Goal: Use online tool/utility: Utilize a website feature to perform a specific function

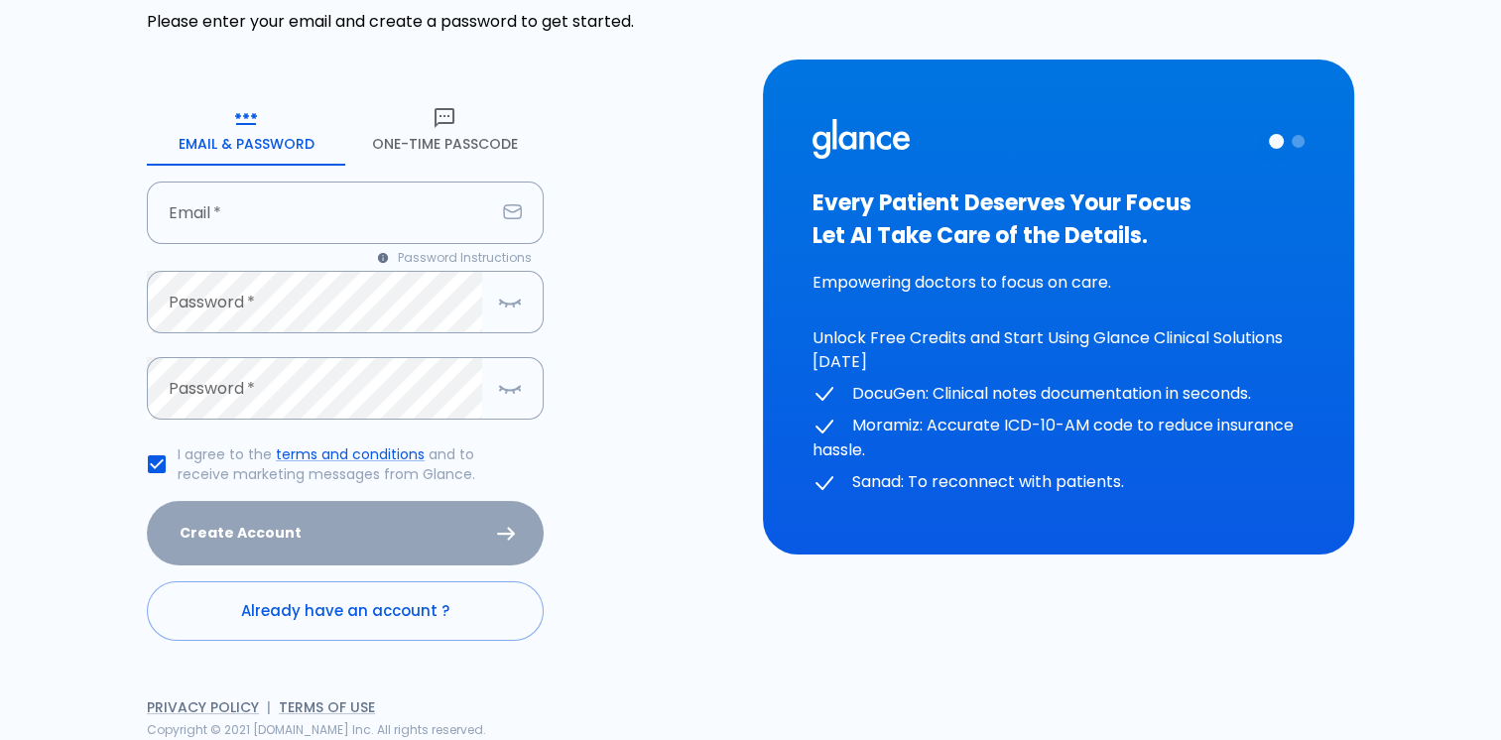
click at [393, 609] on link "Already have an account ?" at bounding box center [345, 611] width 397 height 60
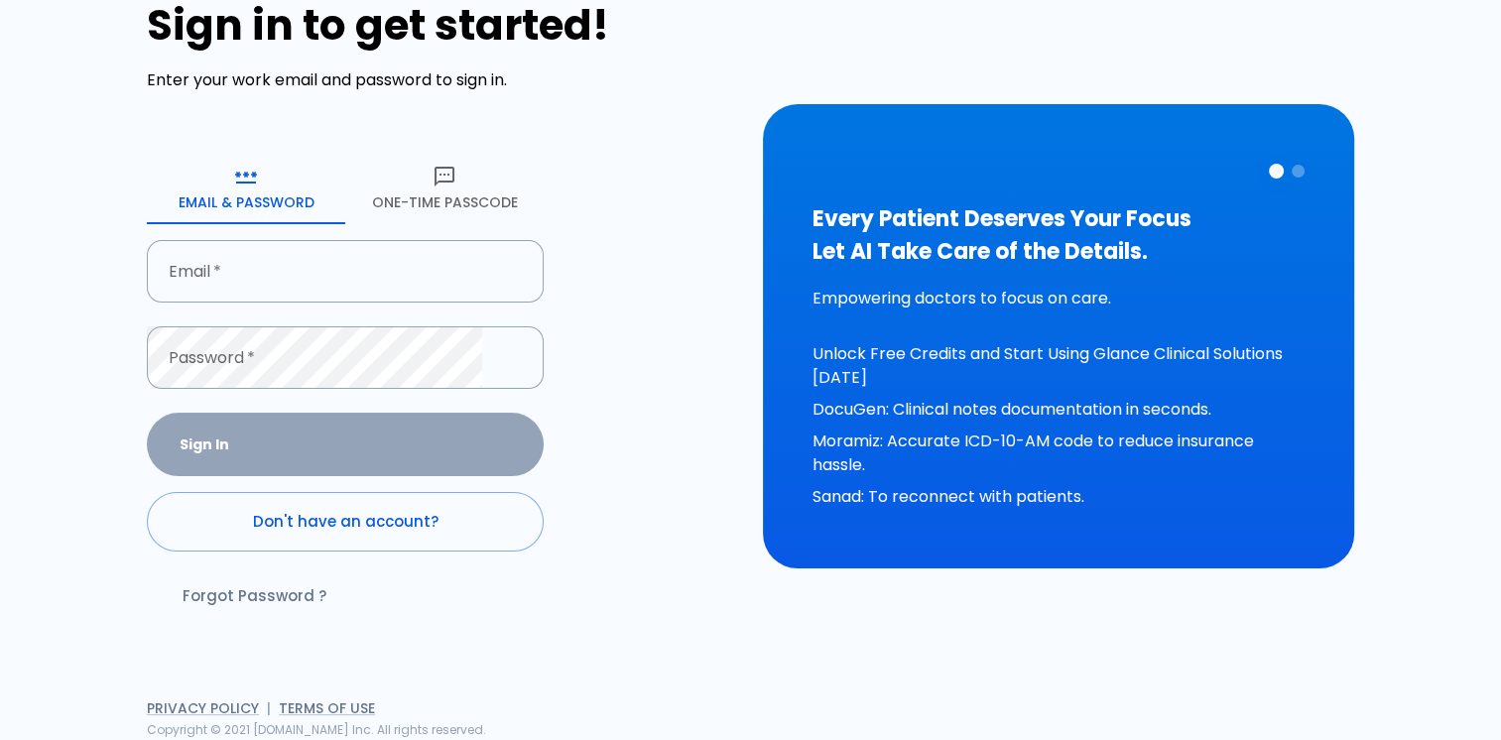
scroll to position [67, 0]
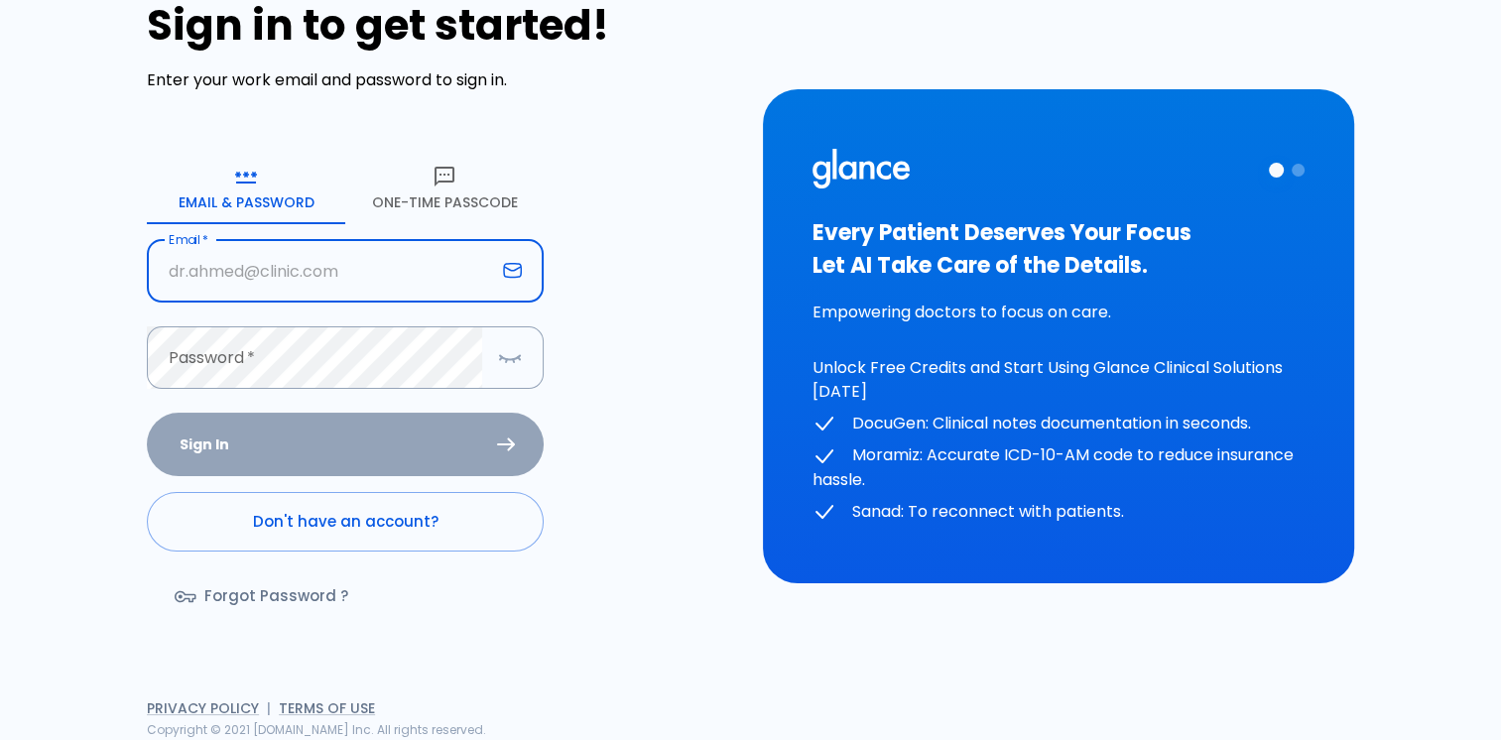
drag, startPoint x: 338, startPoint y: 268, endPoint x: 333, endPoint y: 300, distance: 32.1
click at [338, 269] on input "Email   *" at bounding box center [321, 271] width 348 height 62
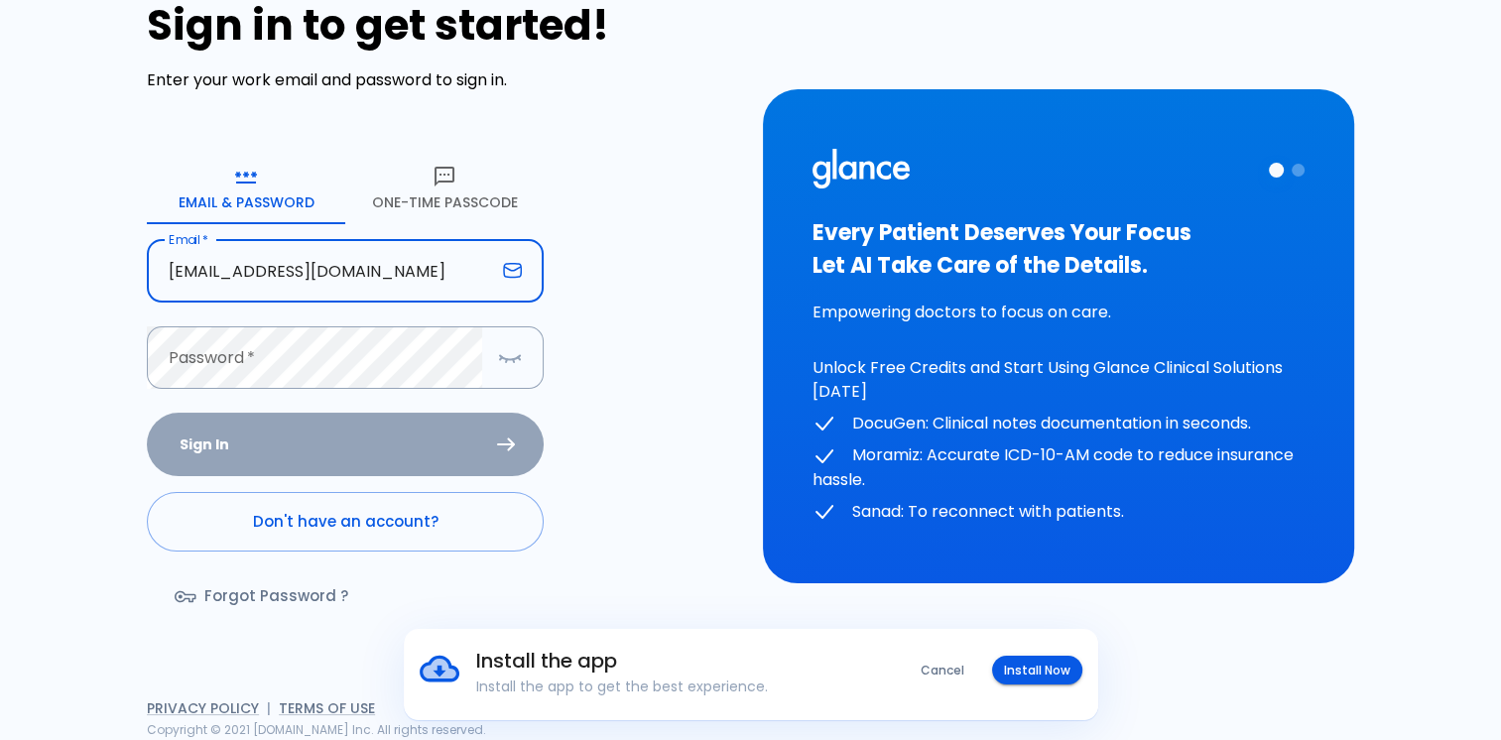
type input "[EMAIL_ADDRESS][DOMAIN_NAME]"
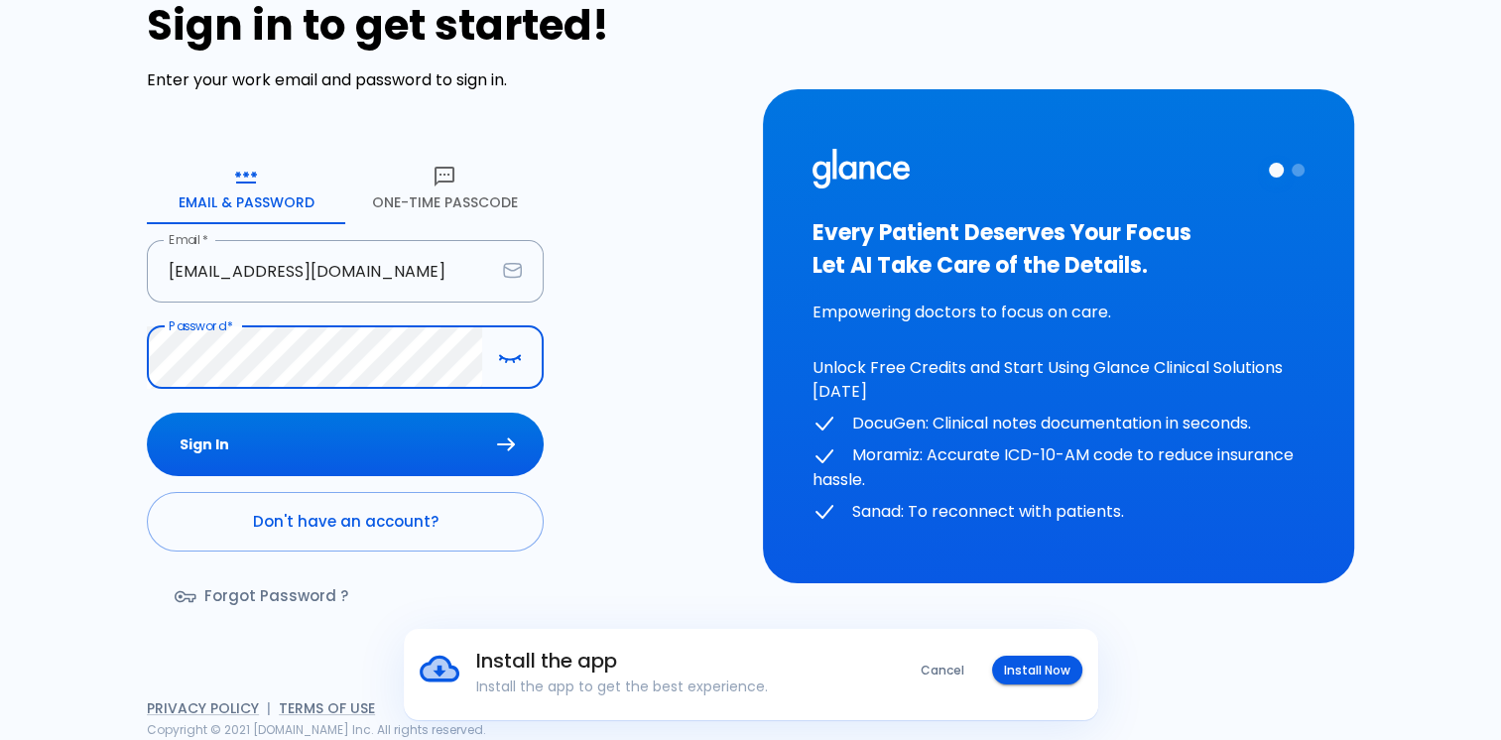
click at [147, 413] on button "Sign In" at bounding box center [345, 445] width 397 height 64
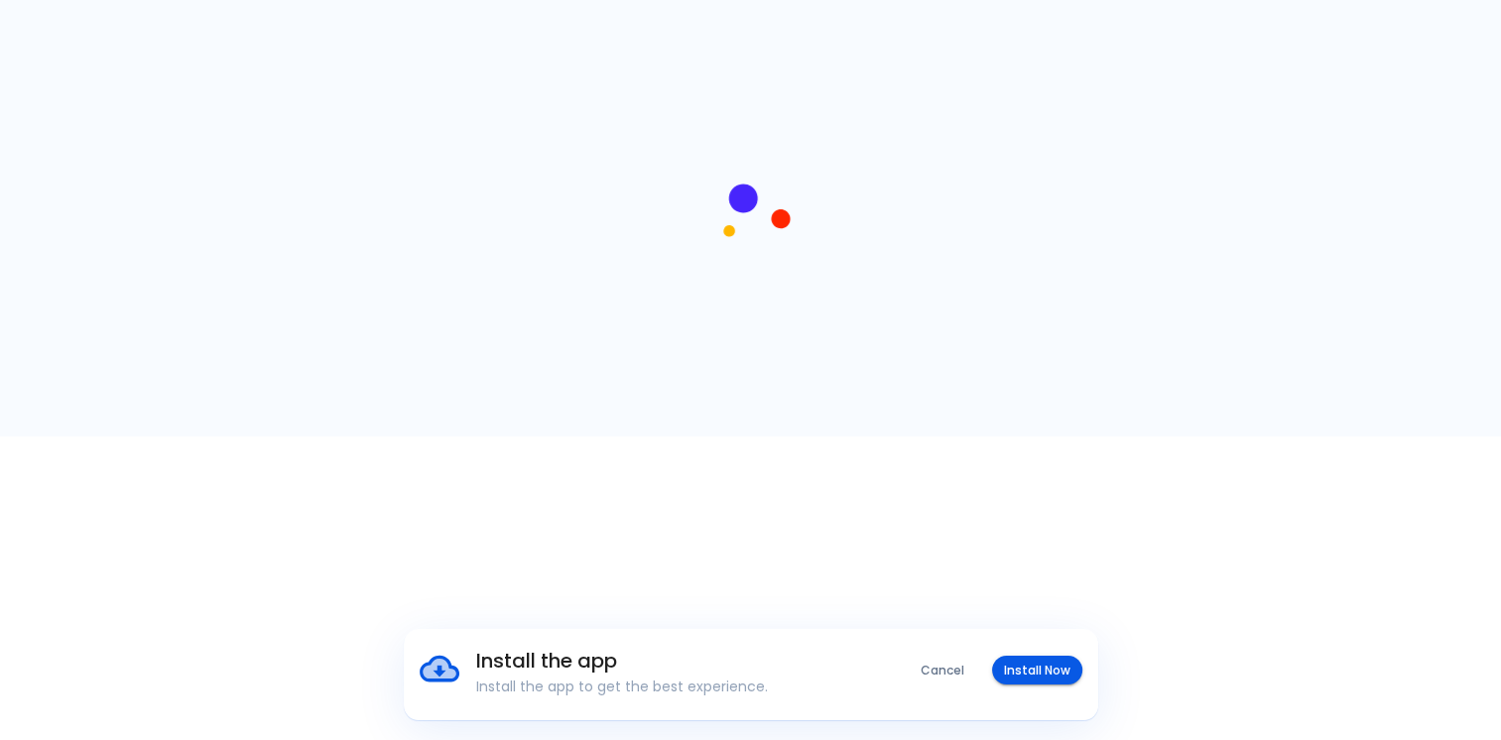
scroll to position [0, 0]
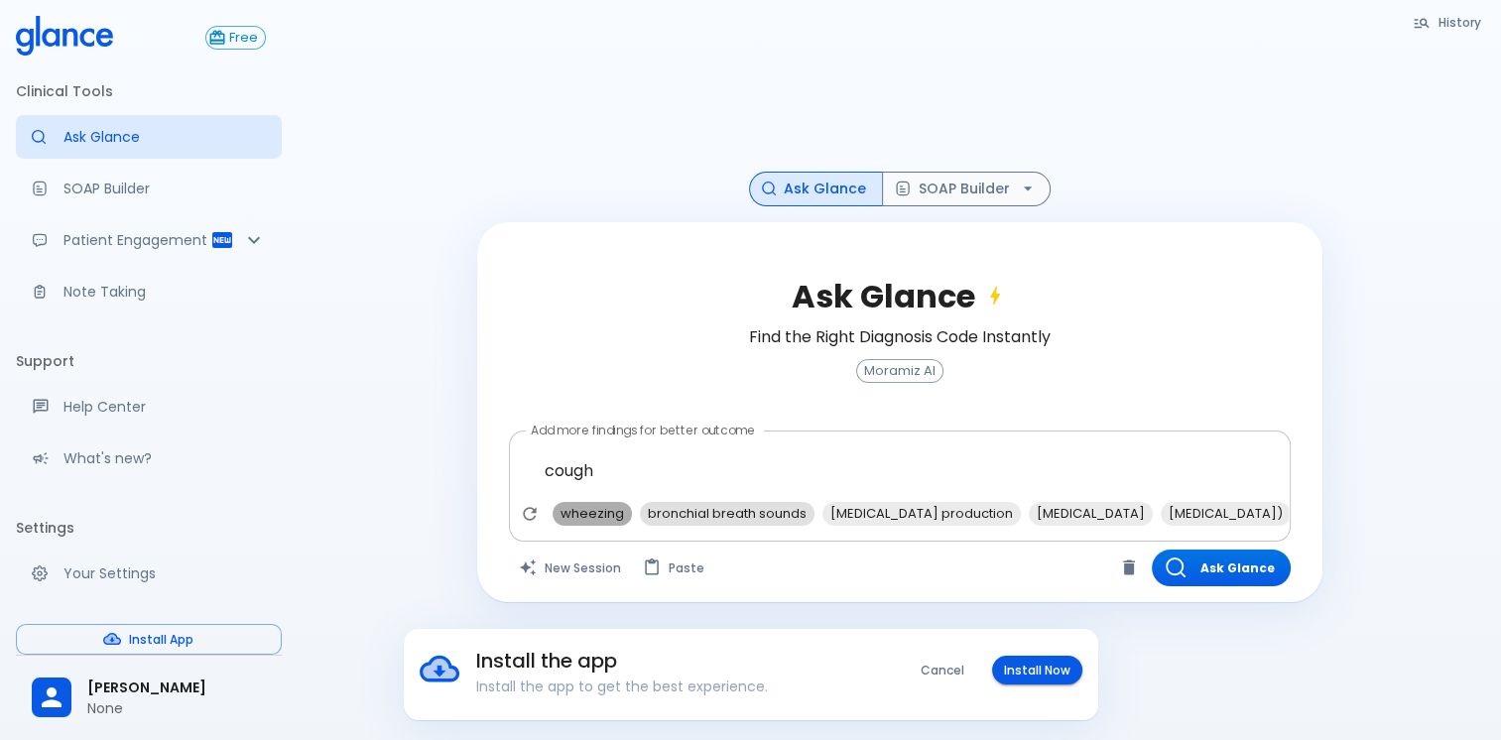
click at [590, 511] on span "wheezing" at bounding box center [592, 513] width 79 height 23
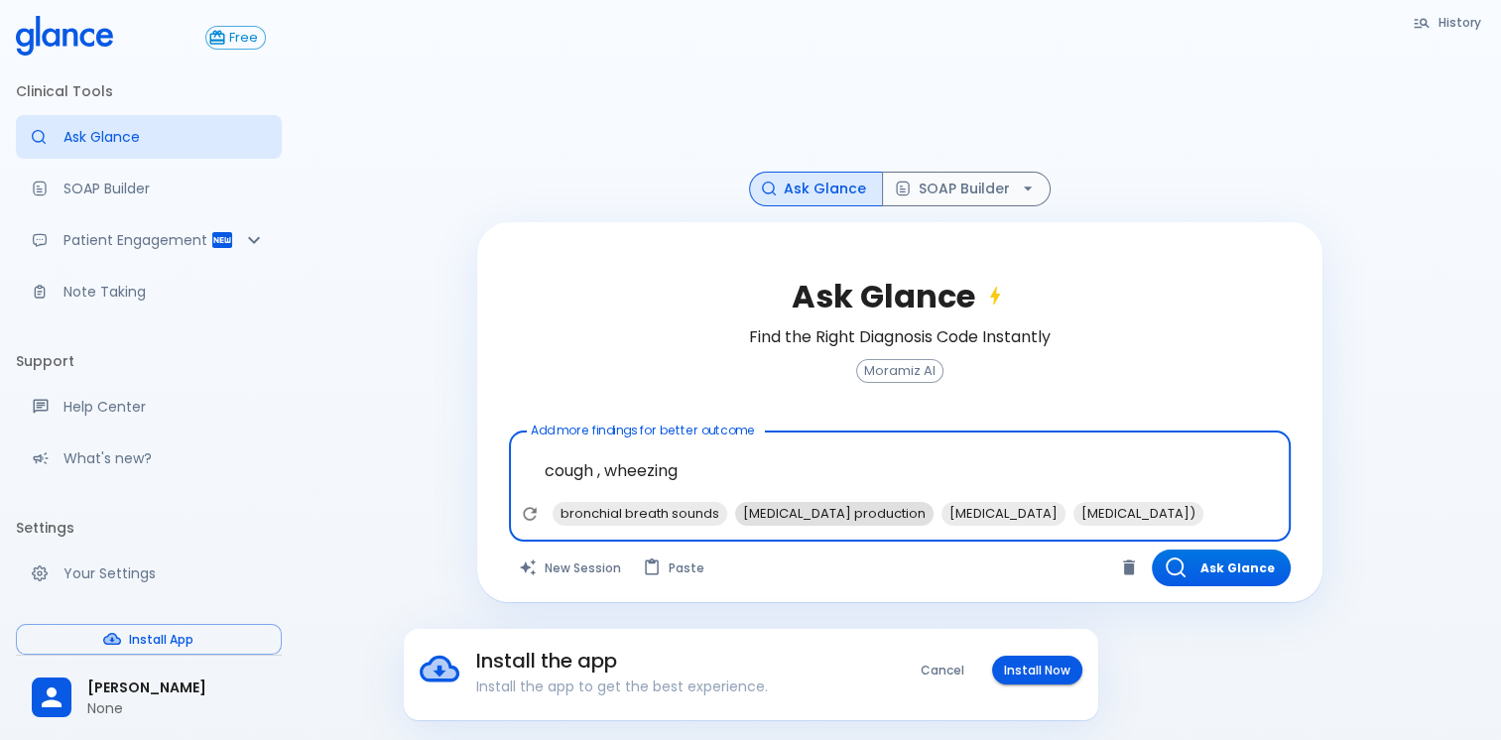
click at [855, 510] on span "[MEDICAL_DATA] production" at bounding box center [834, 513] width 198 height 23
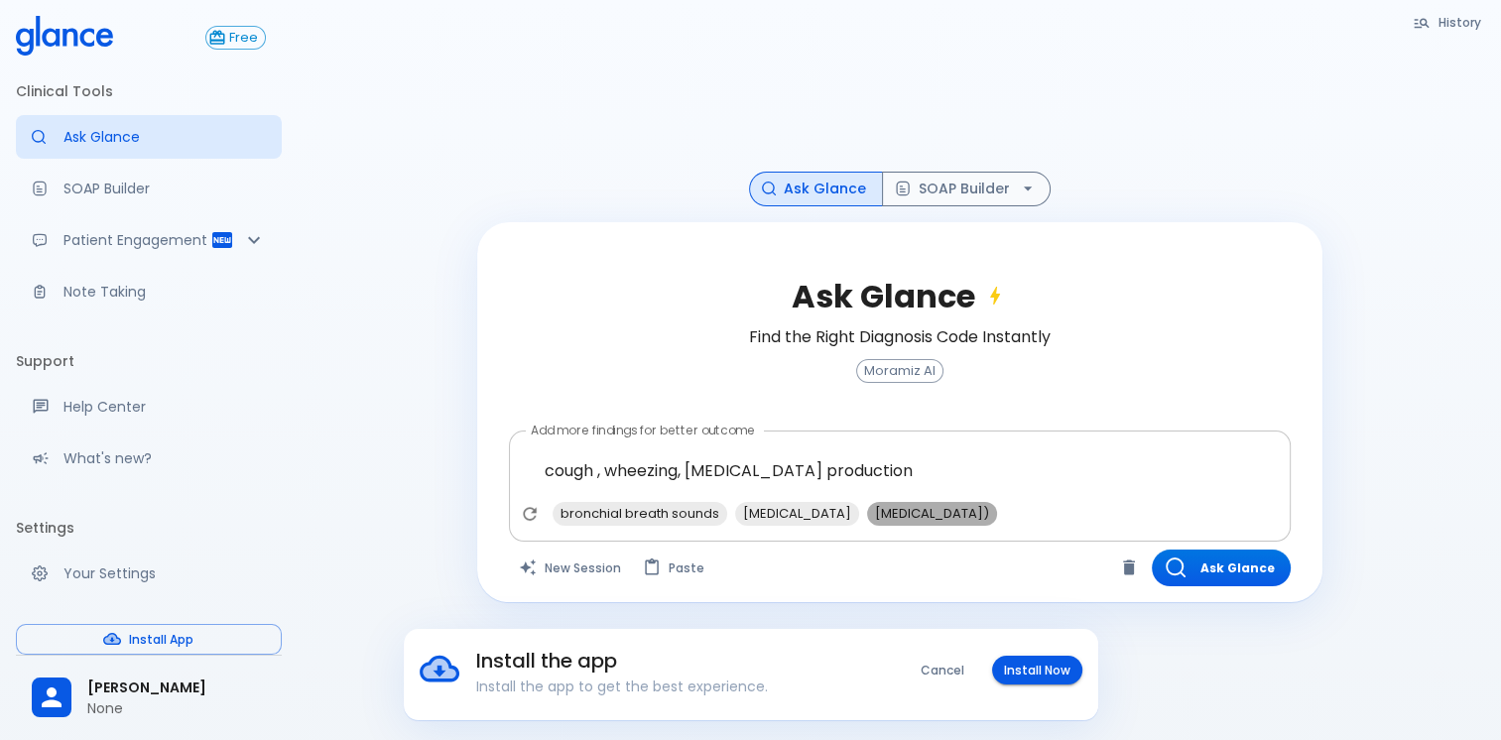
click at [928, 515] on span "[MEDICAL_DATA])" at bounding box center [932, 513] width 130 height 23
type textarea "cough , wheezing, [MEDICAL_DATA] production, [MEDICAL_DATA])"
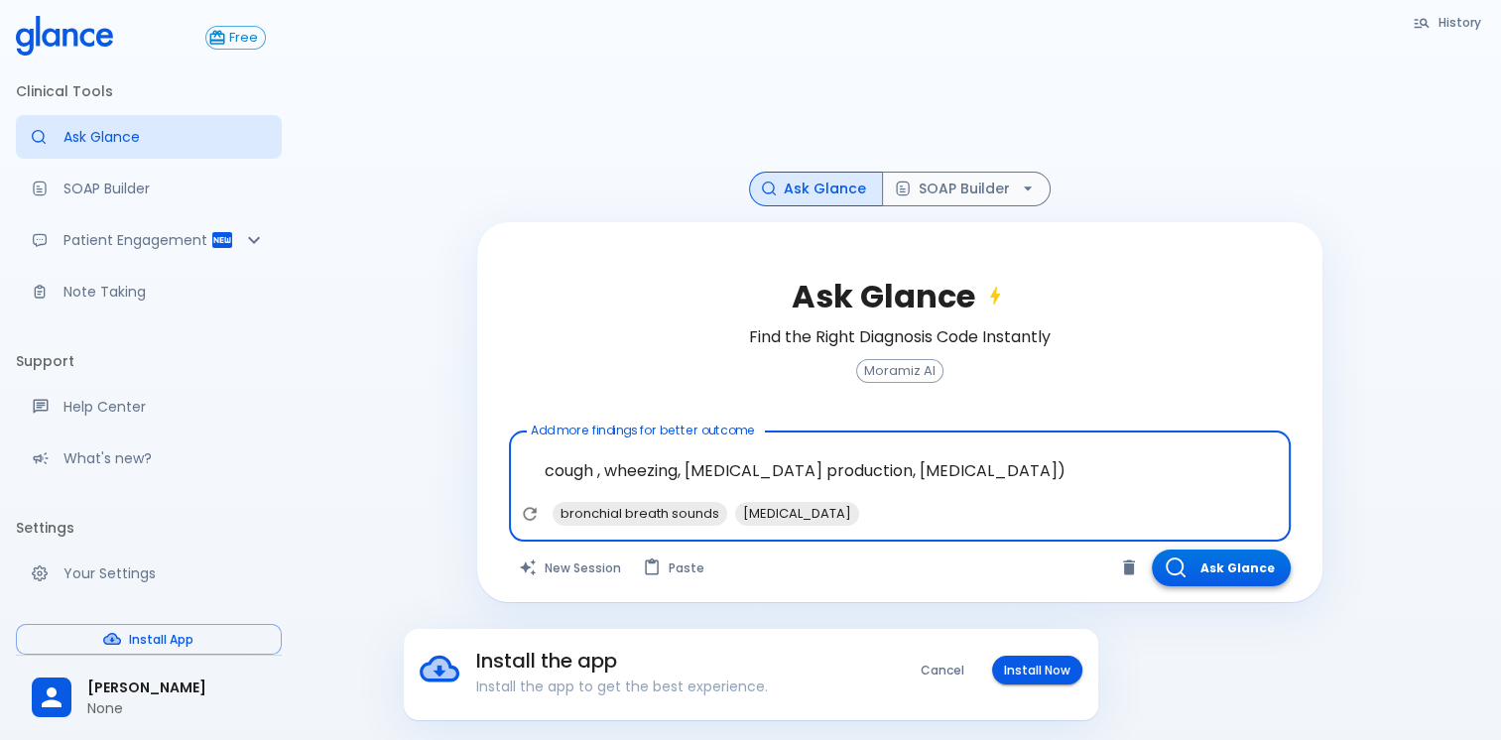
click at [1213, 575] on button "Ask Glance" at bounding box center [1221, 568] width 139 height 37
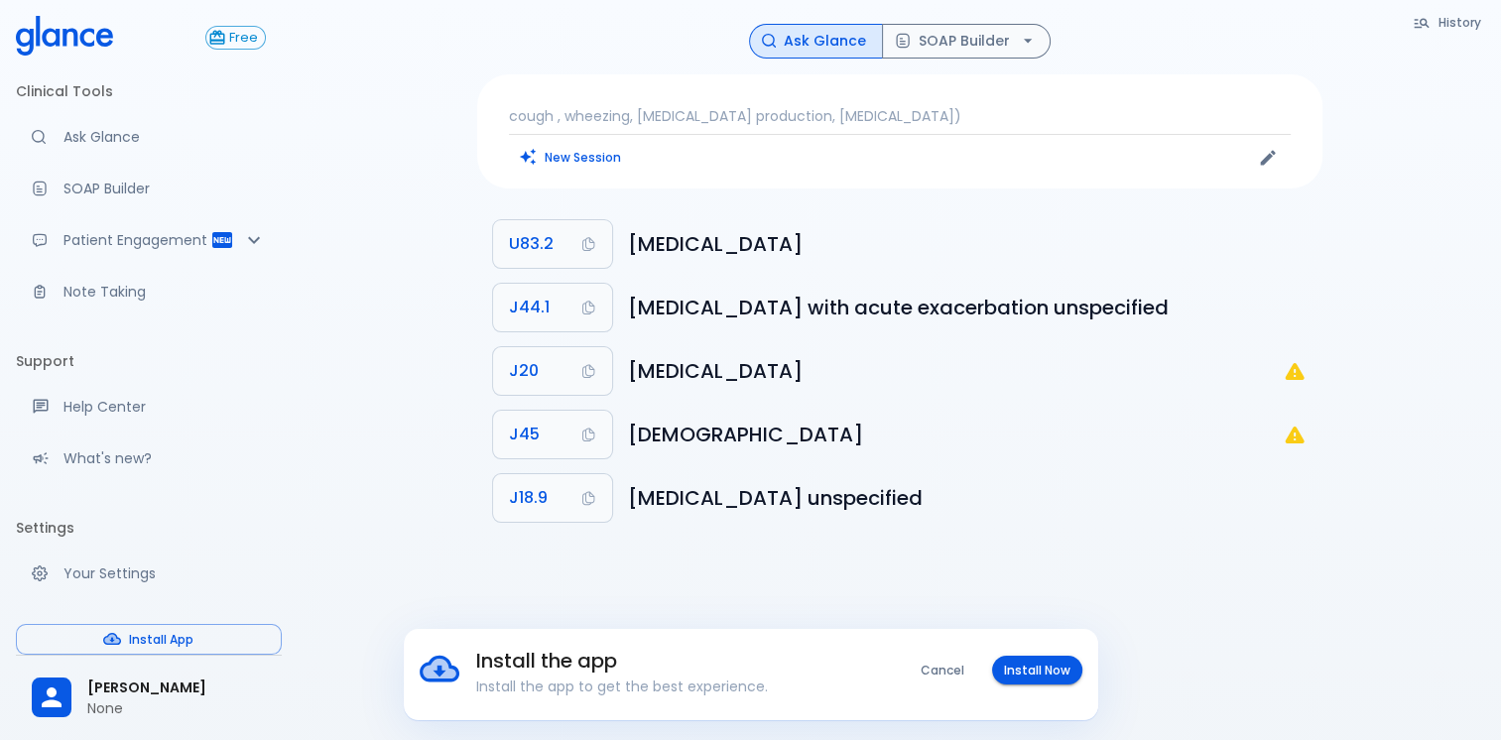
click at [1055, 117] on p "cough , wheezing, [MEDICAL_DATA] production, [MEDICAL_DATA])" at bounding box center [900, 116] width 782 height 20
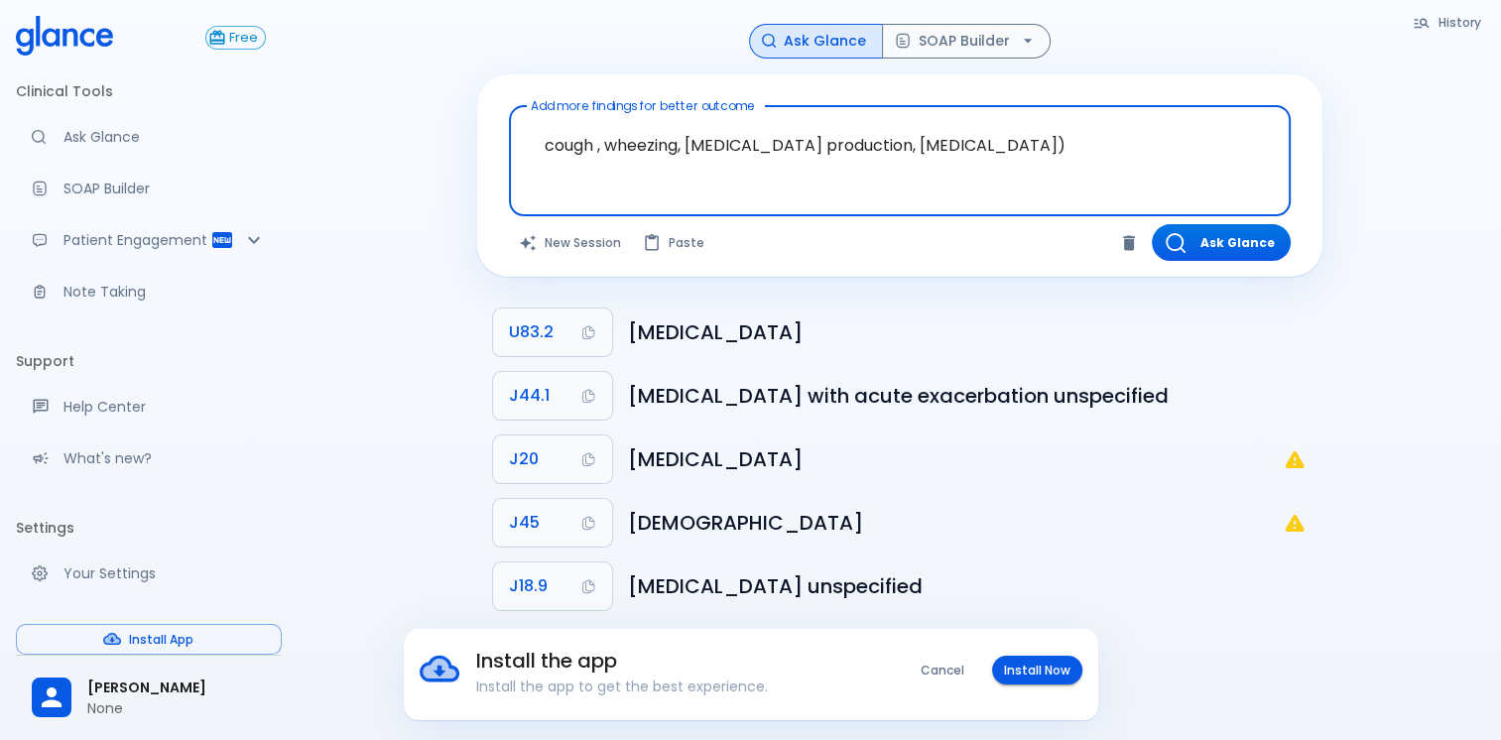
click at [1093, 143] on textarea "cough , wheezing, [MEDICAL_DATA] production, [MEDICAL_DATA])" at bounding box center [900, 145] width 754 height 62
drag, startPoint x: 1082, startPoint y: 149, endPoint x: 523, endPoint y: 195, distance: 561.4
click at [505, 203] on div "Add more findings for better outcome cough , wheezing, [MEDICAL_DATA] productio…" at bounding box center [899, 175] width 845 height 203
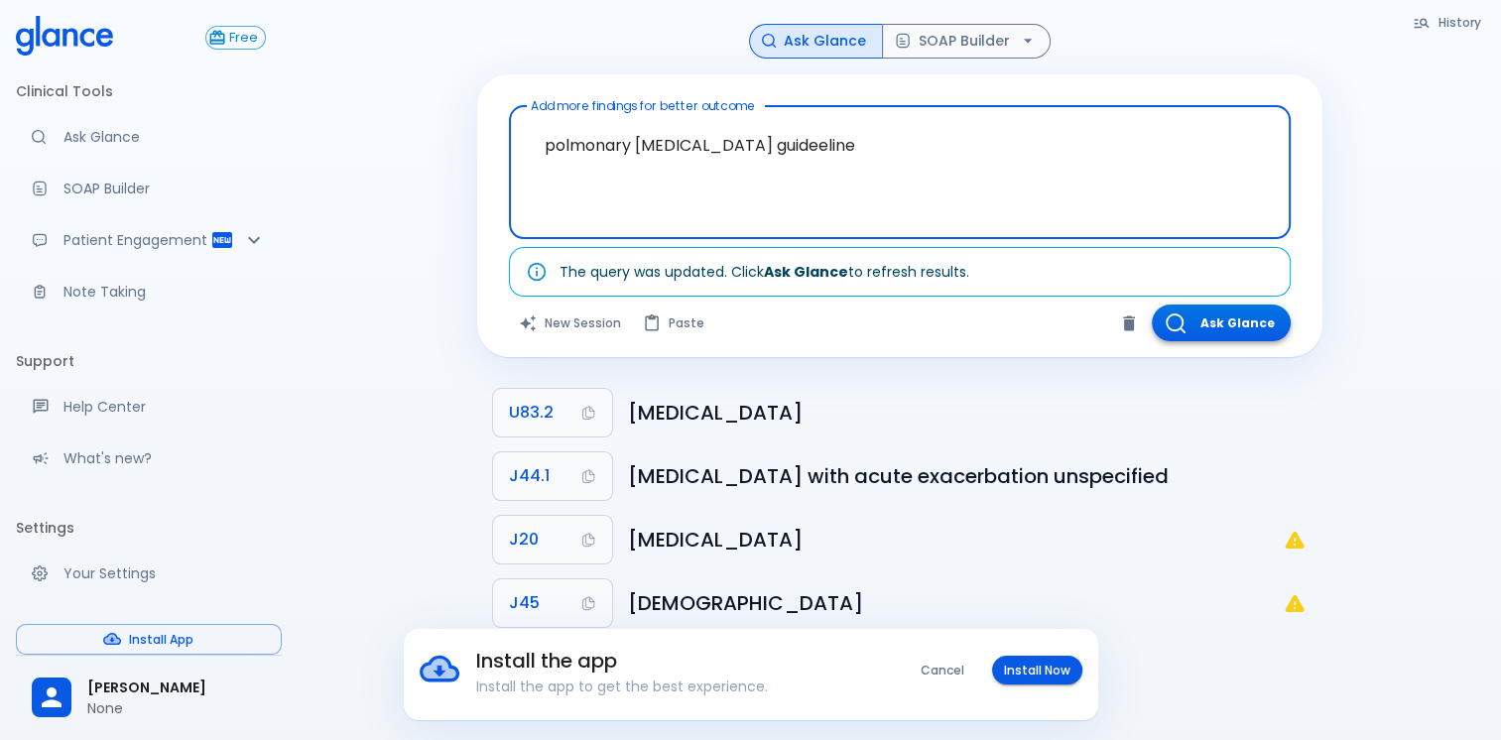
type textarea "polmonary [MEDICAL_DATA] guideeline"
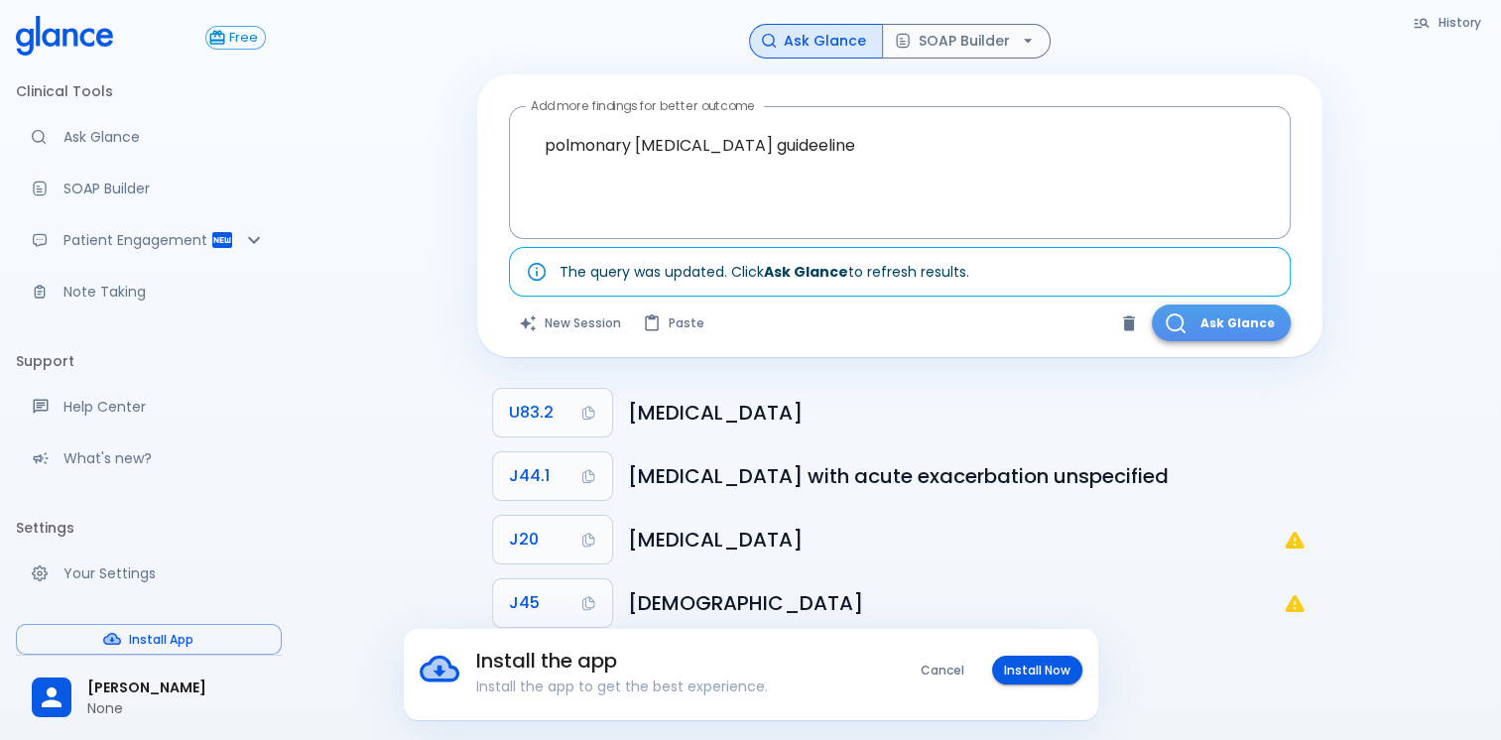
click at [1178, 321] on icon "button" at bounding box center [1176, 323] width 20 height 20
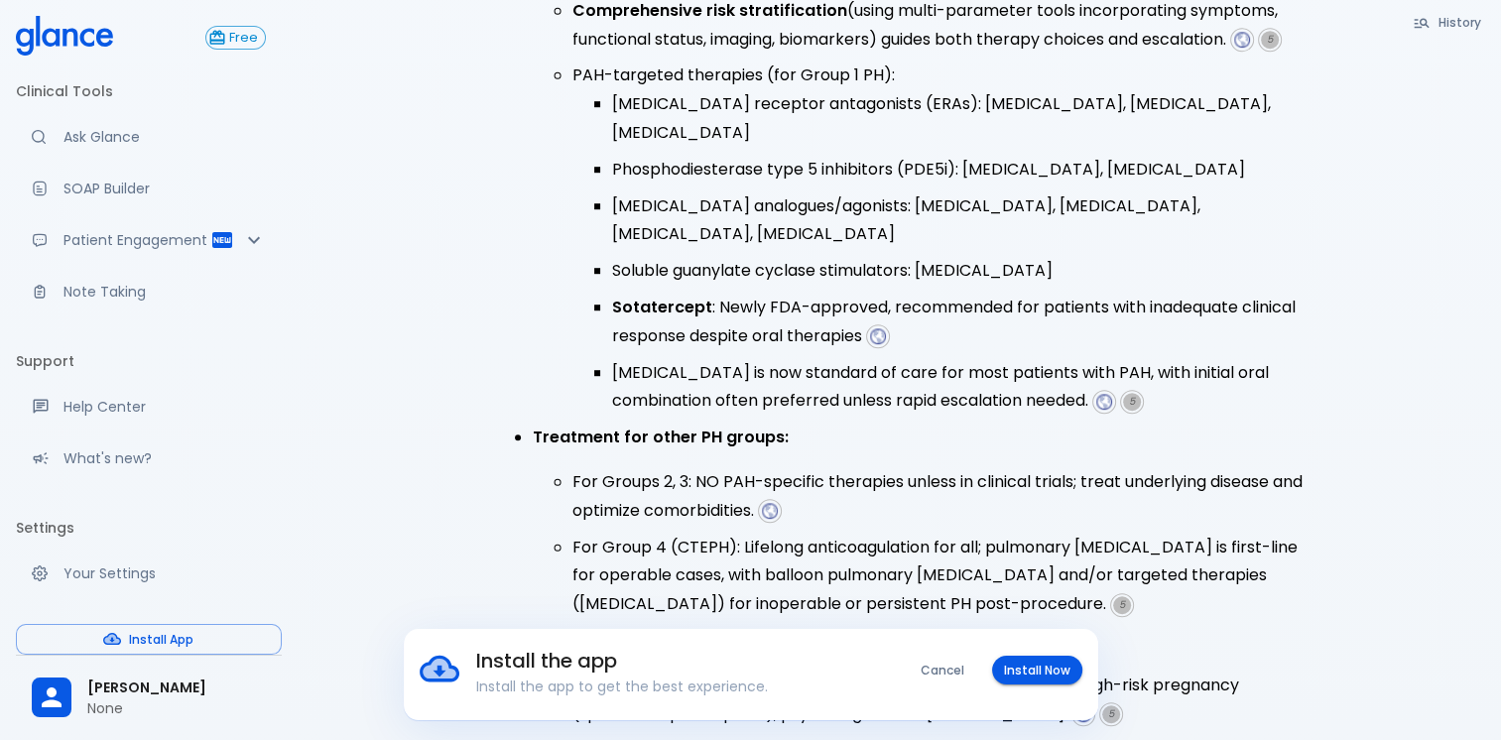
scroll to position [1200, 0]
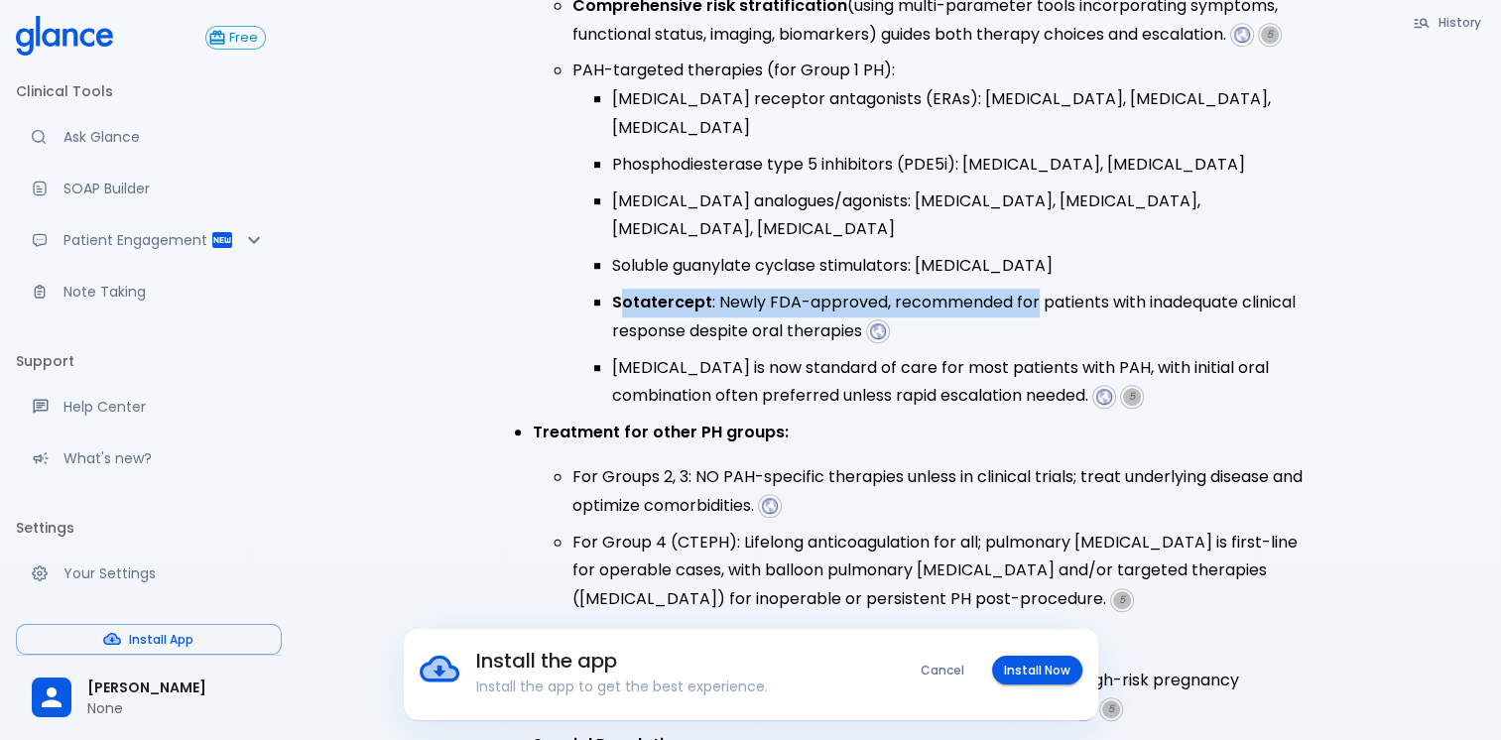
drag, startPoint x: 624, startPoint y: 222, endPoint x: 1032, endPoint y: 219, distance: 407.7
click at [1032, 289] on li "Sotatercept : Newly FDA-approved, recommended for patients with inadequate clin…" at bounding box center [959, 318] width 694 height 58
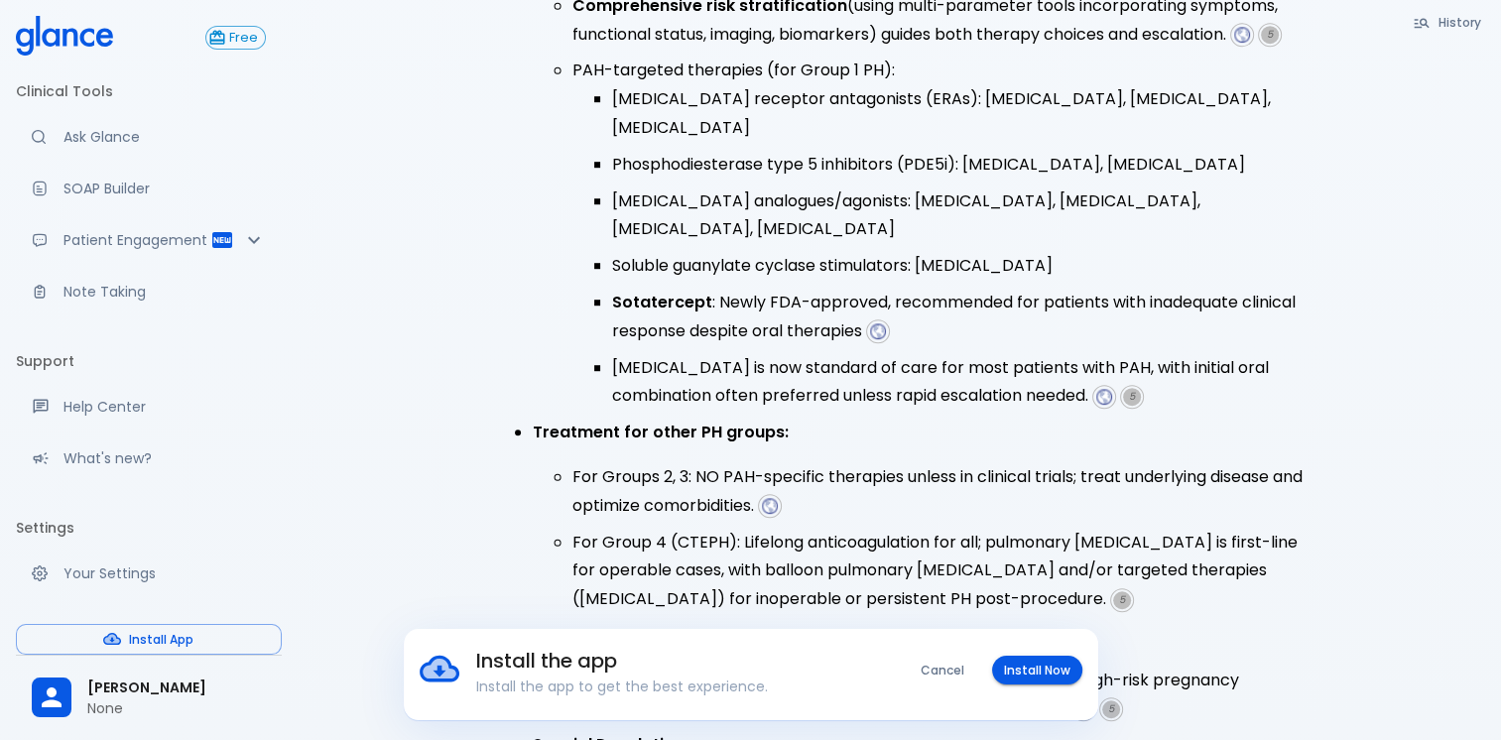
drag, startPoint x: 1032, startPoint y: 219, endPoint x: 1016, endPoint y: 256, distance: 40.0
click at [1016, 289] on li "Sotatercept : Newly FDA-approved, recommended for patients with inadequate clin…" at bounding box center [959, 318] width 694 height 58
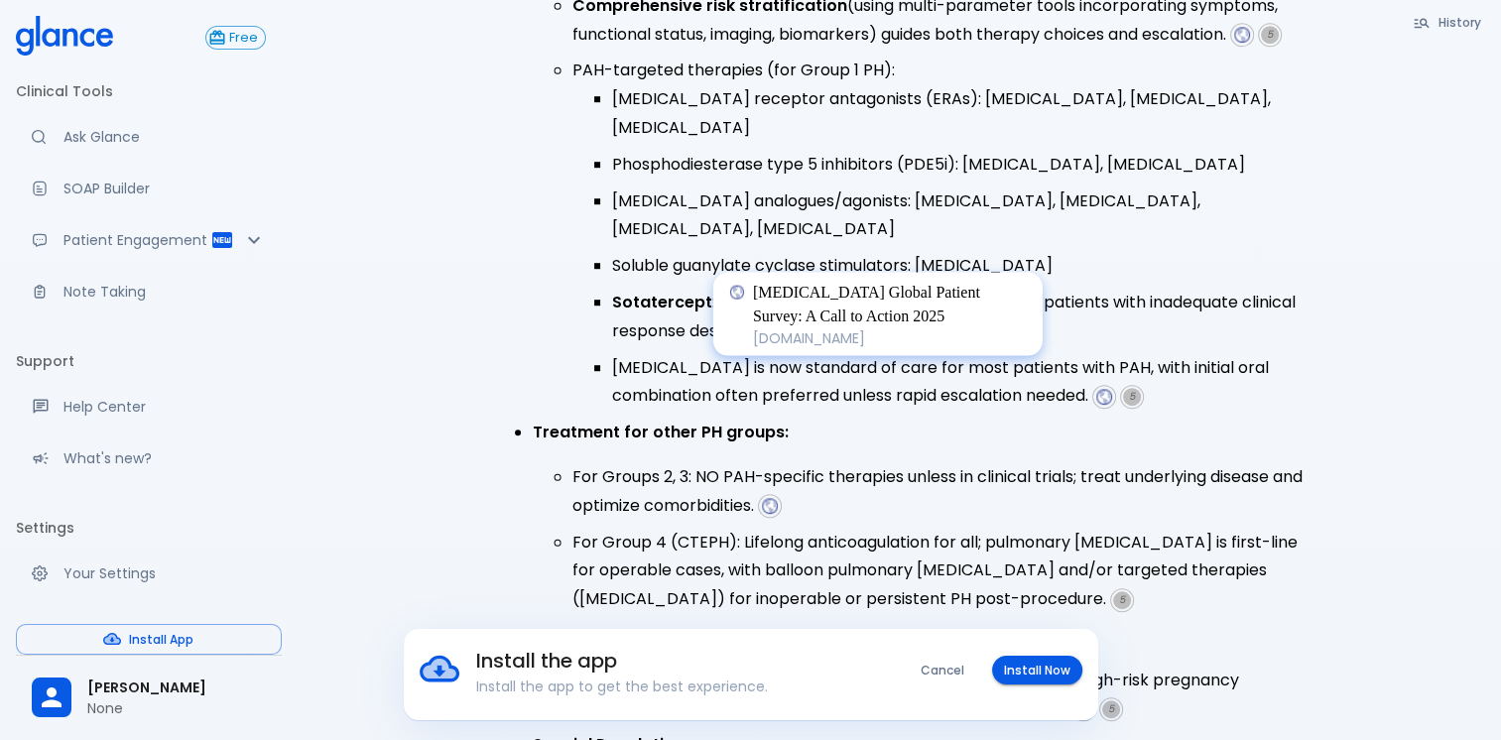
click at [886, 322] on img at bounding box center [878, 331] width 18 height 18
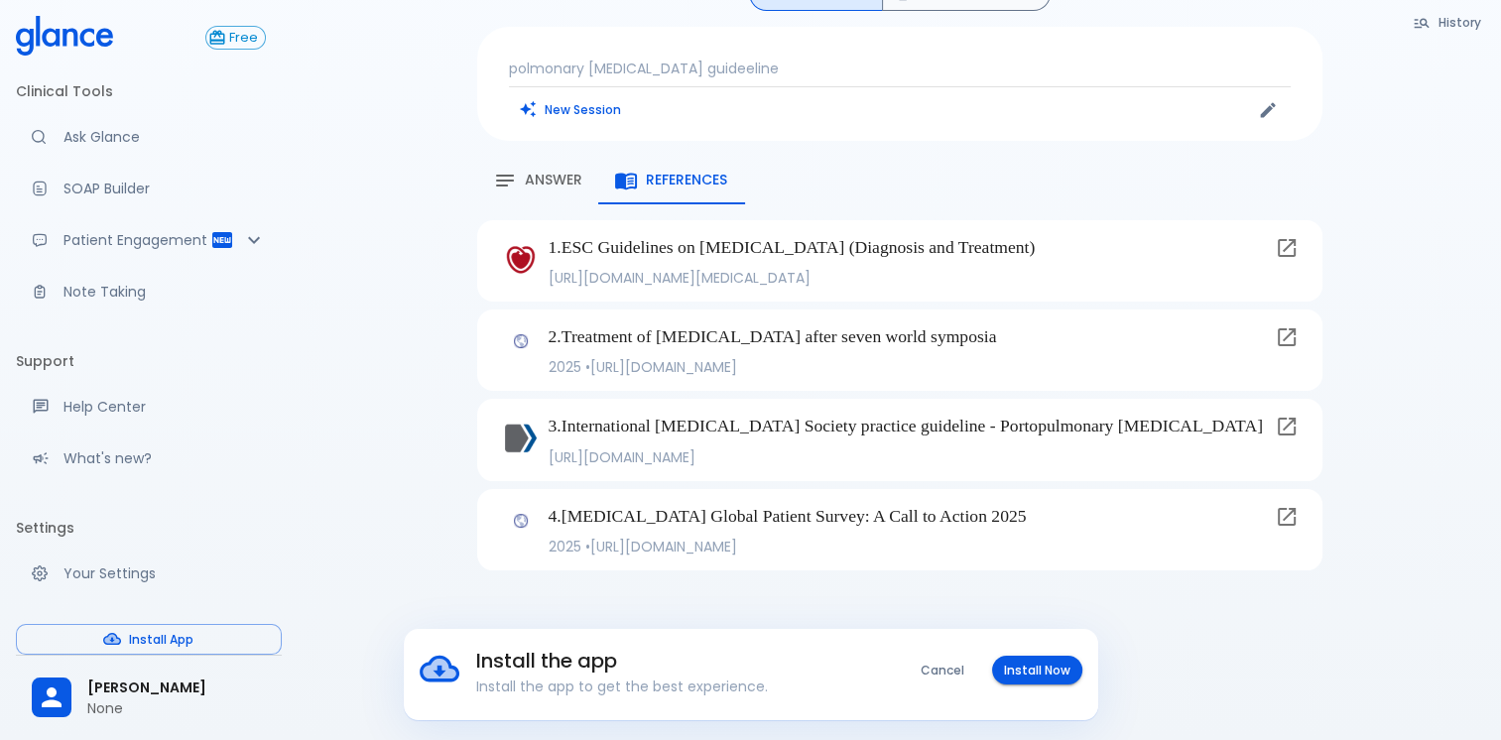
click at [1295, 537] on link at bounding box center [1287, 517] width 40 height 40
click at [577, 176] on span "Answer" at bounding box center [554, 181] width 58 height 18
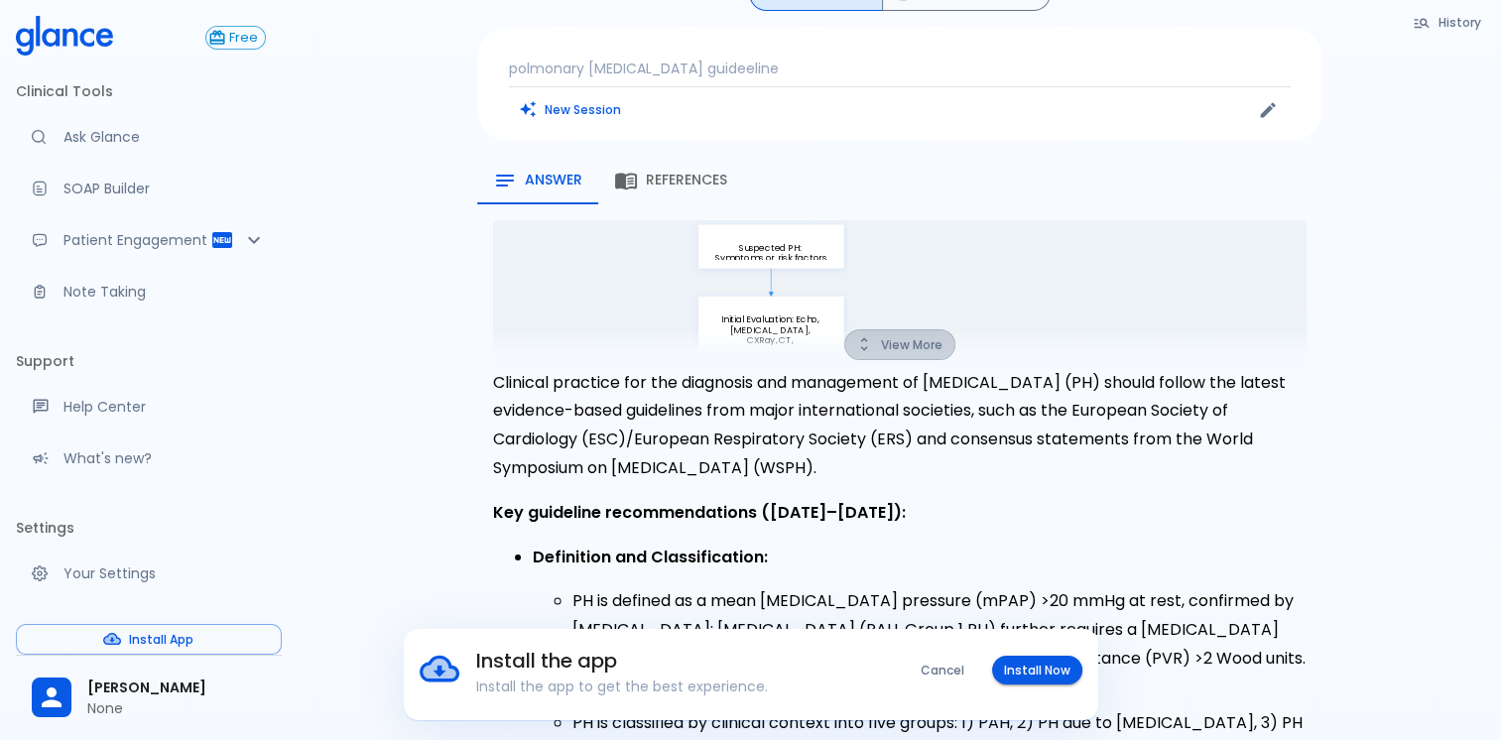
click at [919, 346] on button "View More" at bounding box center [899, 344] width 111 height 31
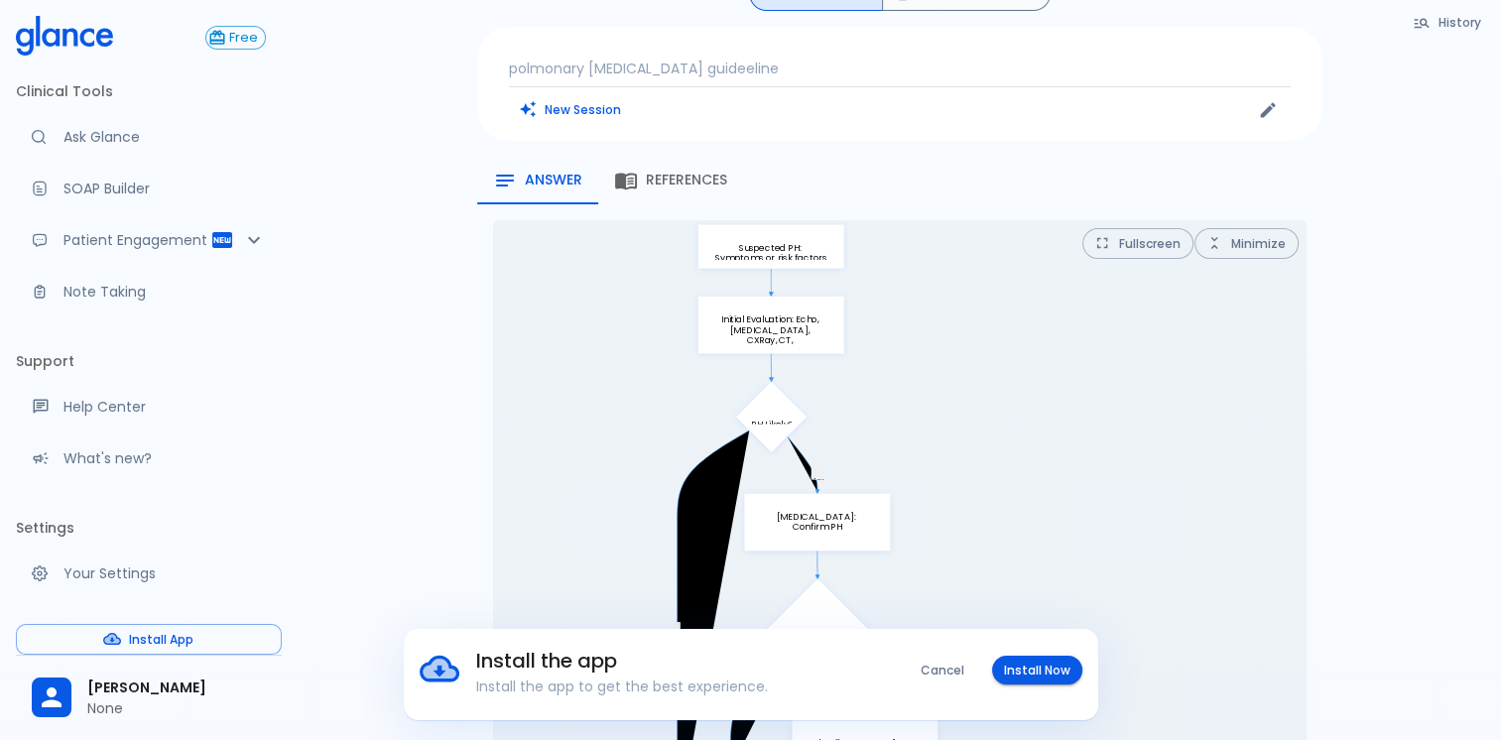
click at [776, 71] on p "polmonary [MEDICAL_DATA] guideeline" at bounding box center [900, 69] width 782 height 20
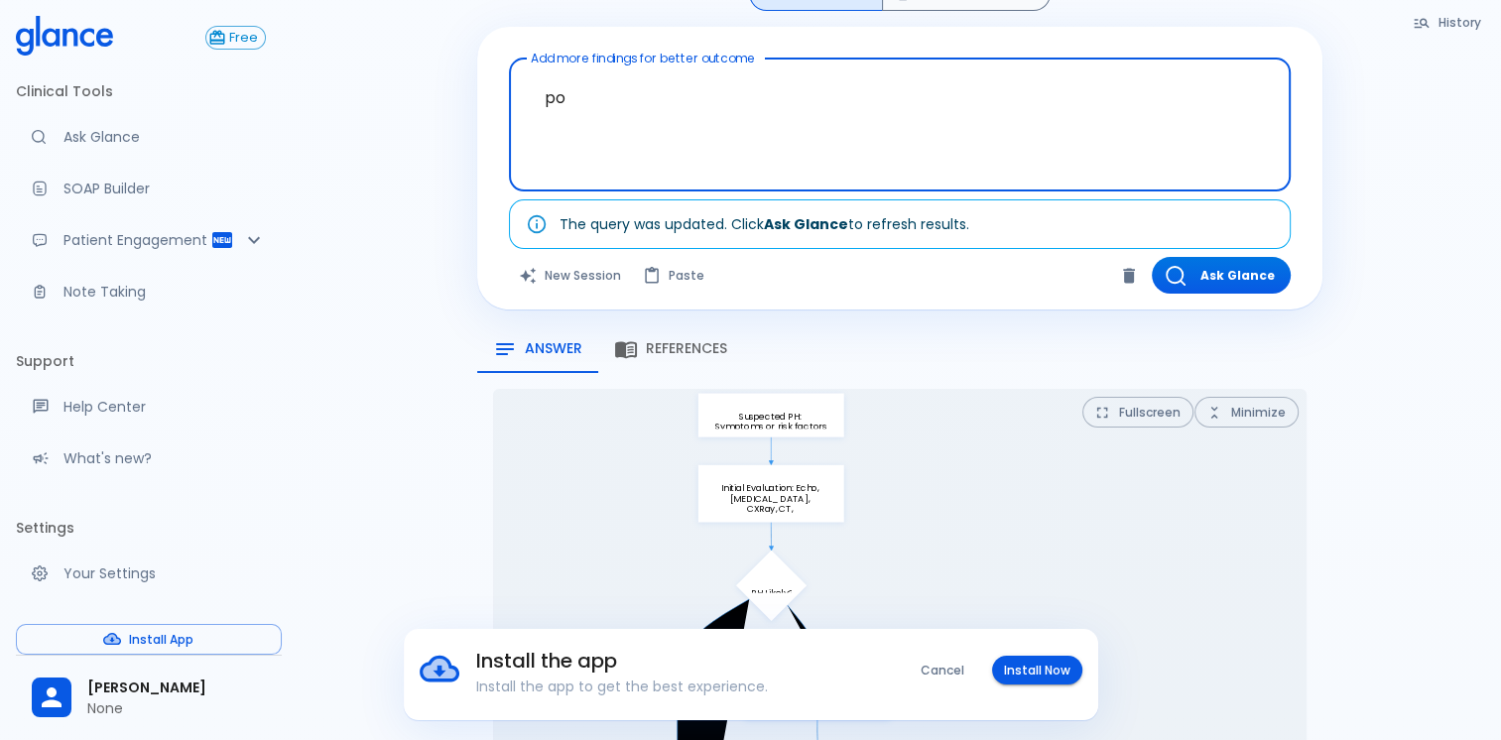
type textarea "p"
type textarea "s"
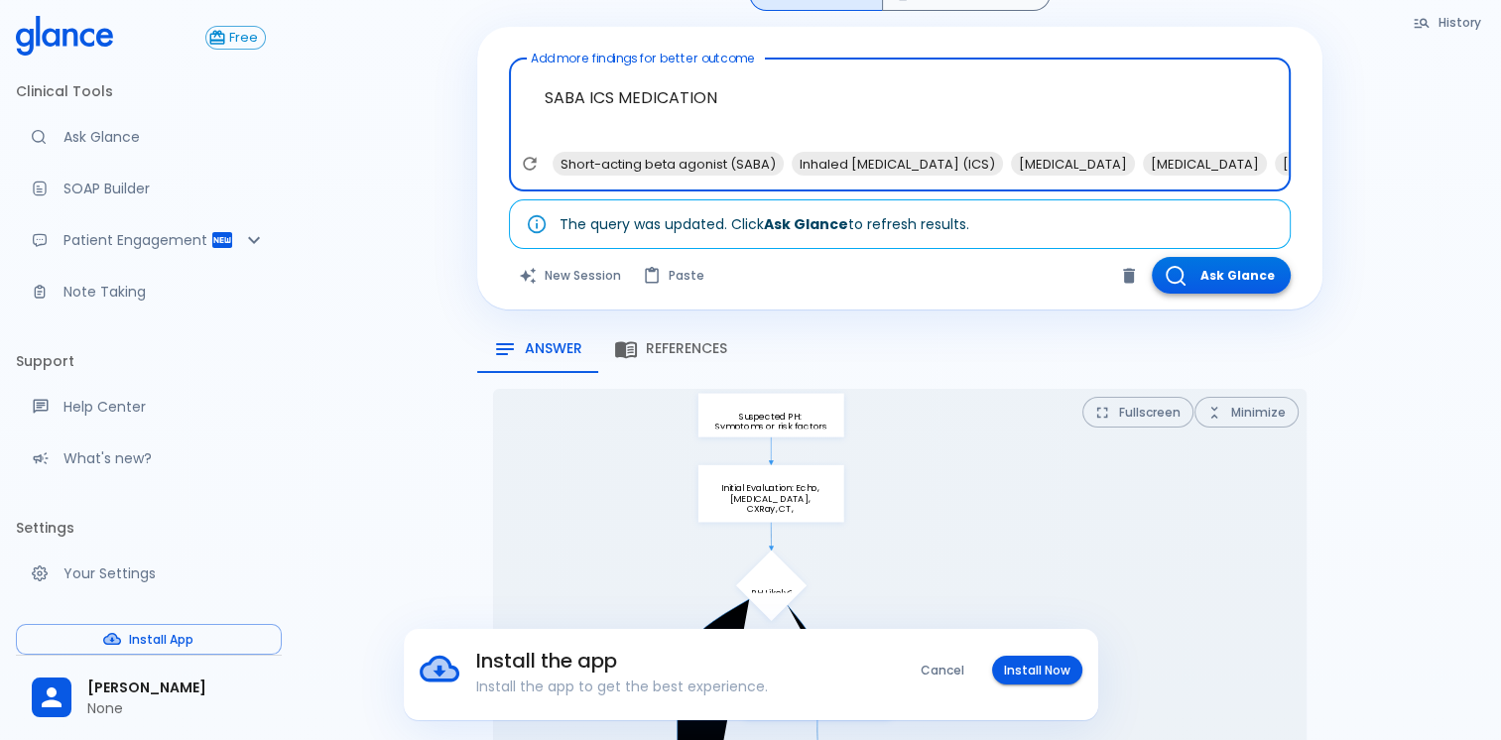
type textarea "SABA ICS MEDICATION"
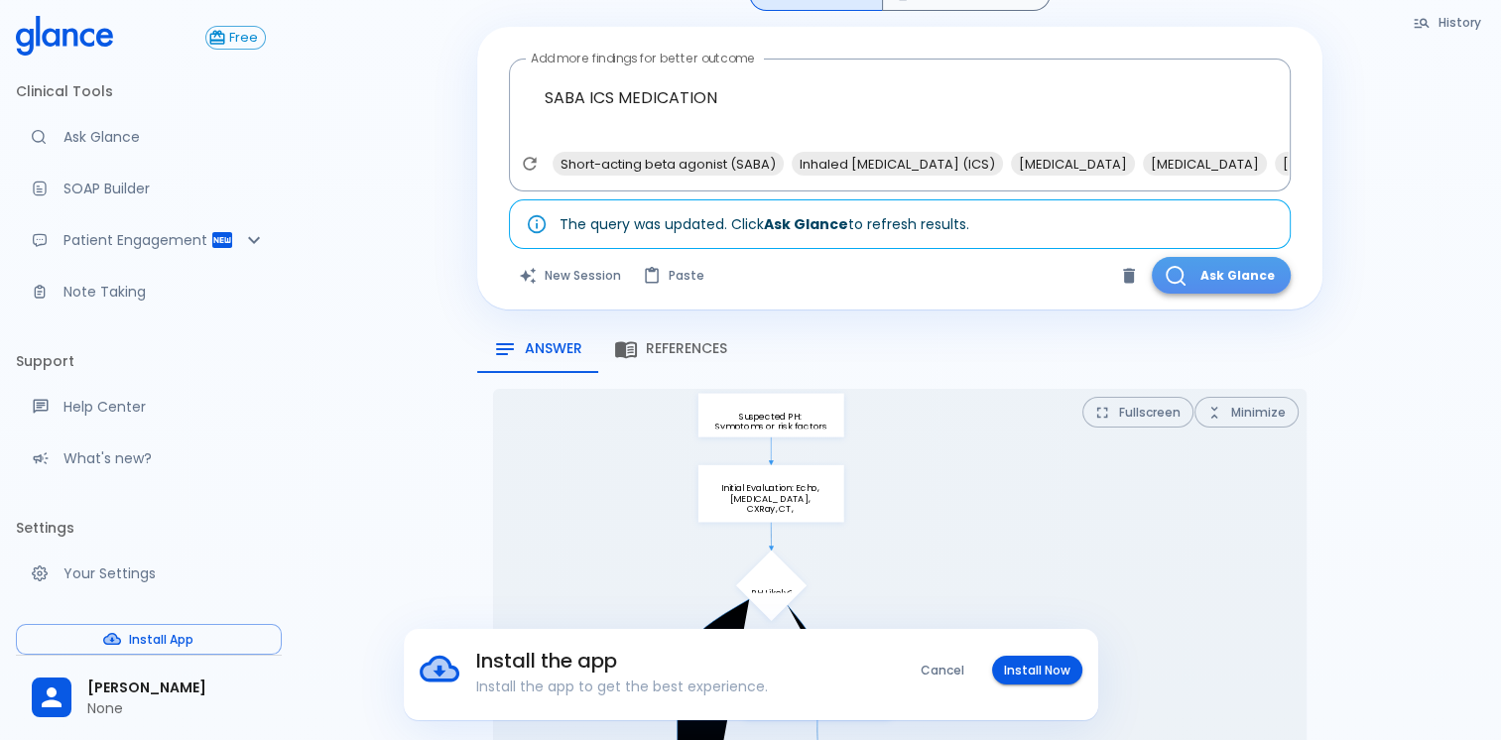
click at [1175, 276] on icon "button" at bounding box center [1176, 276] width 20 height 20
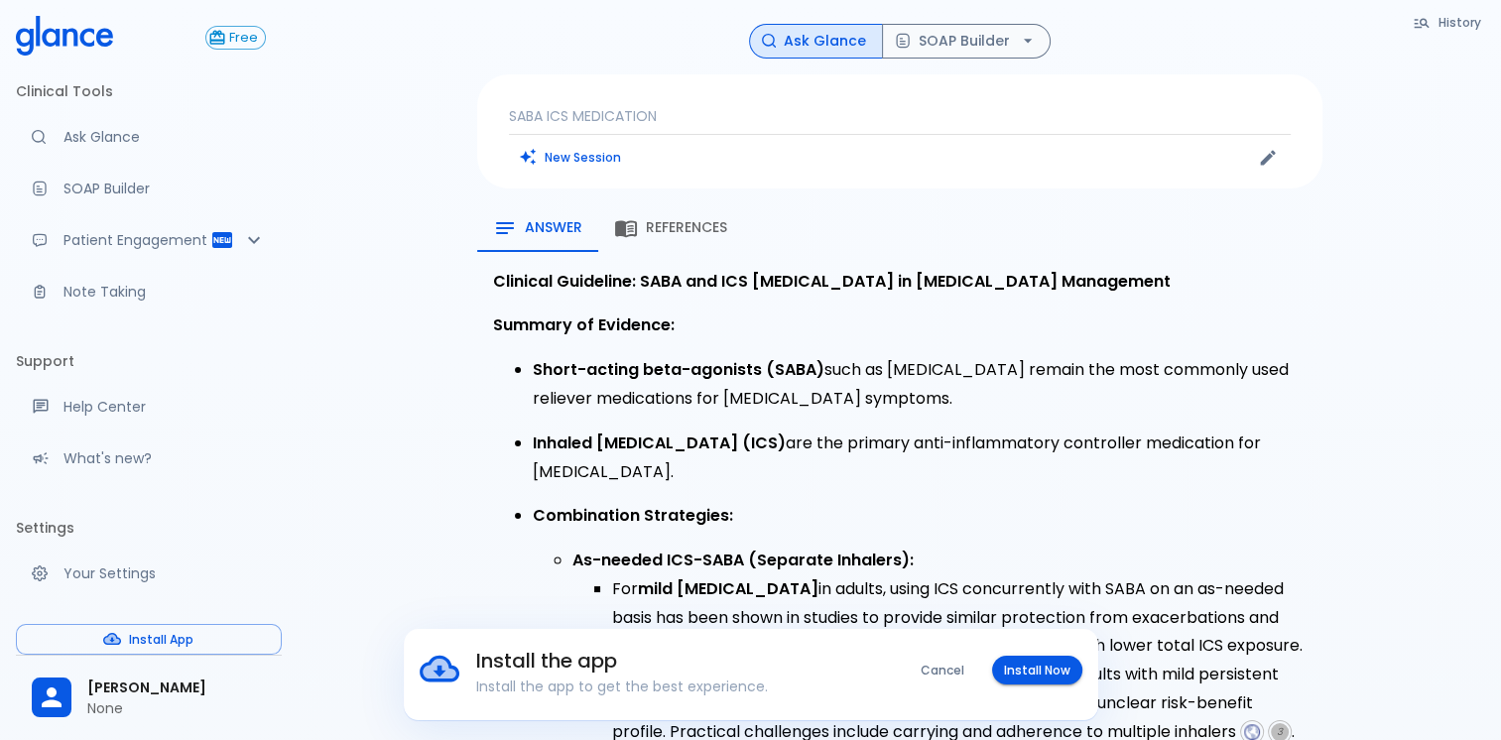
click at [853, 113] on p "SABA ICS MEDICATION" at bounding box center [900, 116] width 782 height 20
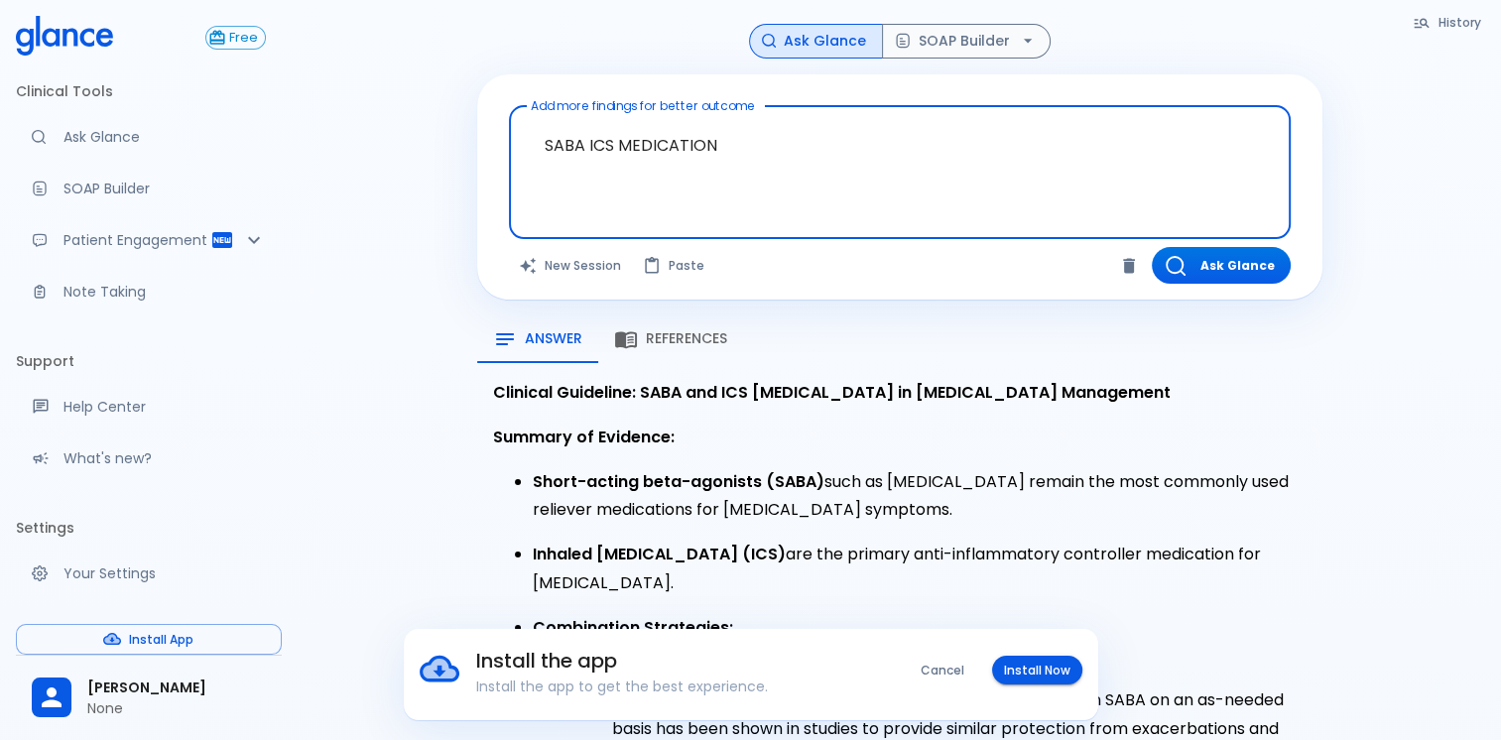
drag, startPoint x: 552, startPoint y: 145, endPoint x: 535, endPoint y: 143, distance: 17.0
click at [541, 144] on textarea "SABA ICS MEDICATION" at bounding box center [900, 156] width 754 height 85
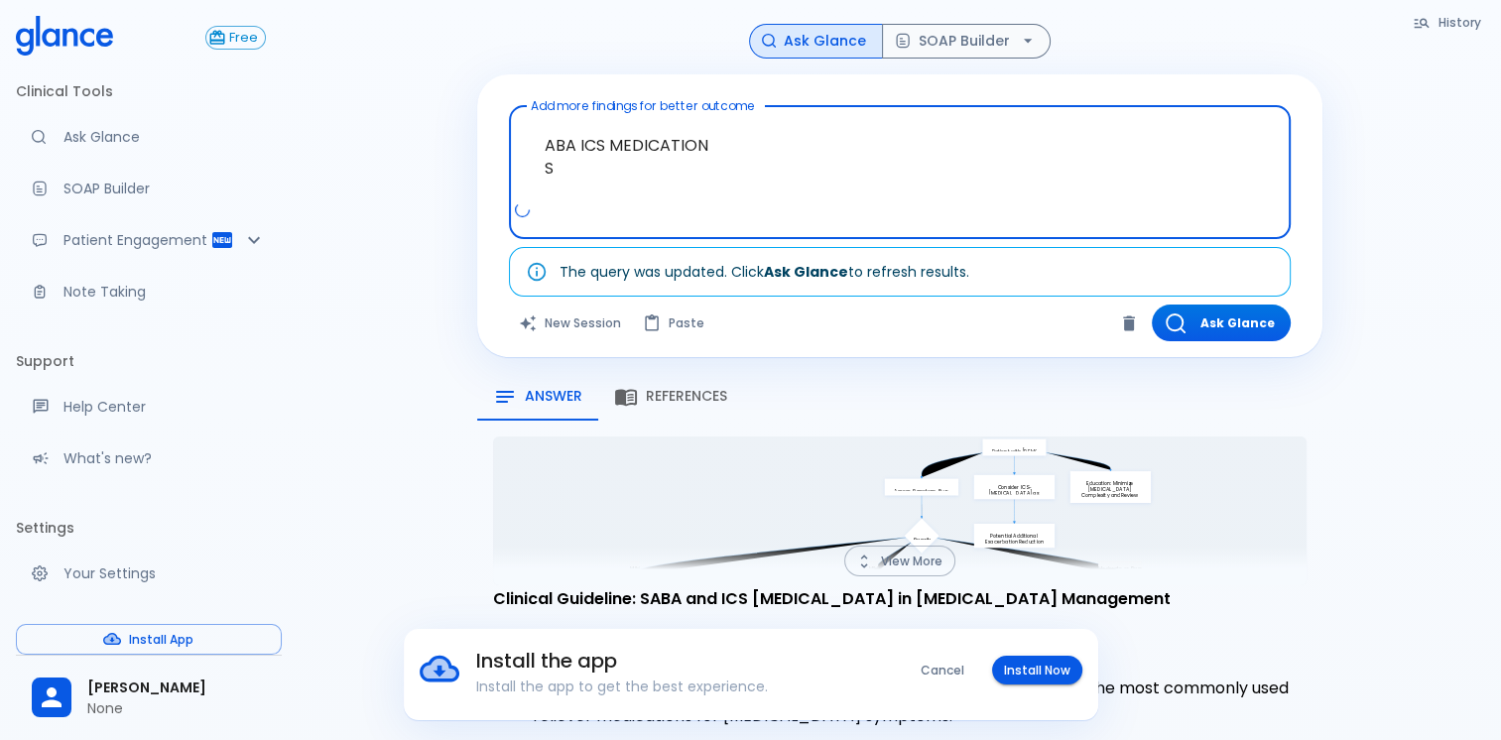
click at [545, 143] on textarea "ABA ICS MEDICATION S" at bounding box center [900, 156] width 754 height 85
drag, startPoint x: 553, startPoint y: 165, endPoint x: 498, endPoint y: 191, distance: 60.8
click at [498, 191] on div "Add more findings for better outcome SABA ICS MEDICATION S x Add more findings …" at bounding box center [899, 216] width 845 height 284
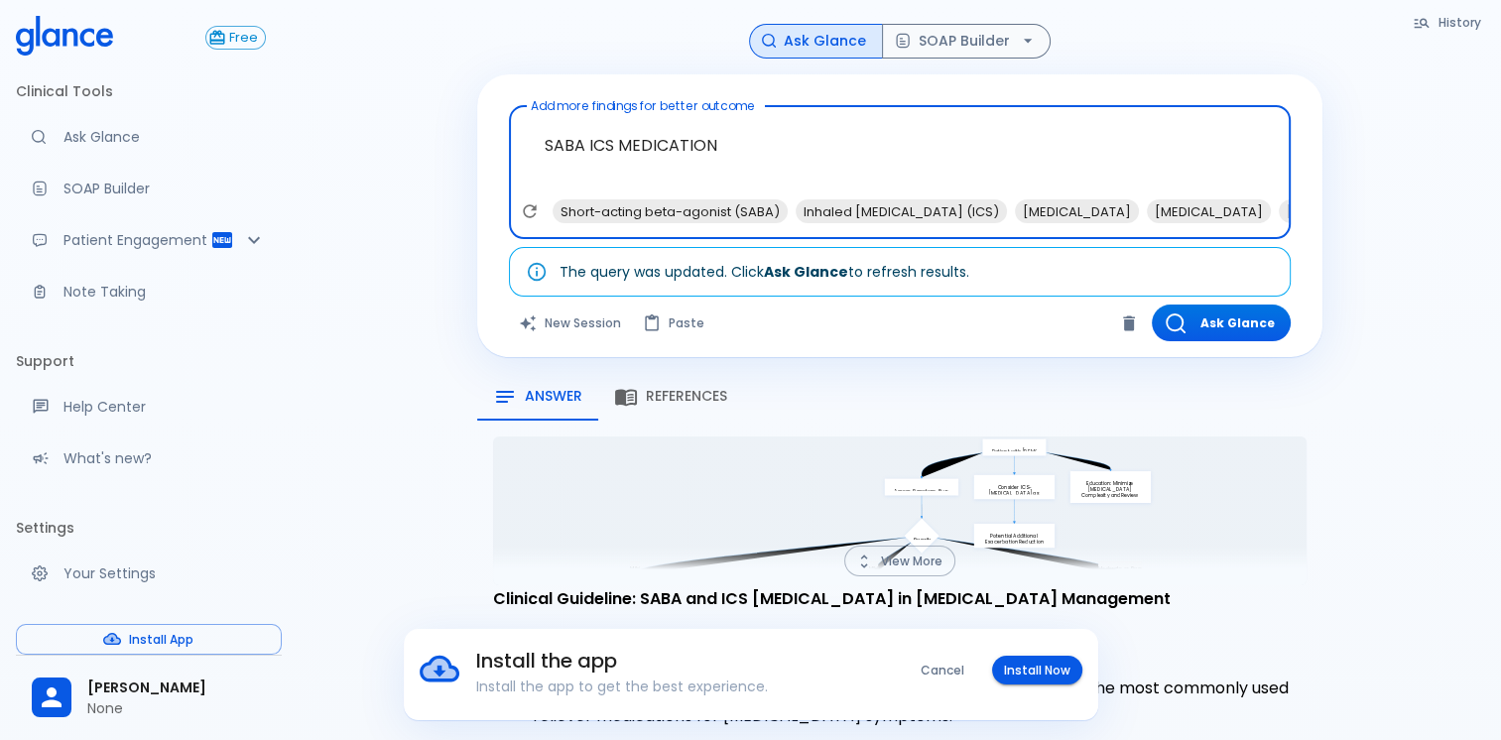
click at [539, 152] on textarea "SABA ICS MEDICATION" at bounding box center [900, 156] width 754 height 85
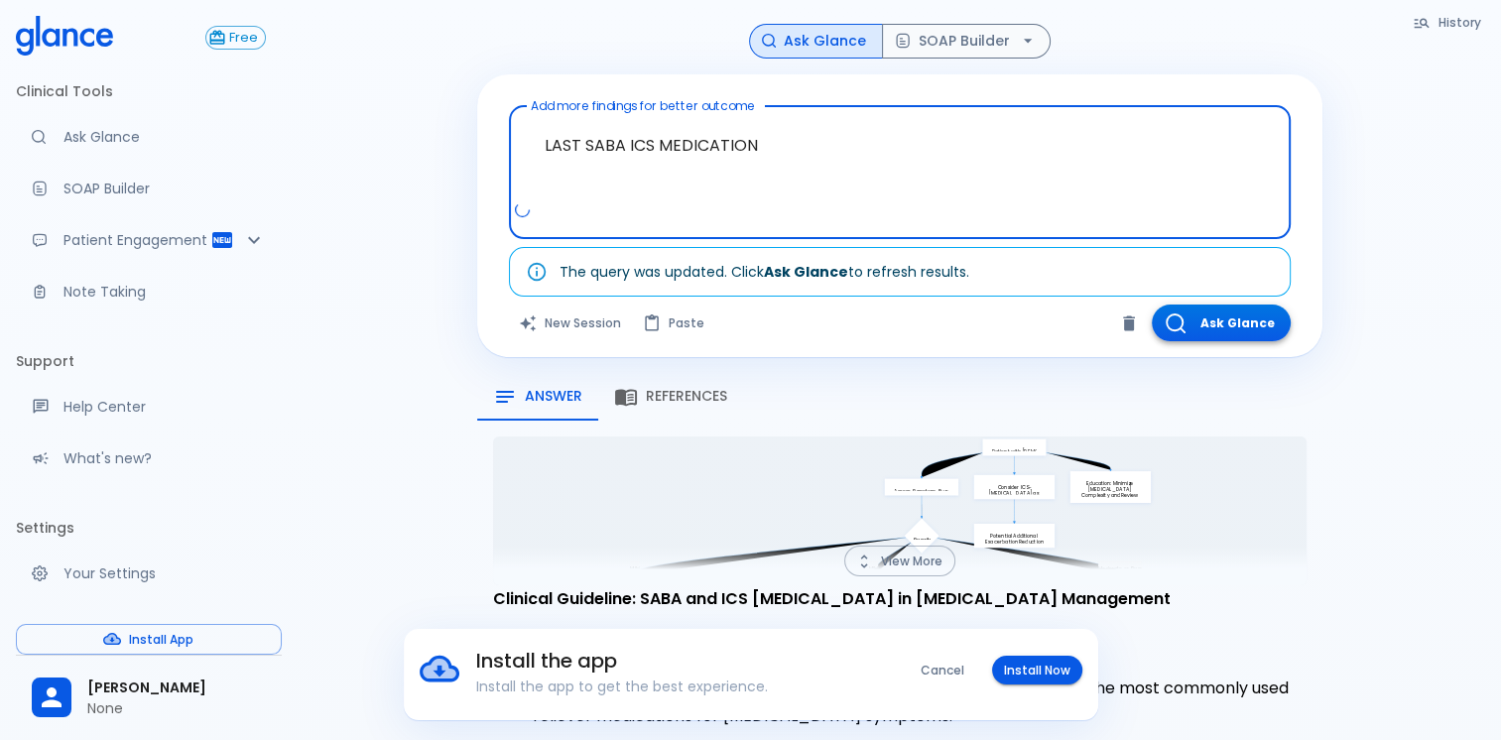
type textarea "LAST SABA ICS MEDICATION"
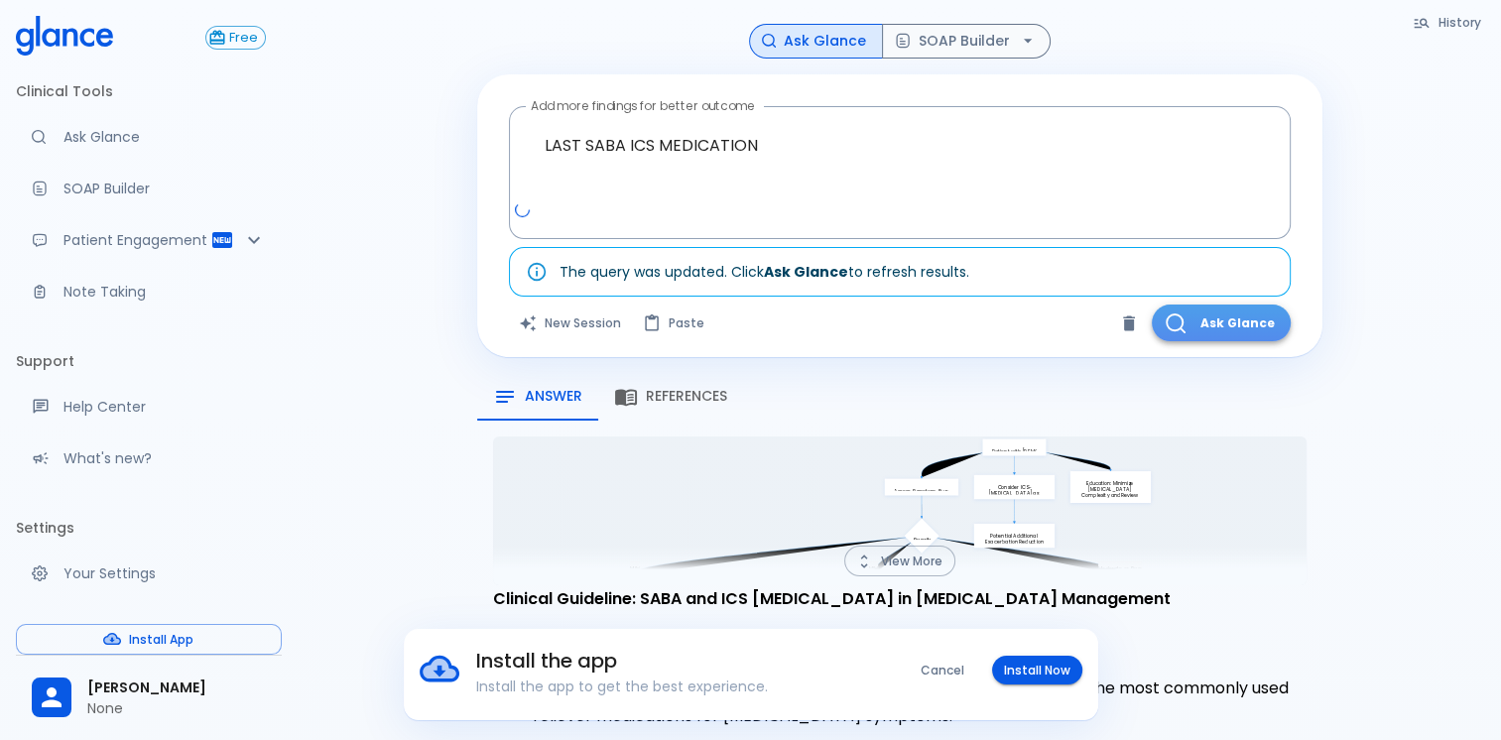
click at [1190, 333] on button "Ask Glance" at bounding box center [1221, 323] width 139 height 37
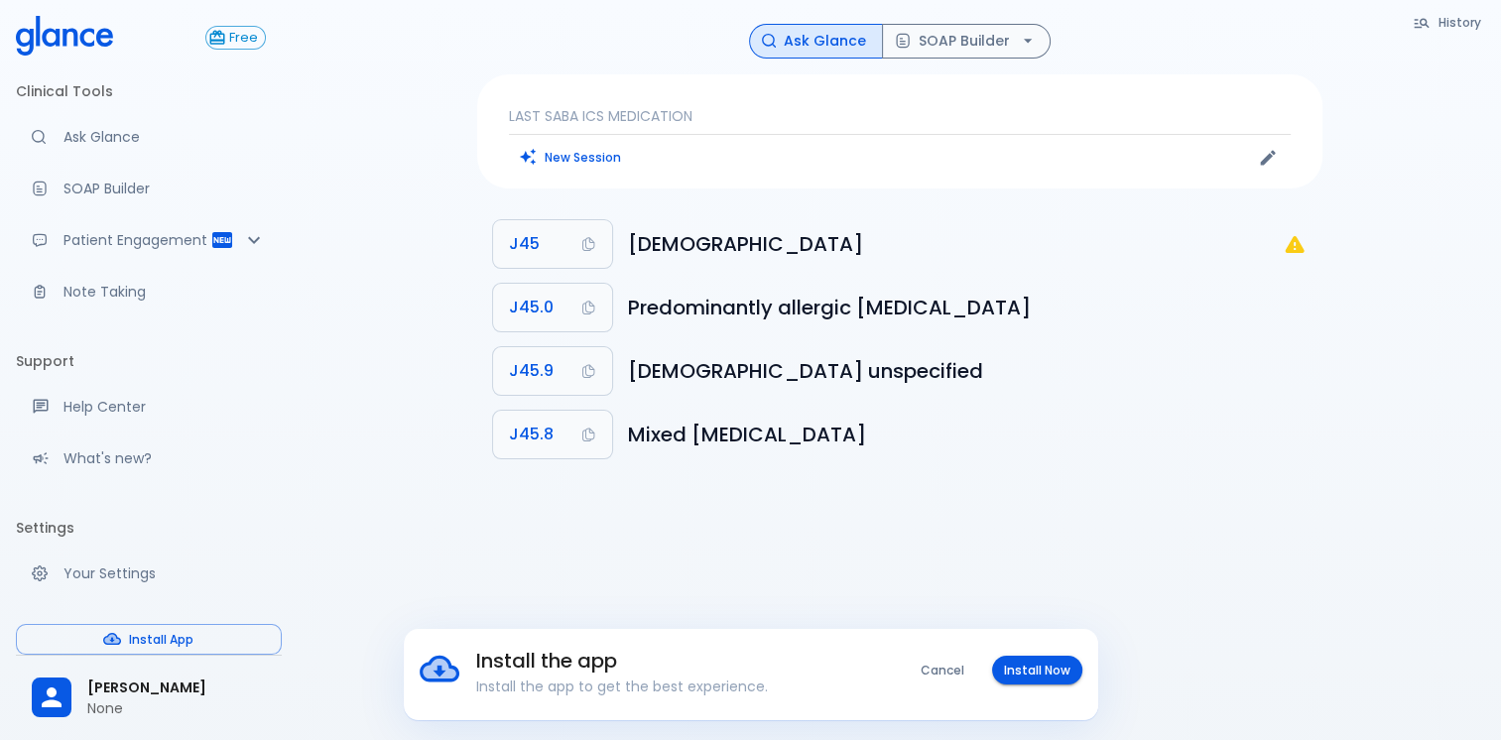
click at [821, 118] on p "LAST SABA ICS MEDICATION" at bounding box center [900, 116] width 782 height 20
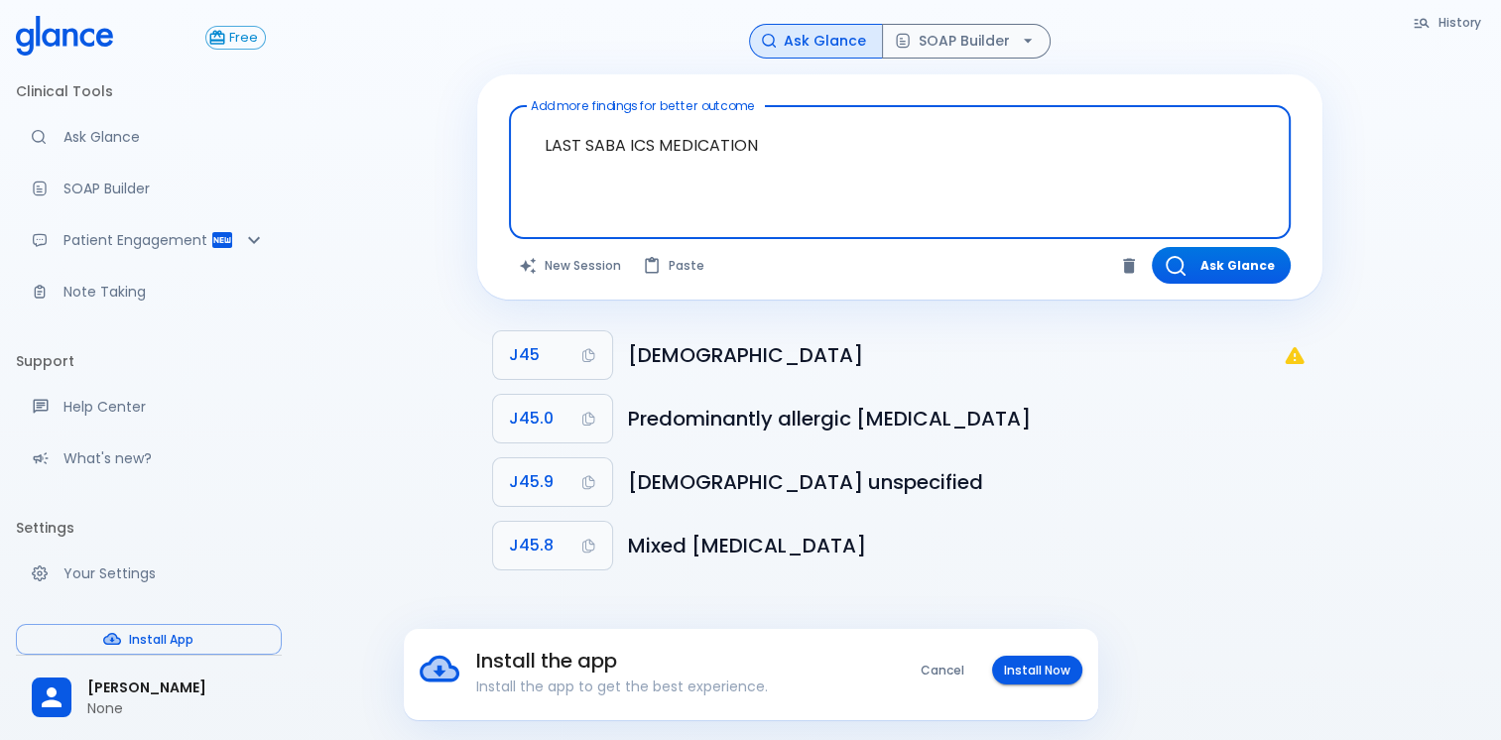
click at [822, 142] on textarea "LAST SABA ICS MEDICATION" at bounding box center [900, 156] width 754 height 85
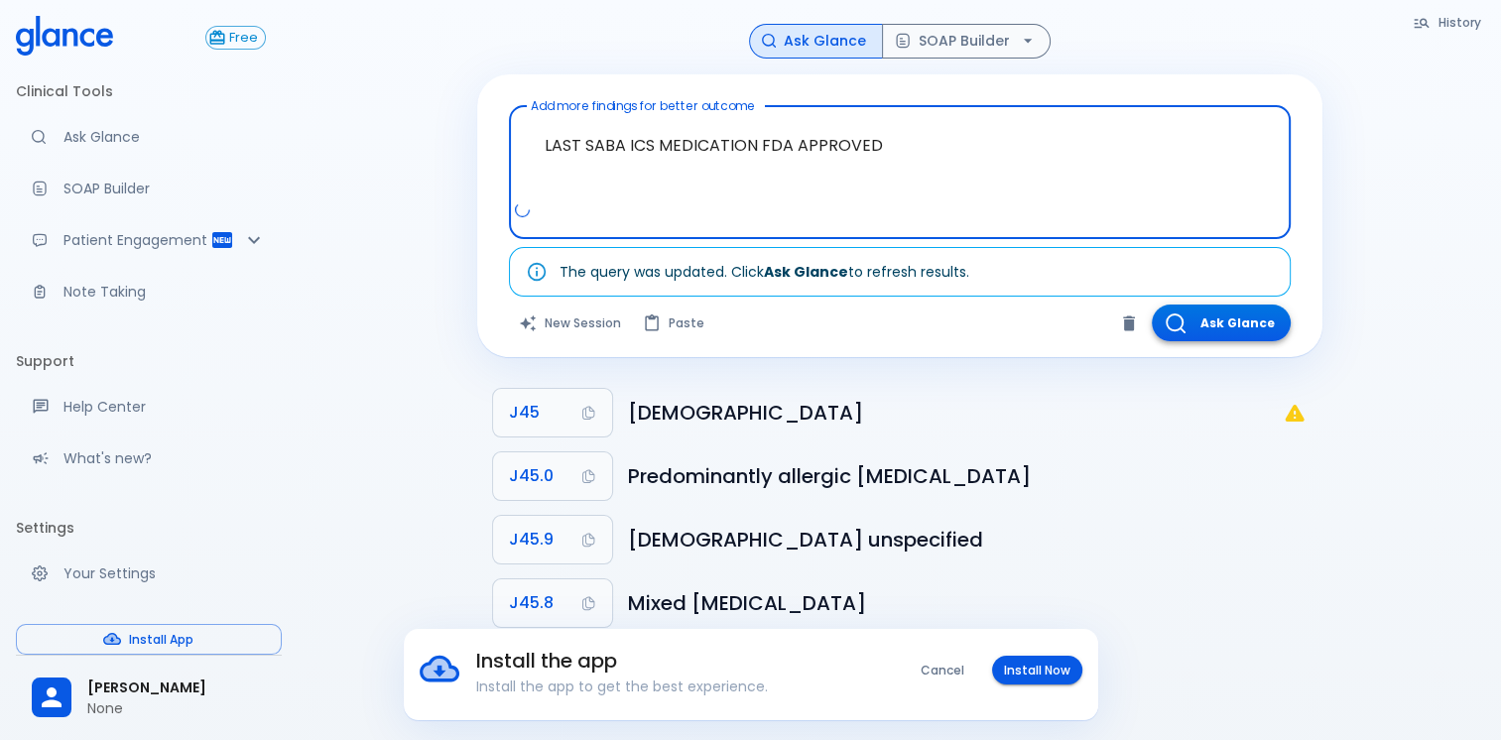
type textarea "LAST SABA ICS MEDICATION FDA APPROVED"
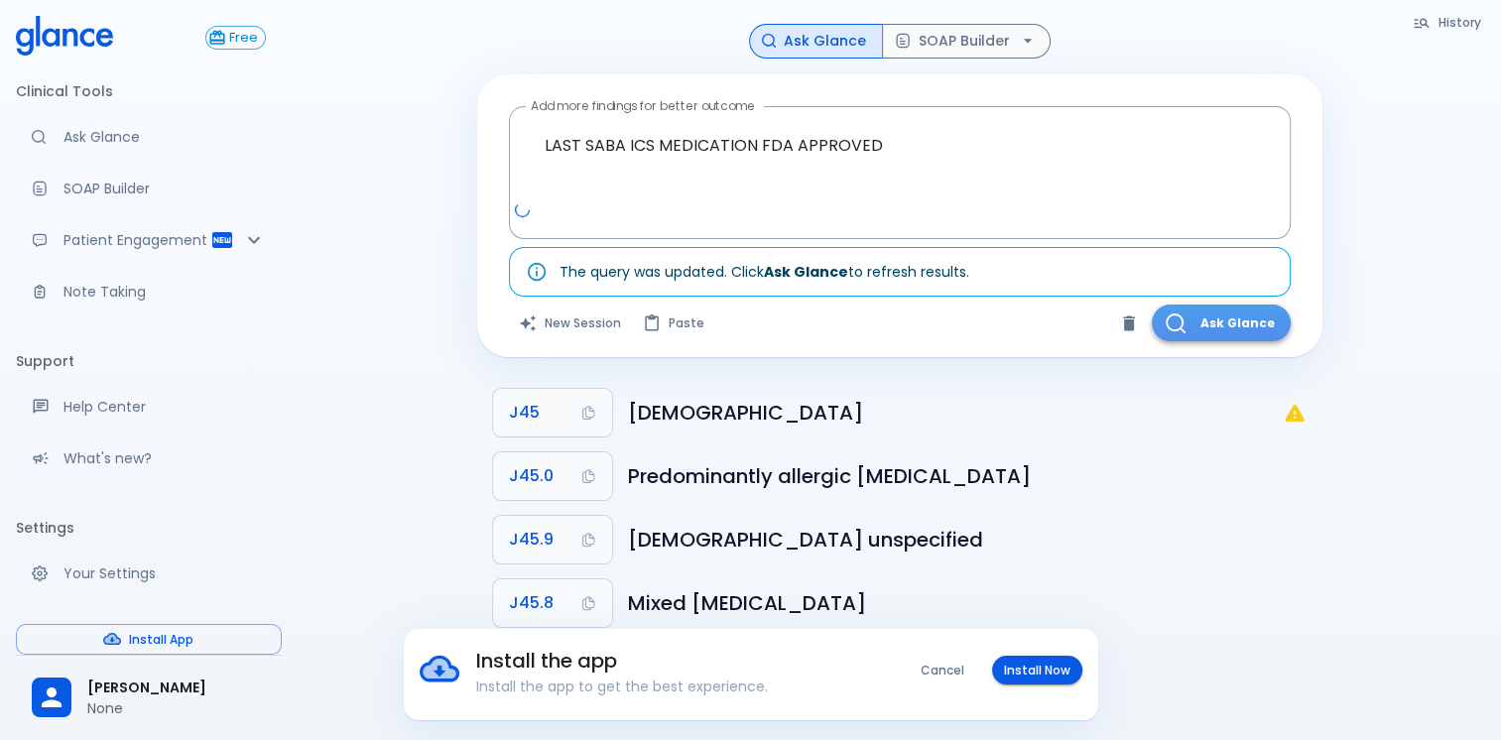
click at [1191, 315] on button "Ask Glance" at bounding box center [1221, 323] width 139 height 37
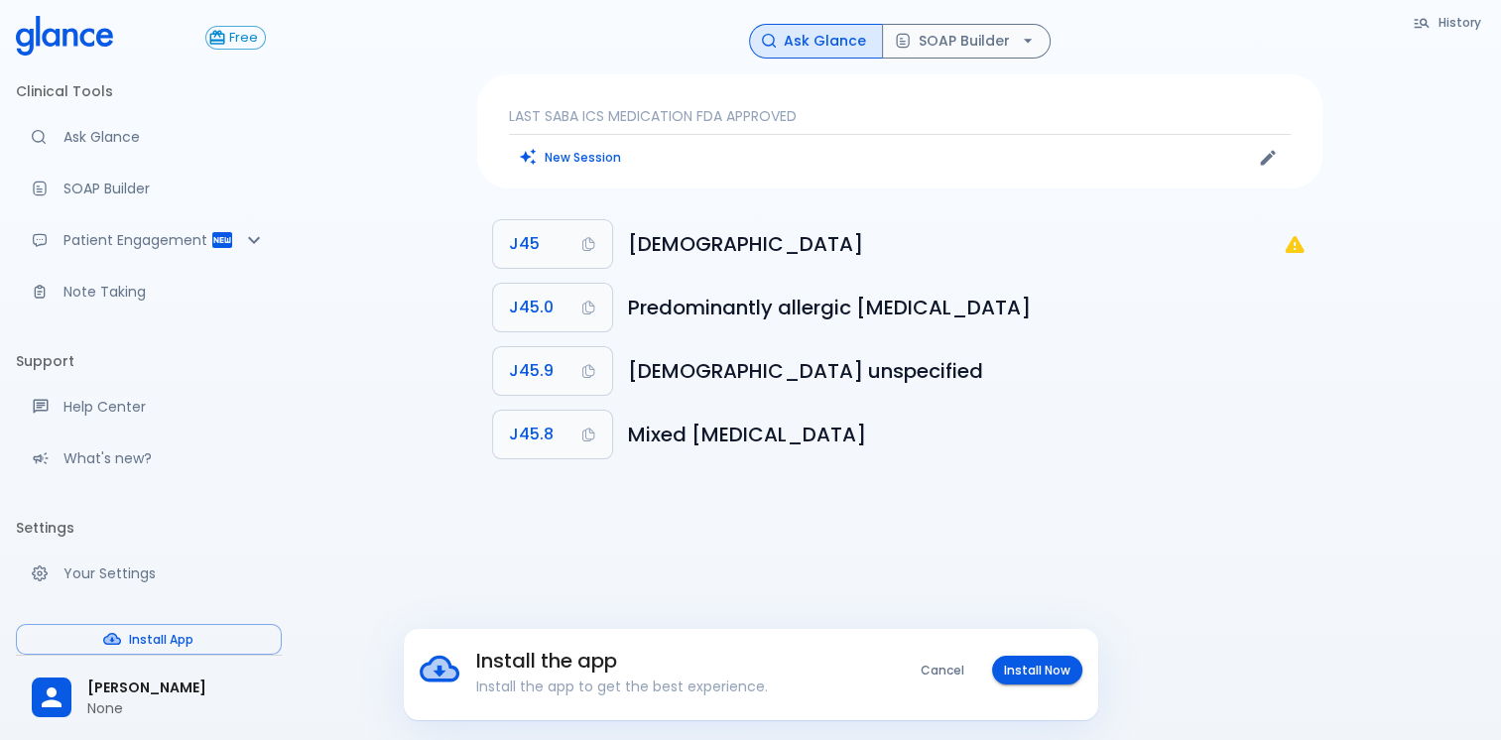
click at [889, 118] on p "LAST SABA ICS MEDICATION FDA APPROVED" at bounding box center [900, 116] width 782 height 20
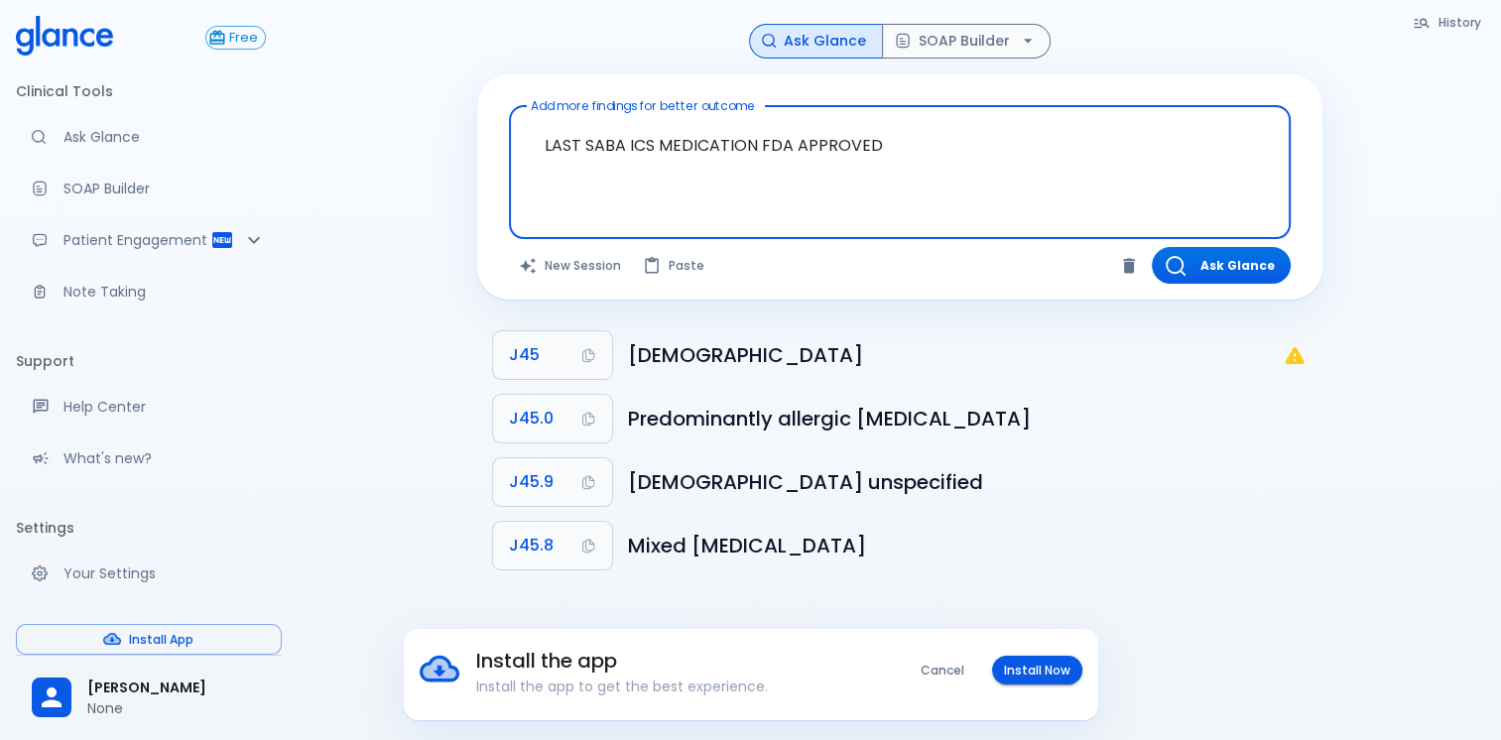
click at [972, 155] on textarea "LAST SABA ICS MEDICATION FDA APPROVED" at bounding box center [900, 156] width 754 height 85
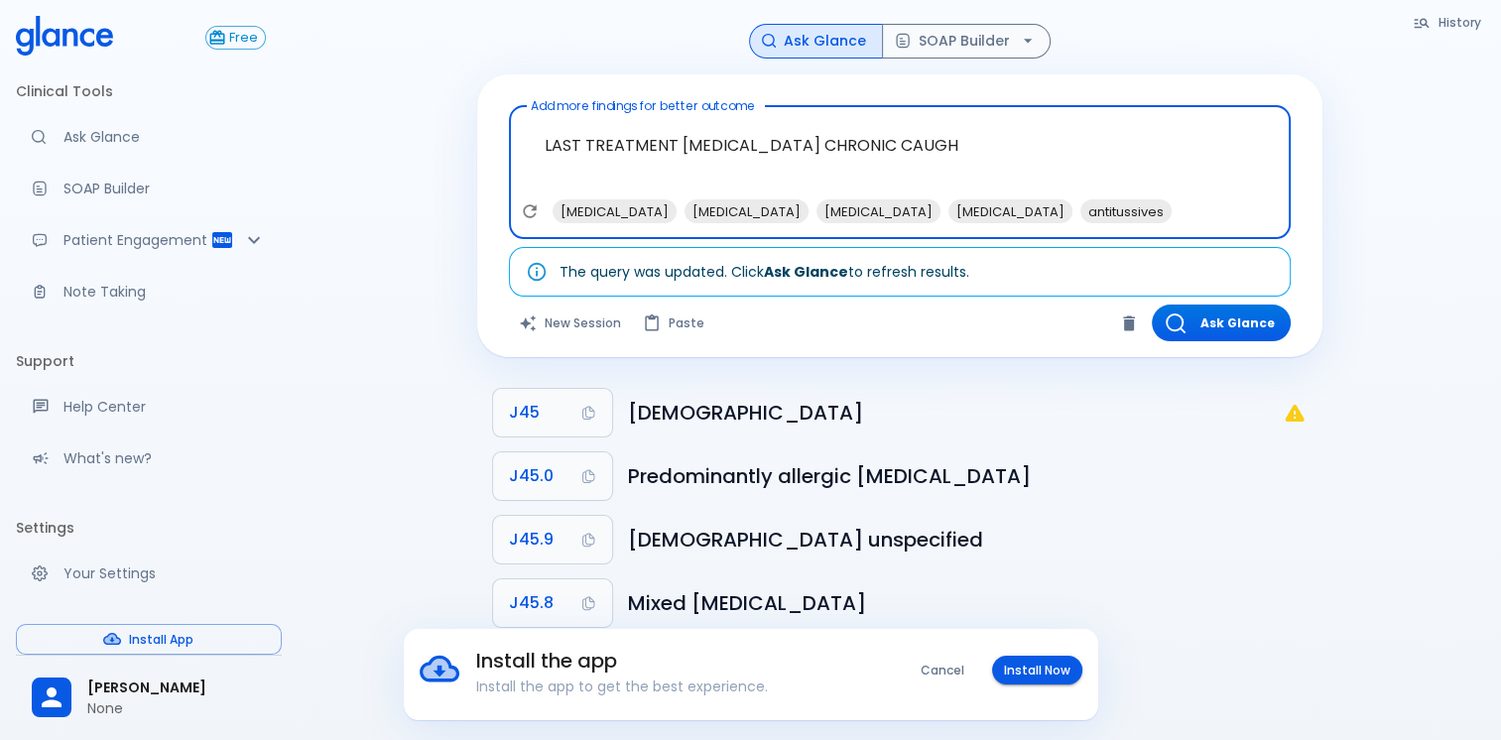
type textarea "LAST TREATMENT [MEDICAL_DATA] CHRONIC CAUGH"
click at [1198, 325] on button "Ask Glance" at bounding box center [1221, 323] width 139 height 37
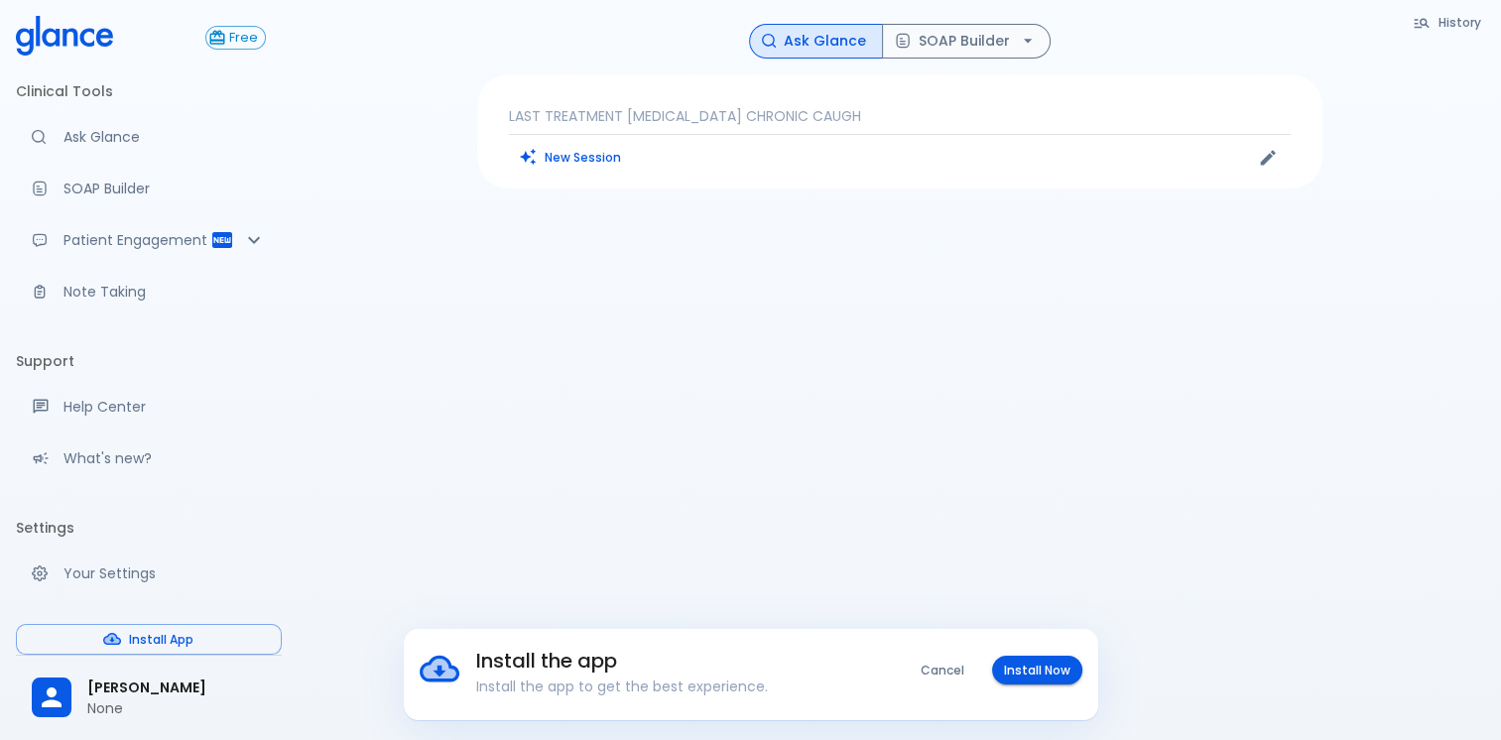
click at [854, 113] on p "LAST TREATMENT [MEDICAL_DATA] CHRONIC CAUGH" at bounding box center [900, 116] width 782 height 20
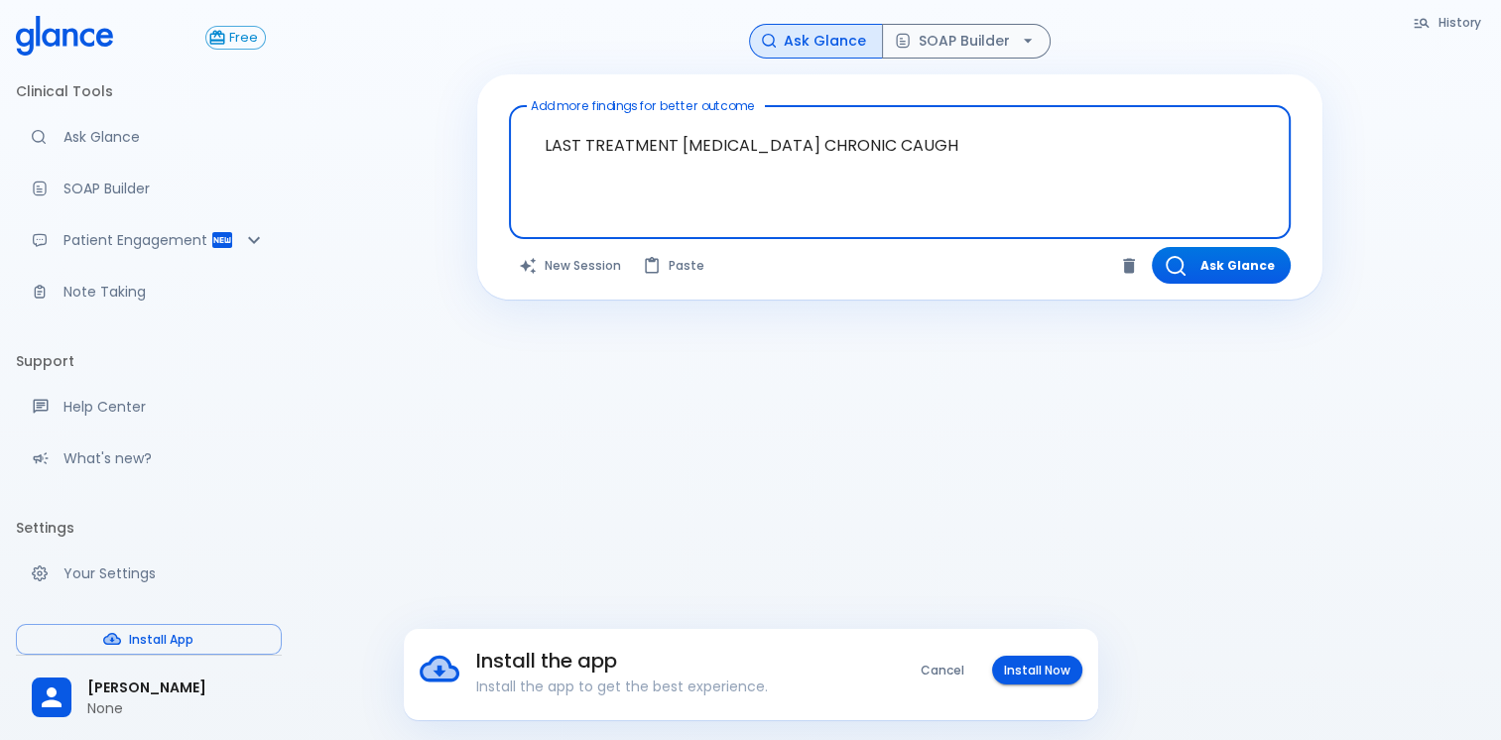
click at [949, 144] on textarea "LAST TREATMENT [MEDICAL_DATA] CHRONIC CAUGH" at bounding box center [900, 156] width 754 height 85
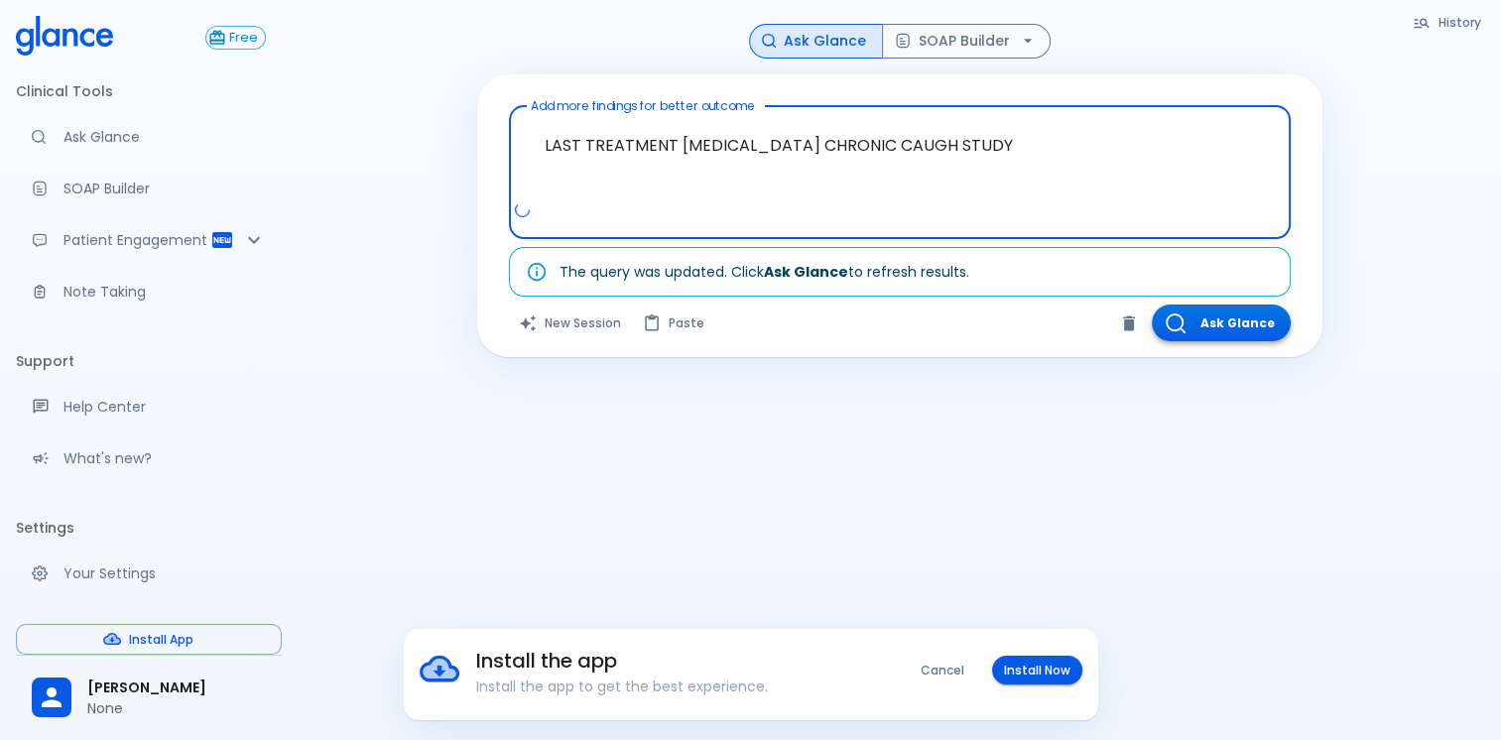
type textarea "LAST TREATMENT [MEDICAL_DATA] CHRONIC CAUGH STUDY"
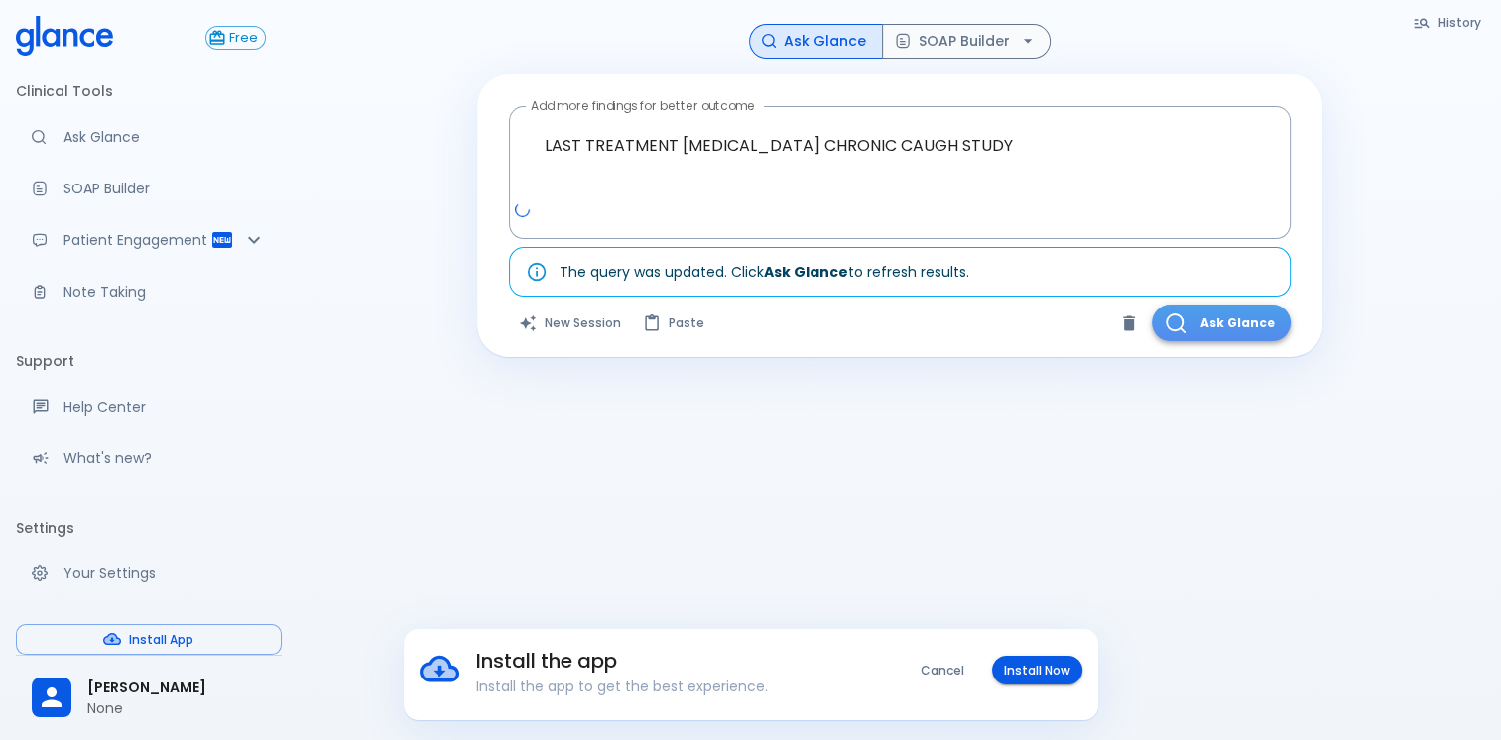
click at [1232, 324] on button "Ask Glance" at bounding box center [1221, 323] width 139 height 37
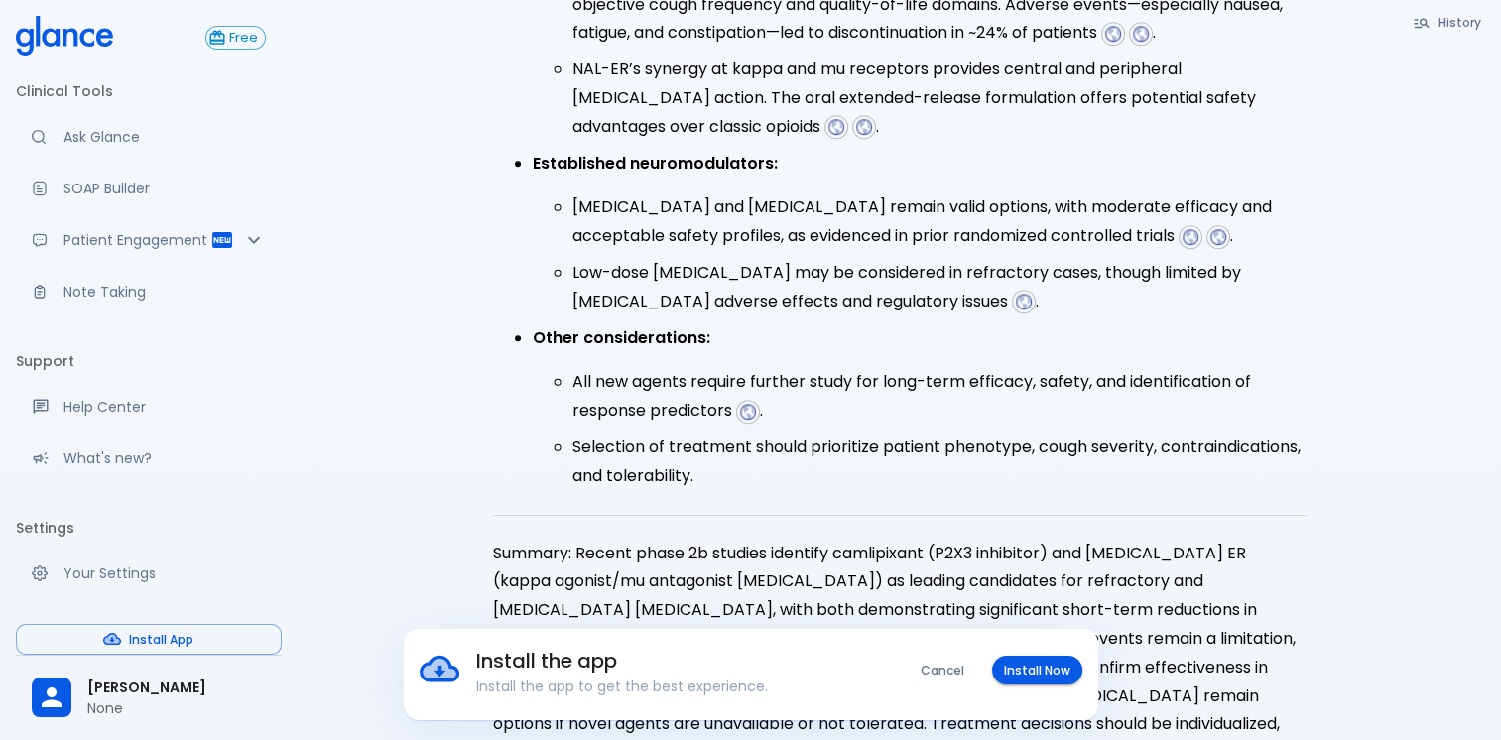
scroll to position [1117, 0]
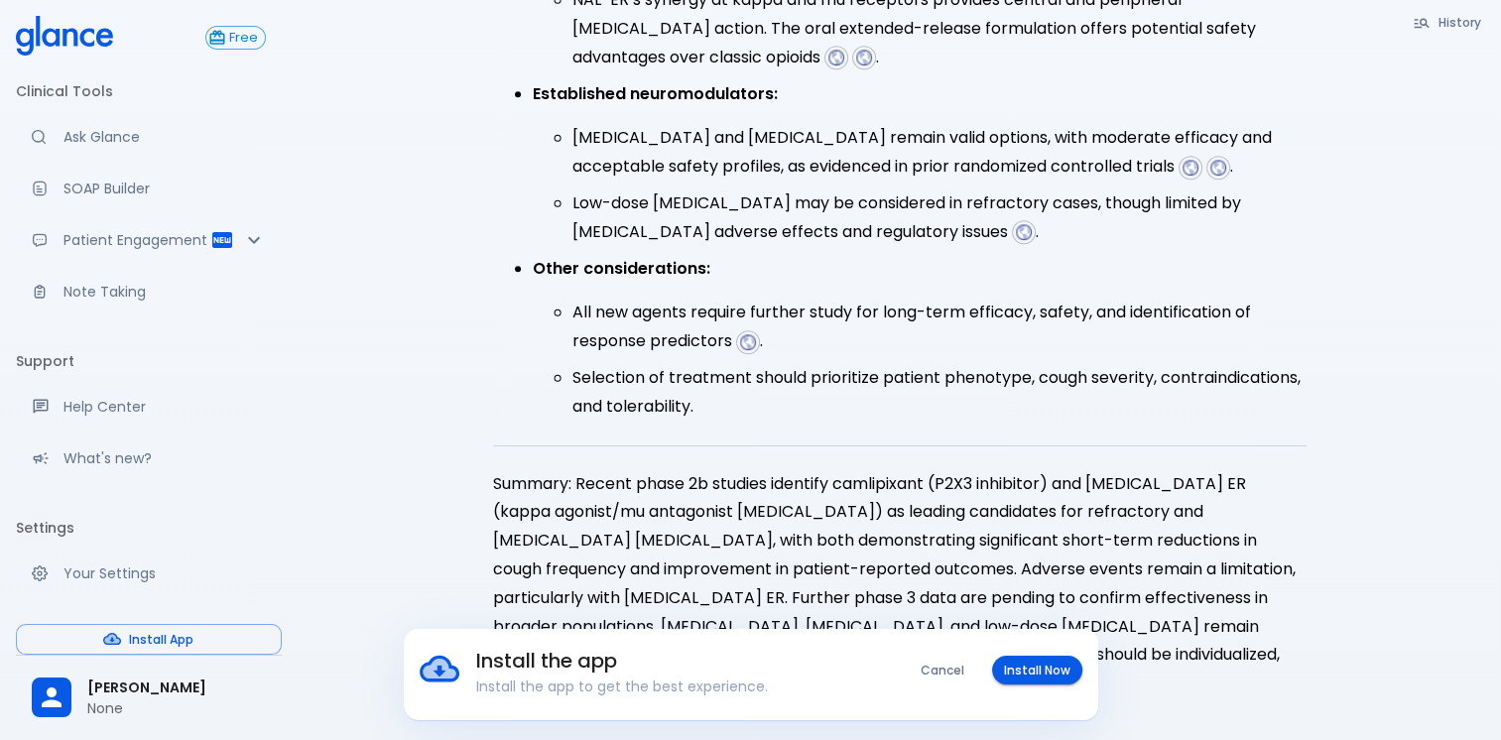
click at [942, 673] on button "Cancel" at bounding box center [942, 670] width 67 height 29
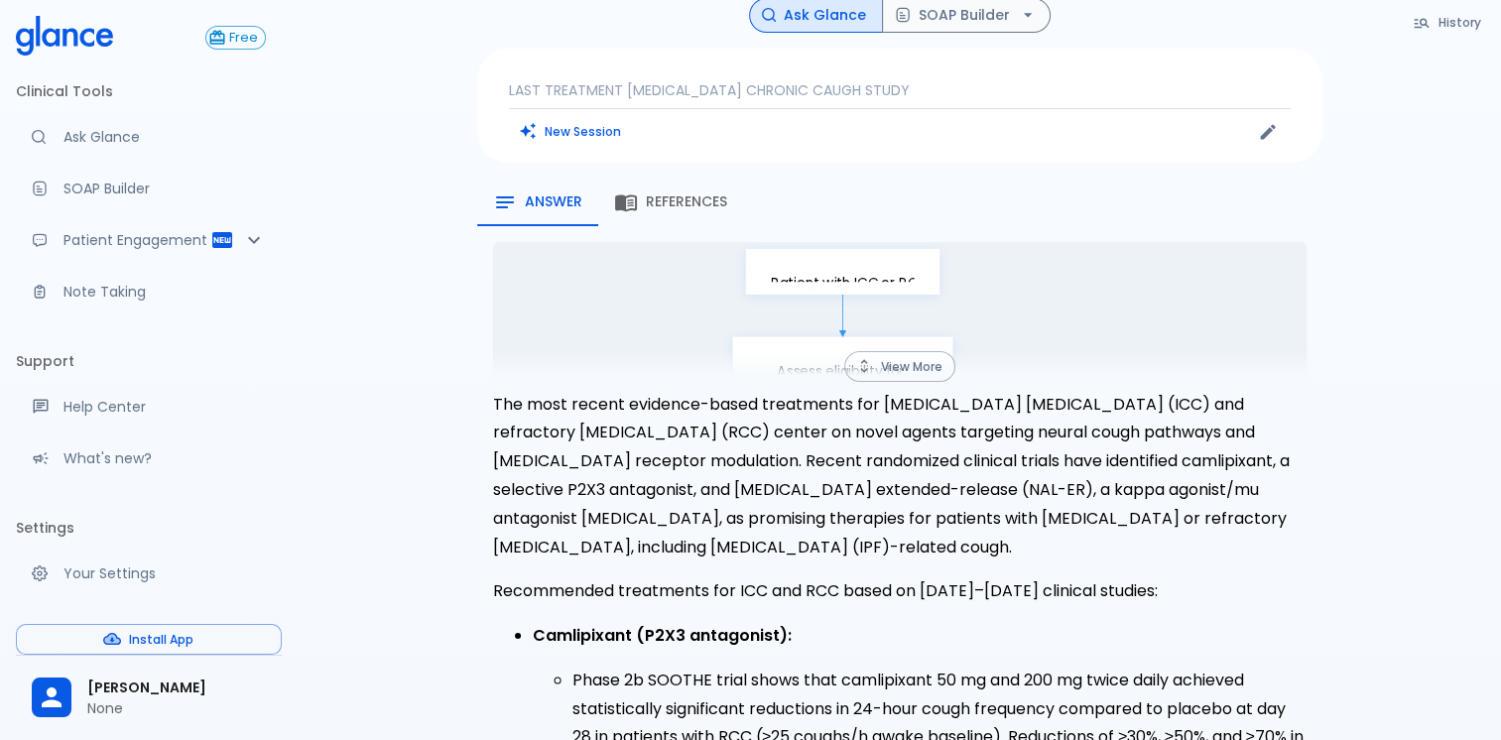
scroll to position [0, 0]
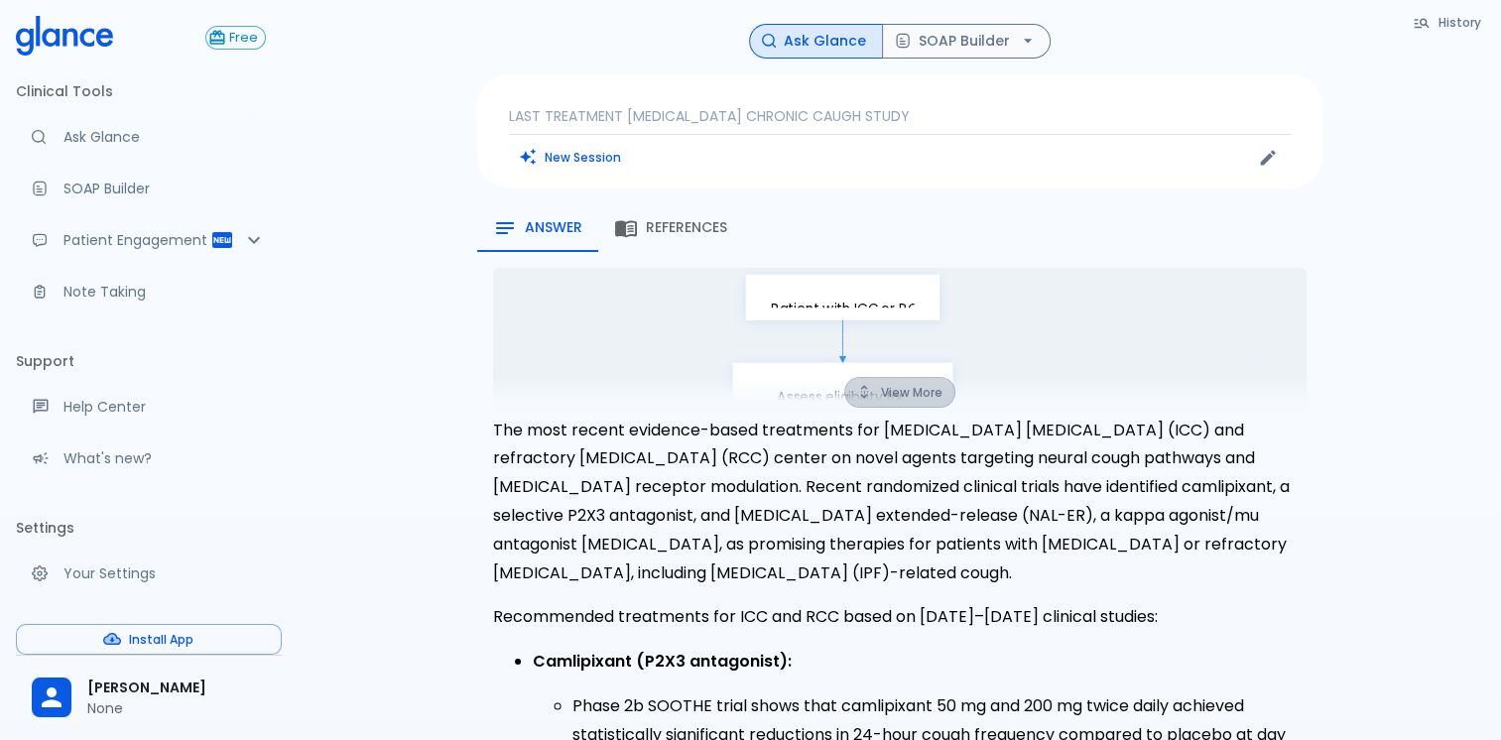
click at [861, 389] on icon "button" at bounding box center [864, 392] width 18 height 18
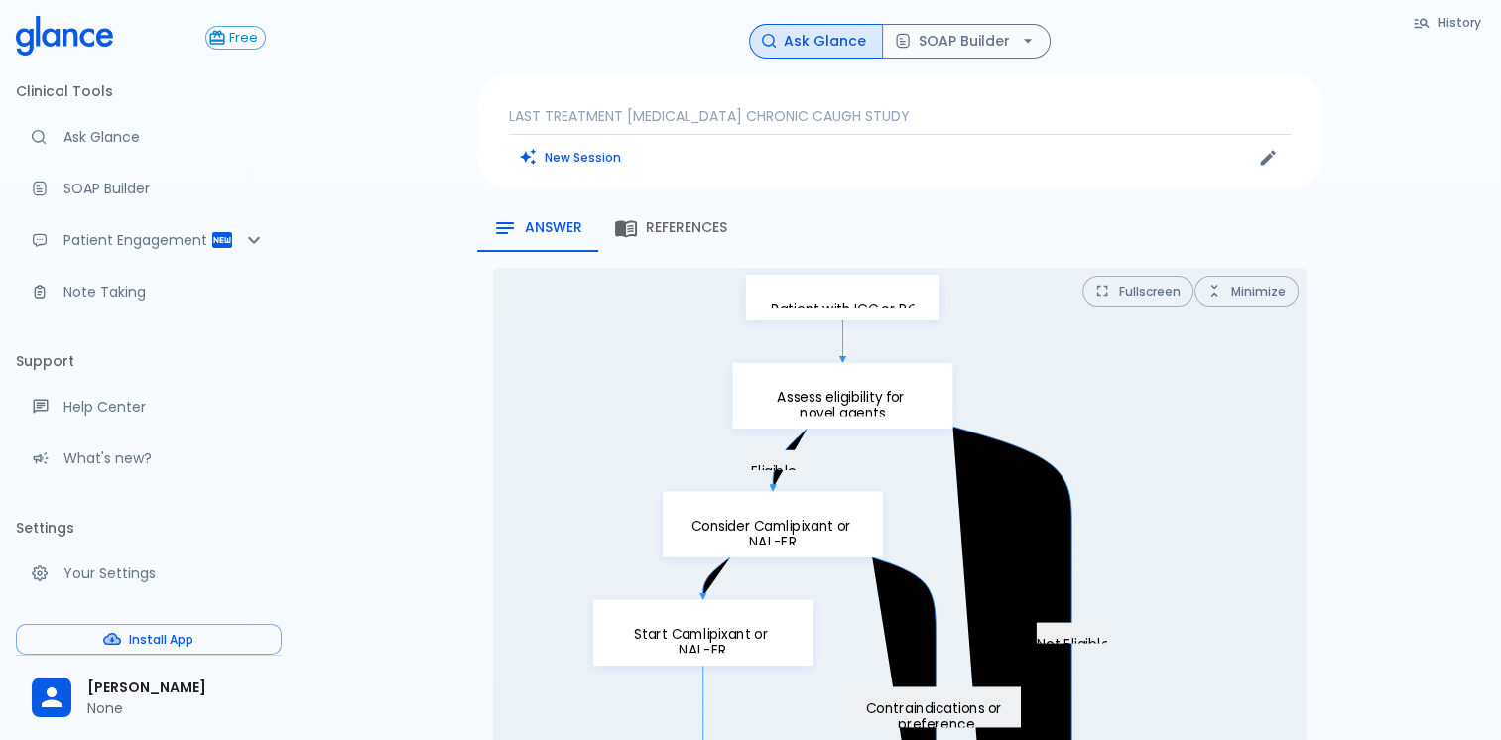
click at [939, 121] on p "LAST TREATMENT [MEDICAL_DATA] CHRONIC CAUGH STUDY" at bounding box center [900, 116] width 782 height 20
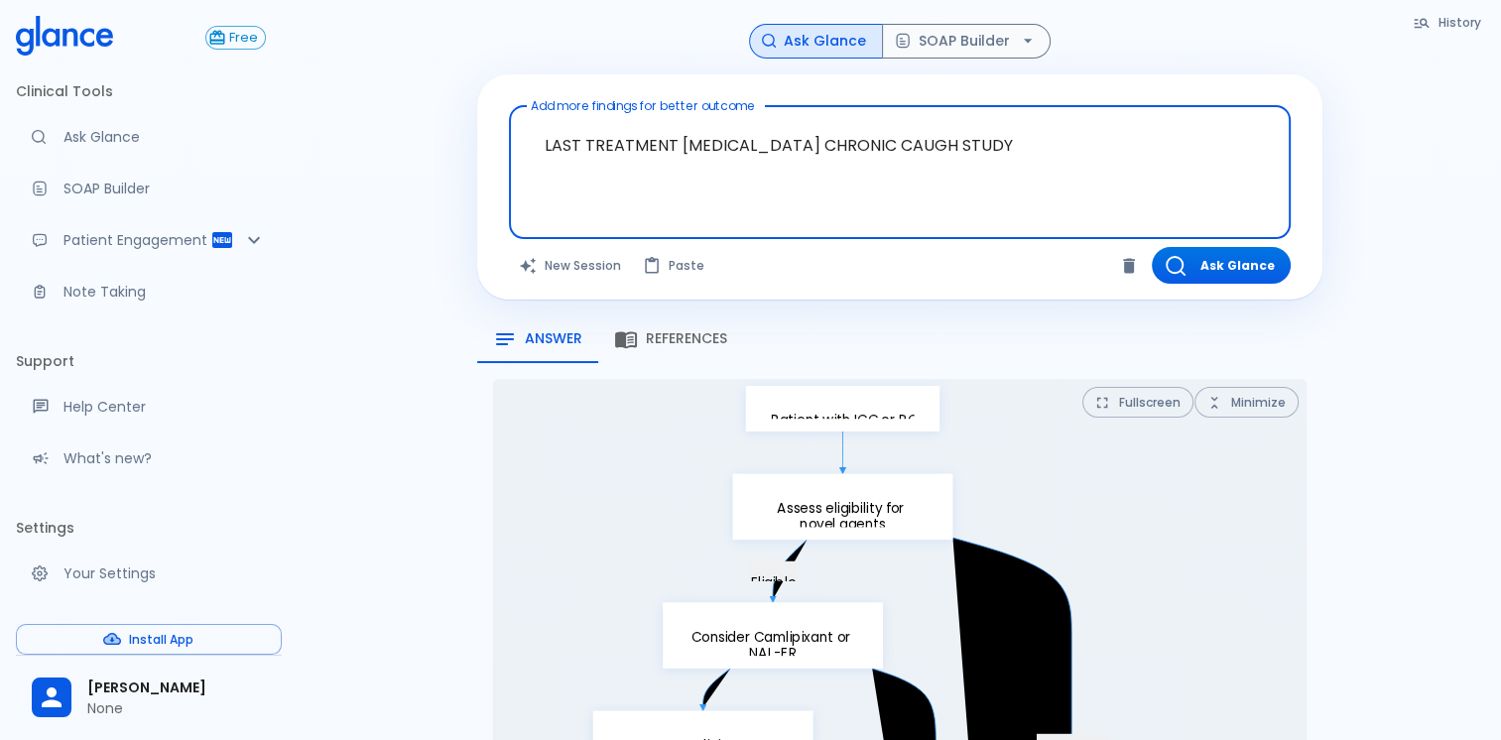
drag, startPoint x: 1021, startPoint y: 156, endPoint x: 485, endPoint y: 95, distance: 539.1
click at [485, 95] on div "Add more findings for better outcome LAST TREATMENT [MEDICAL_DATA] CHRONIC CAUG…" at bounding box center [899, 187] width 845 height 226
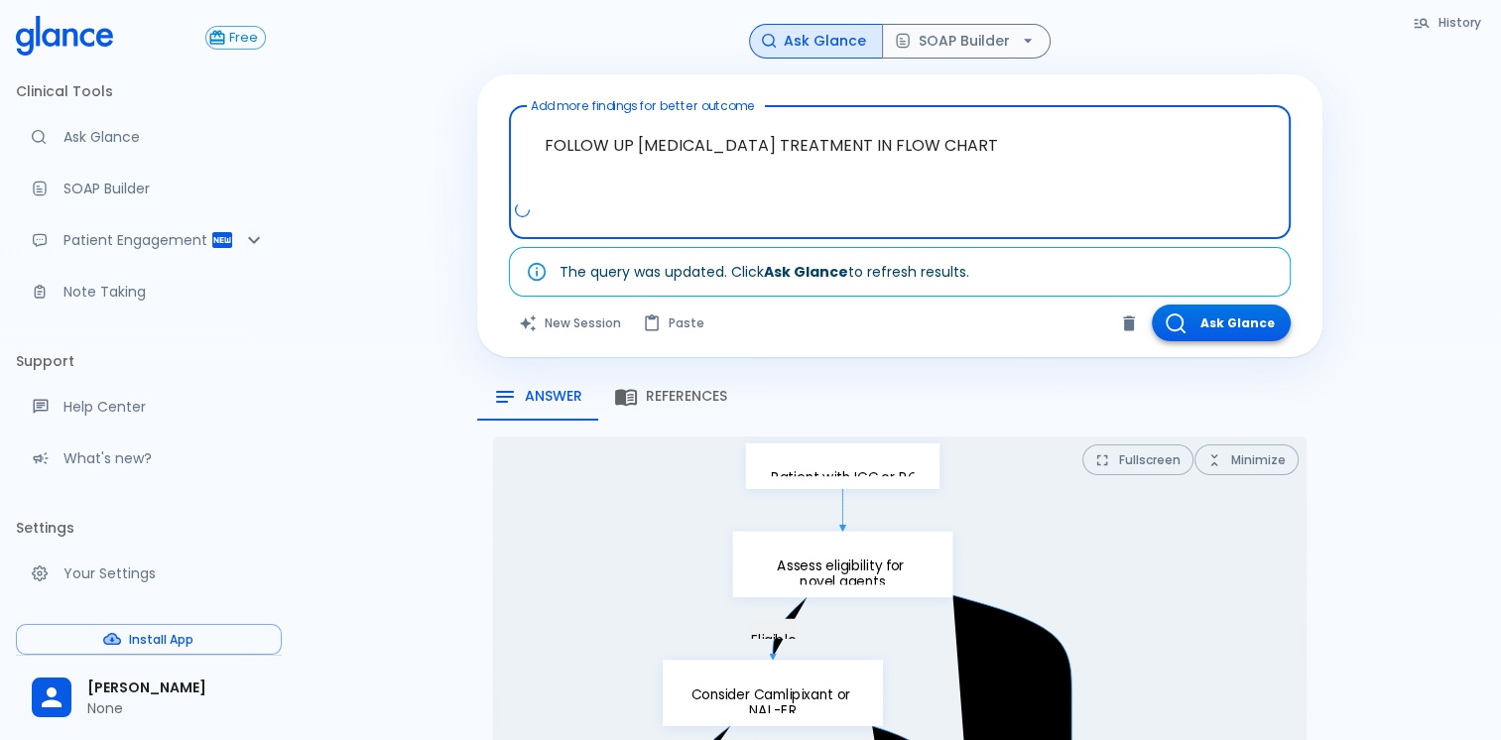
type textarea "FOLLOW UP [MEDICAL_DATA] TREATMENT IN FLOW CHART"
click at [1199, 319] on button "Ask Glance" at bounding box center [1221, 323] width 139 height 37
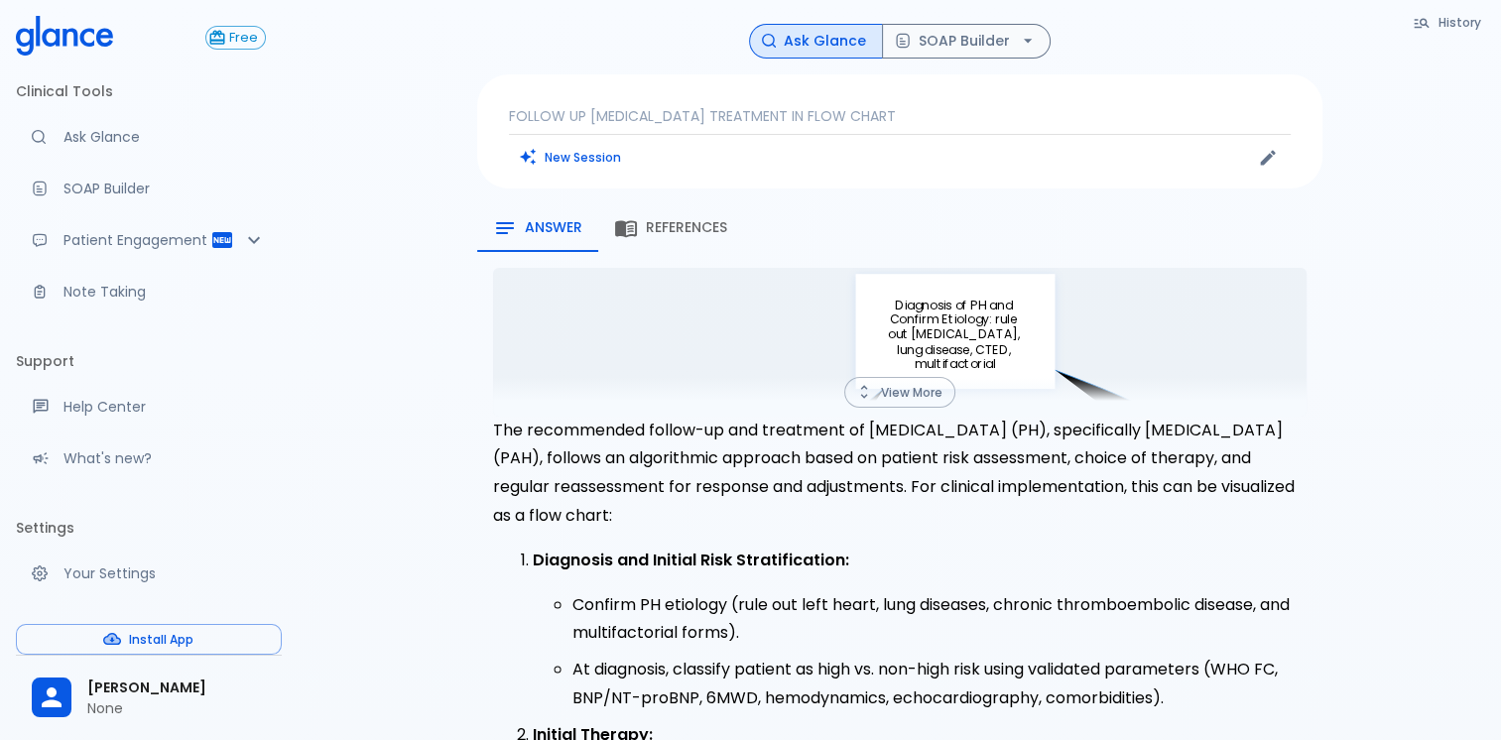
click at [903, 390] on button "View More" at bounding box center [899, 392] width 111 height 31
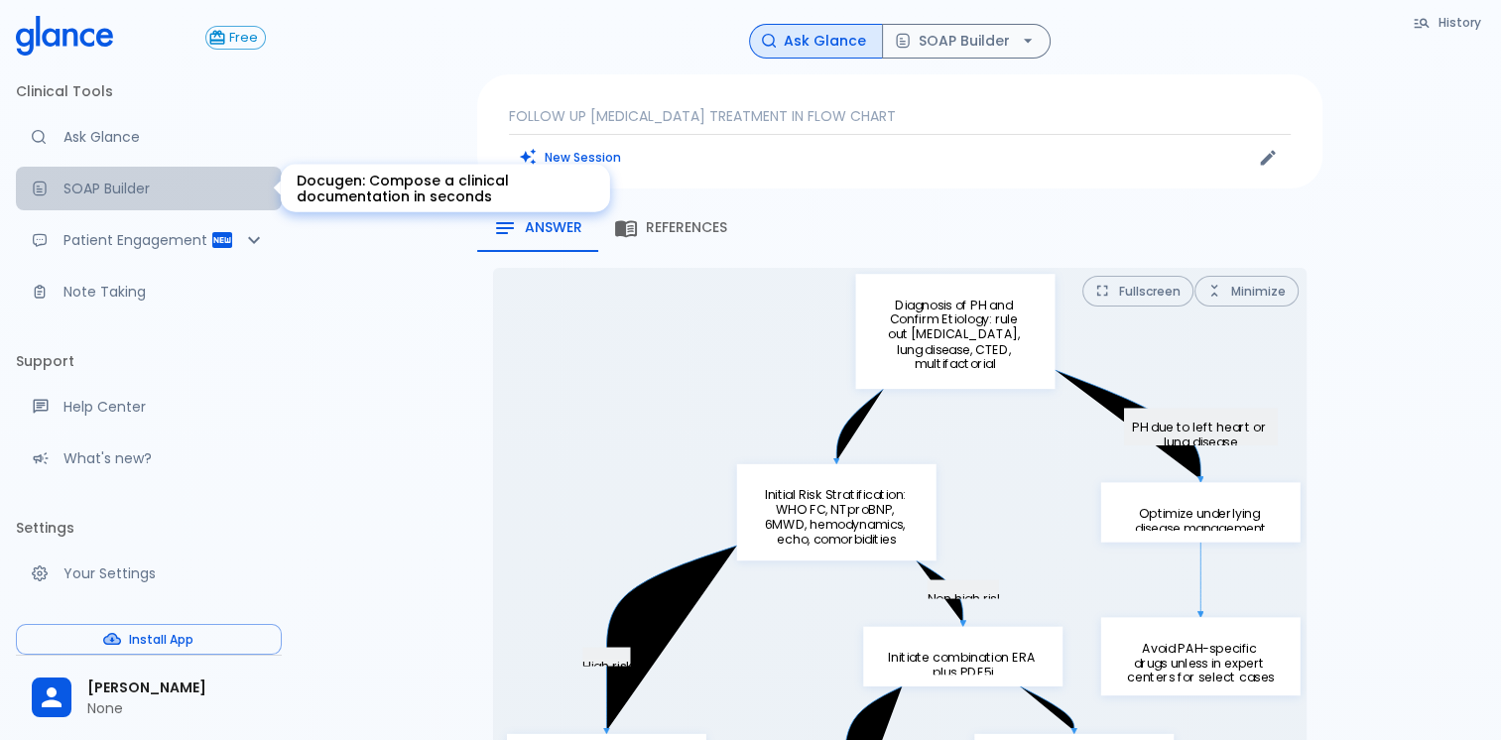
click at [163, 185] on p "SOAP Builder" at bounding box center [164, 189] width 202 height 20
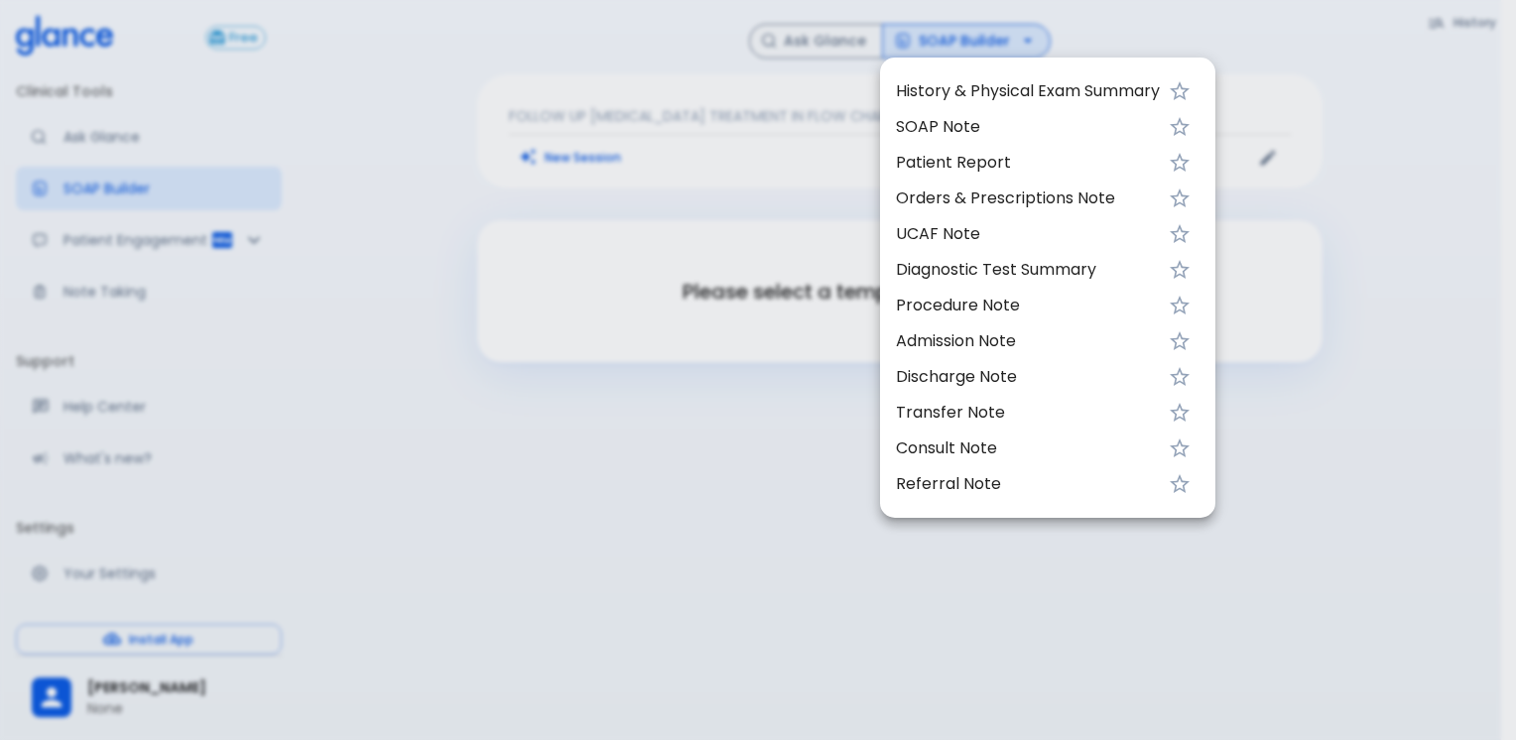
click at [908, 121] on span "SOAP Note" at bounding box center [1028, 127] width 264 height 24
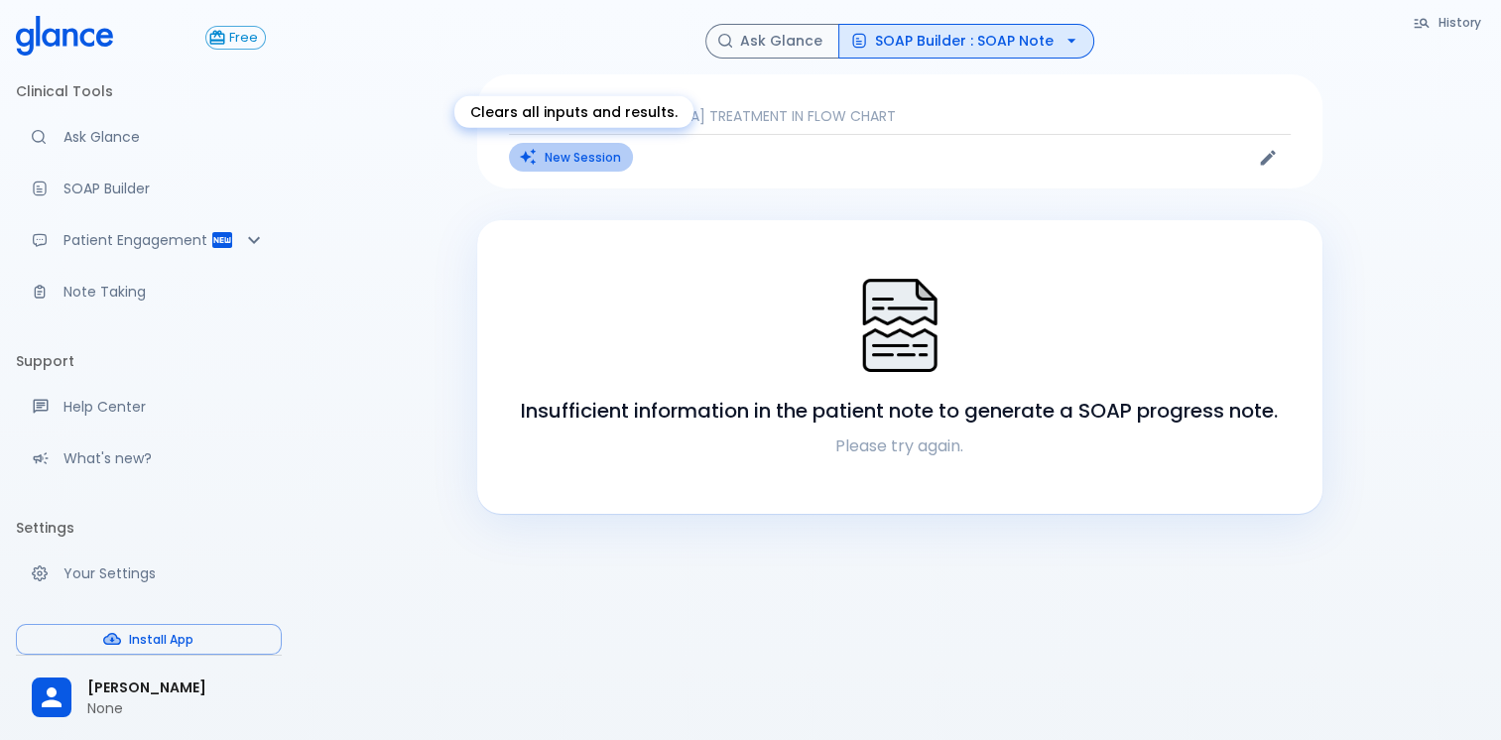
click at [585, 162] on button "New Session" at bounding box center [571, 157] width 124 height 29
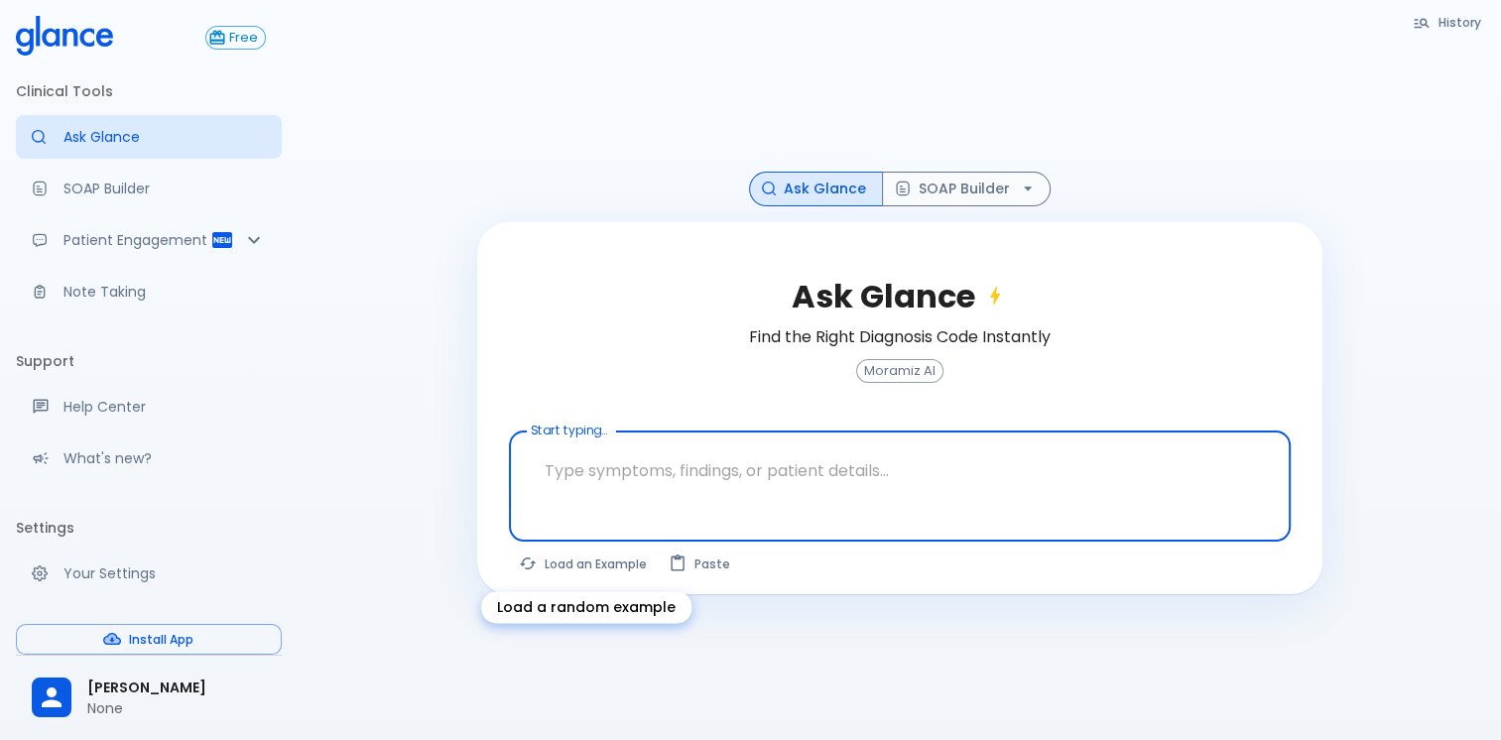
click at [591, 567] on button "Load an Example" at bounding box center [584, 564] width 150 height 29
type textarea "30F, weight loss, [MEDICAL_DATA], [MEDICAL_DATA], HR 121, [MEDICAL_DATA], TSH u…"
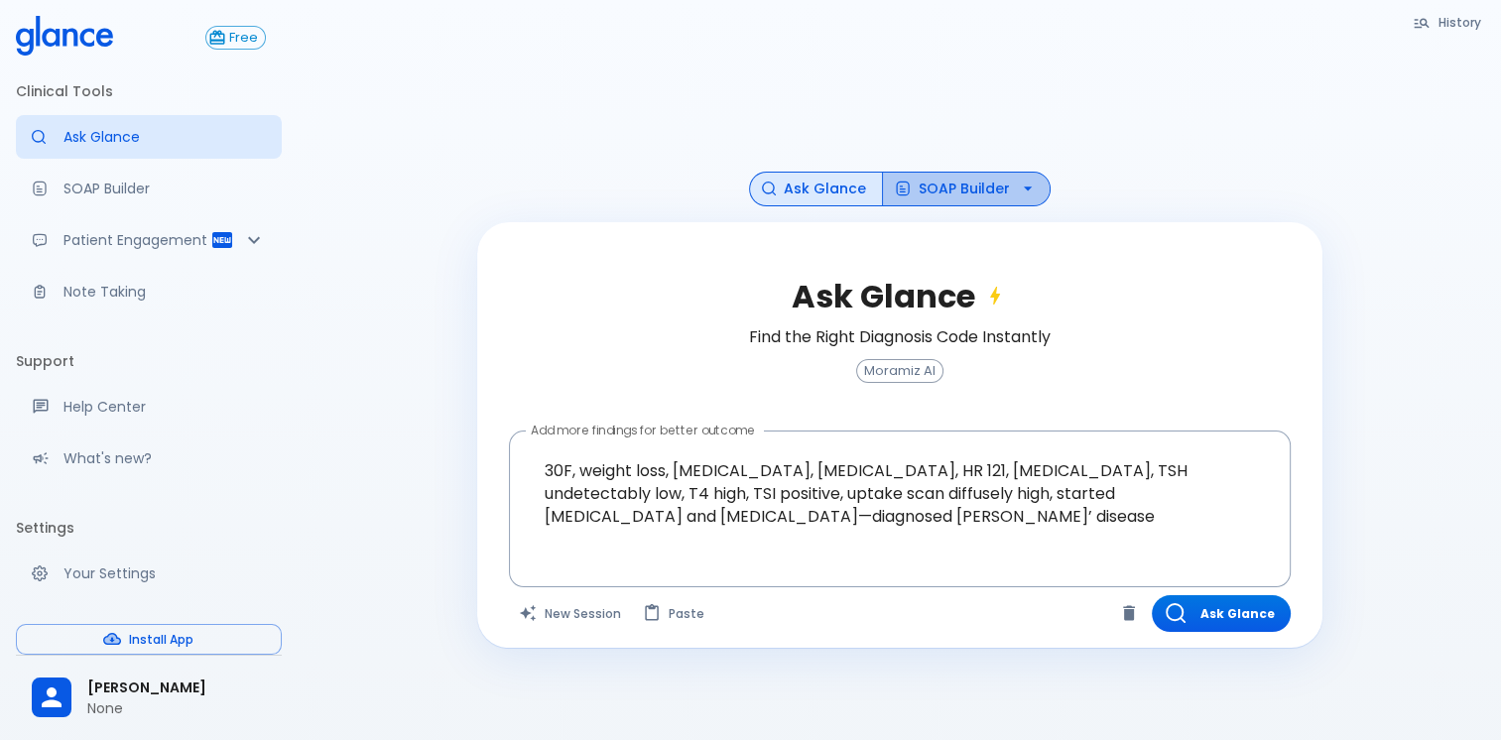
click at [940, 186] on button "SOAP Builder" at bounding box center [966, 189] width 169 height 35
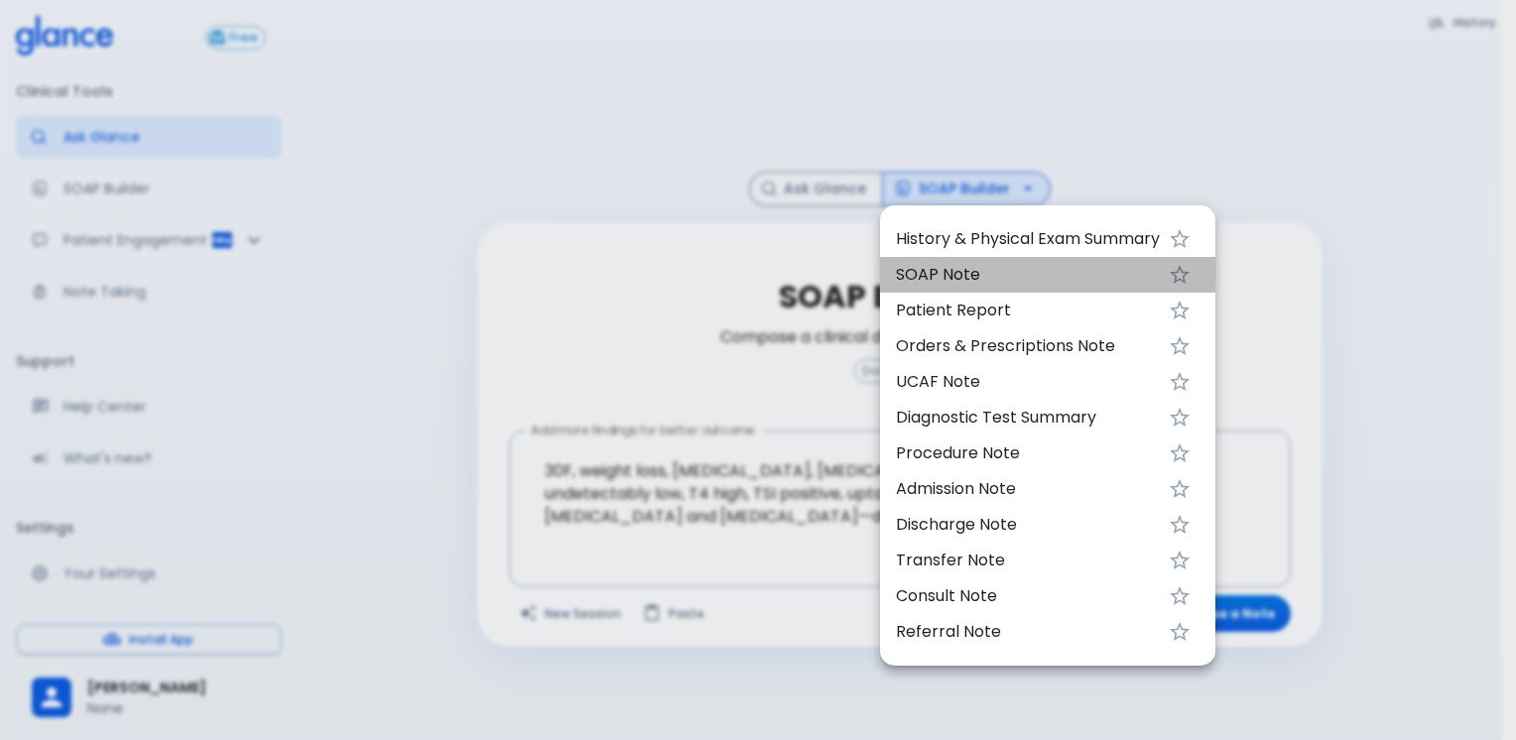
click at [968, 266] on span "SOAP Note" at bounding box center [1028, 275] width 264 height 24
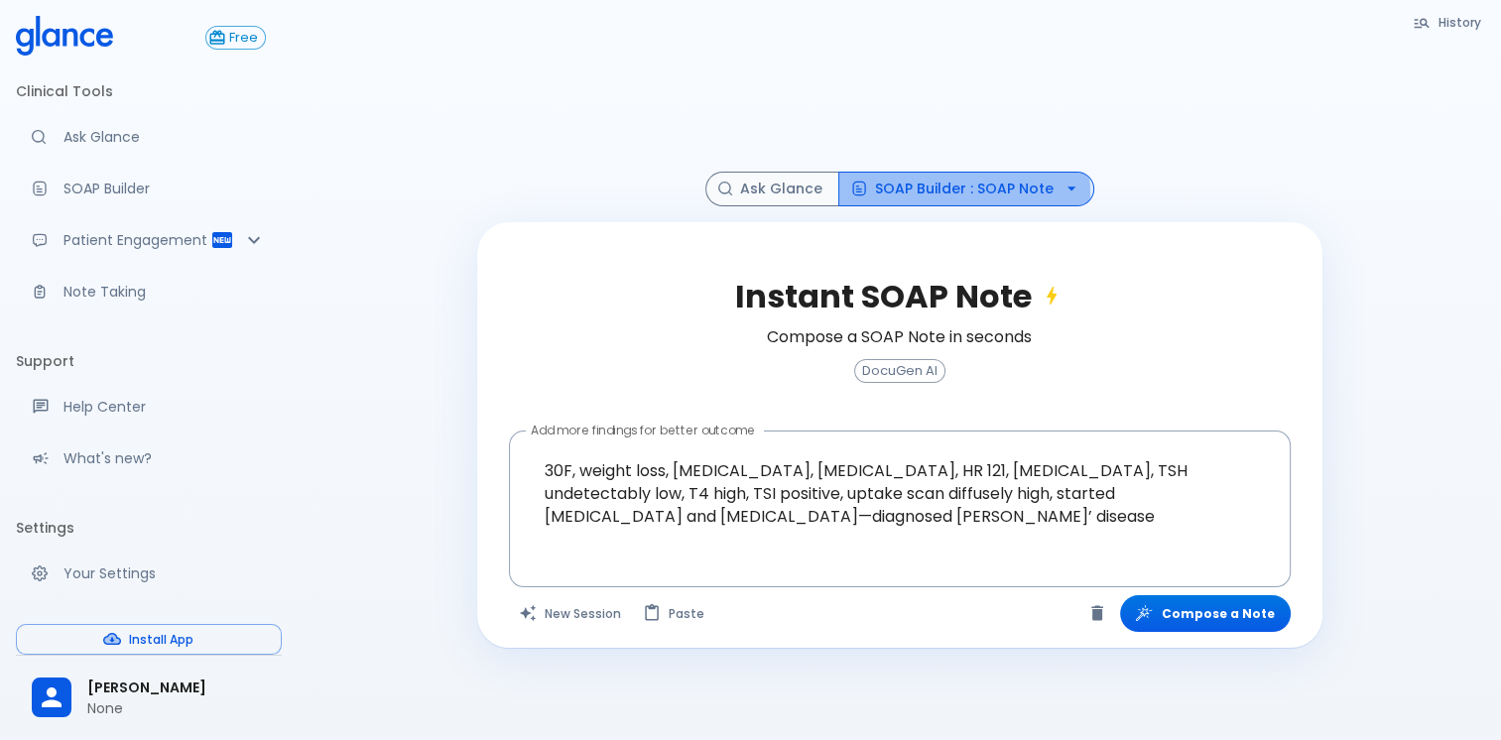
click at [912, 196] on button "SOAP Builder : SOAP Note" at bounding box center [966, 189] width 256 height 35
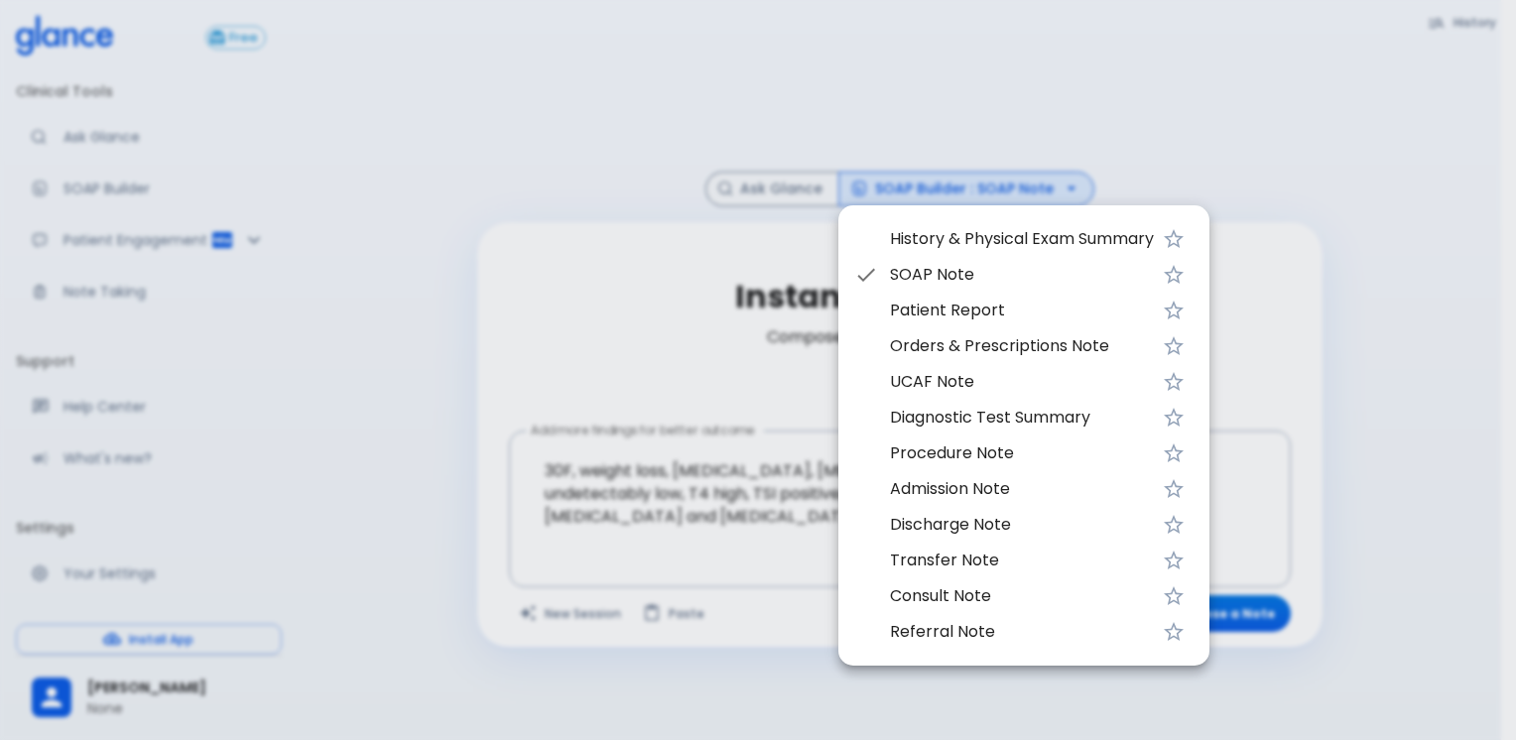
click at [609, 347] on div at bounding box center [758, 370] width 1516 height 740
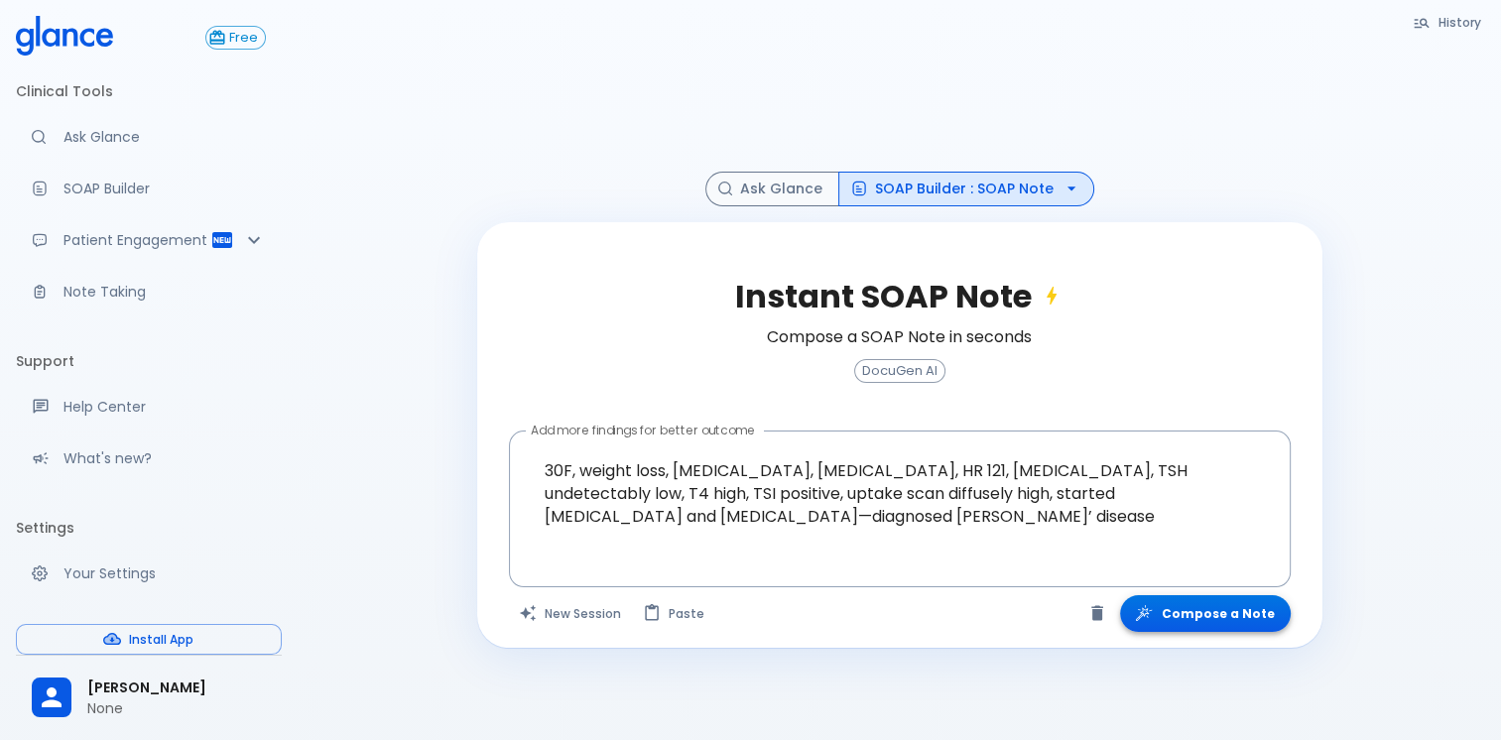
click at [1176, 611] on button "Compose a Note" at bounding box center [1205, 613] width 171 height 37
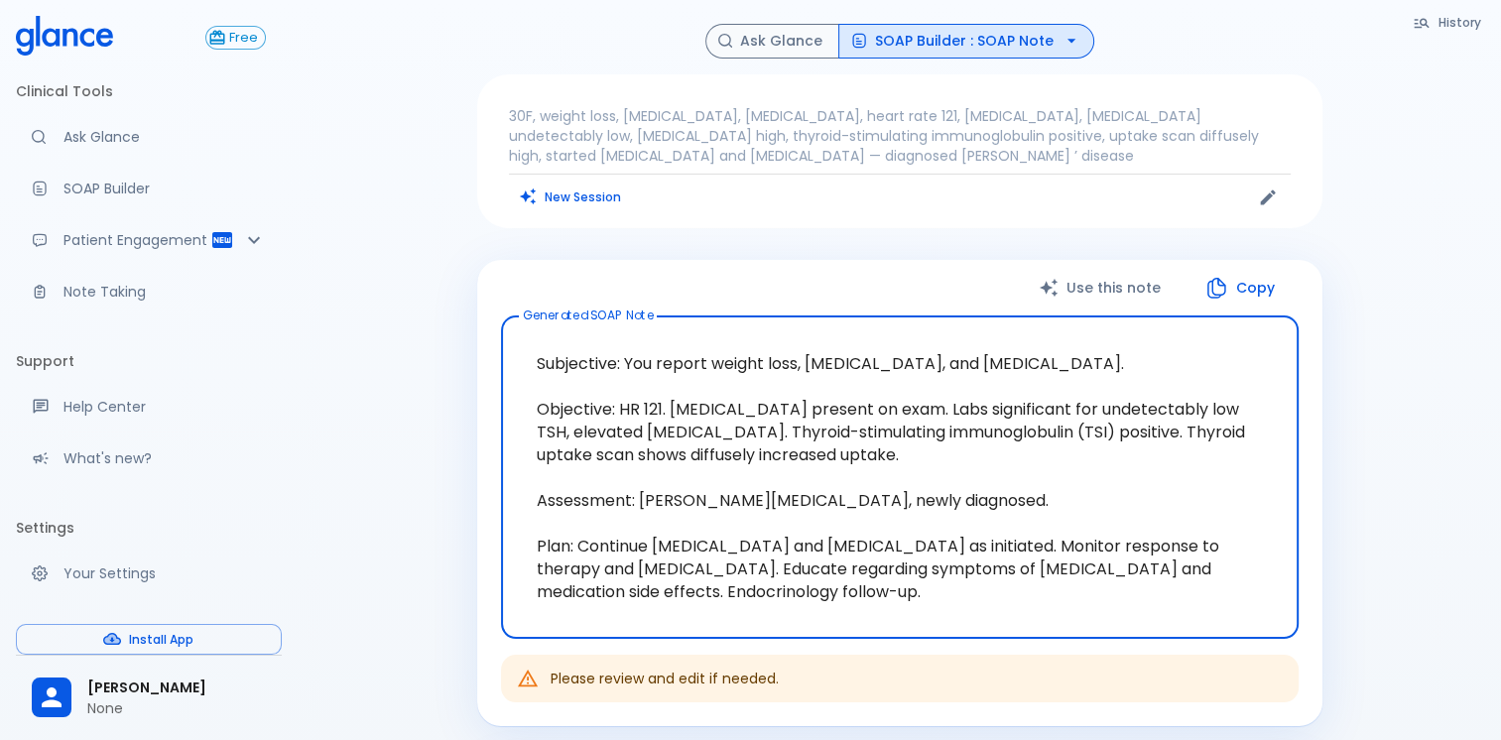
click at [967, 32] on button "SOAP Builder : SOAP Note" at bounding box center [966, 41] width 256 height 35
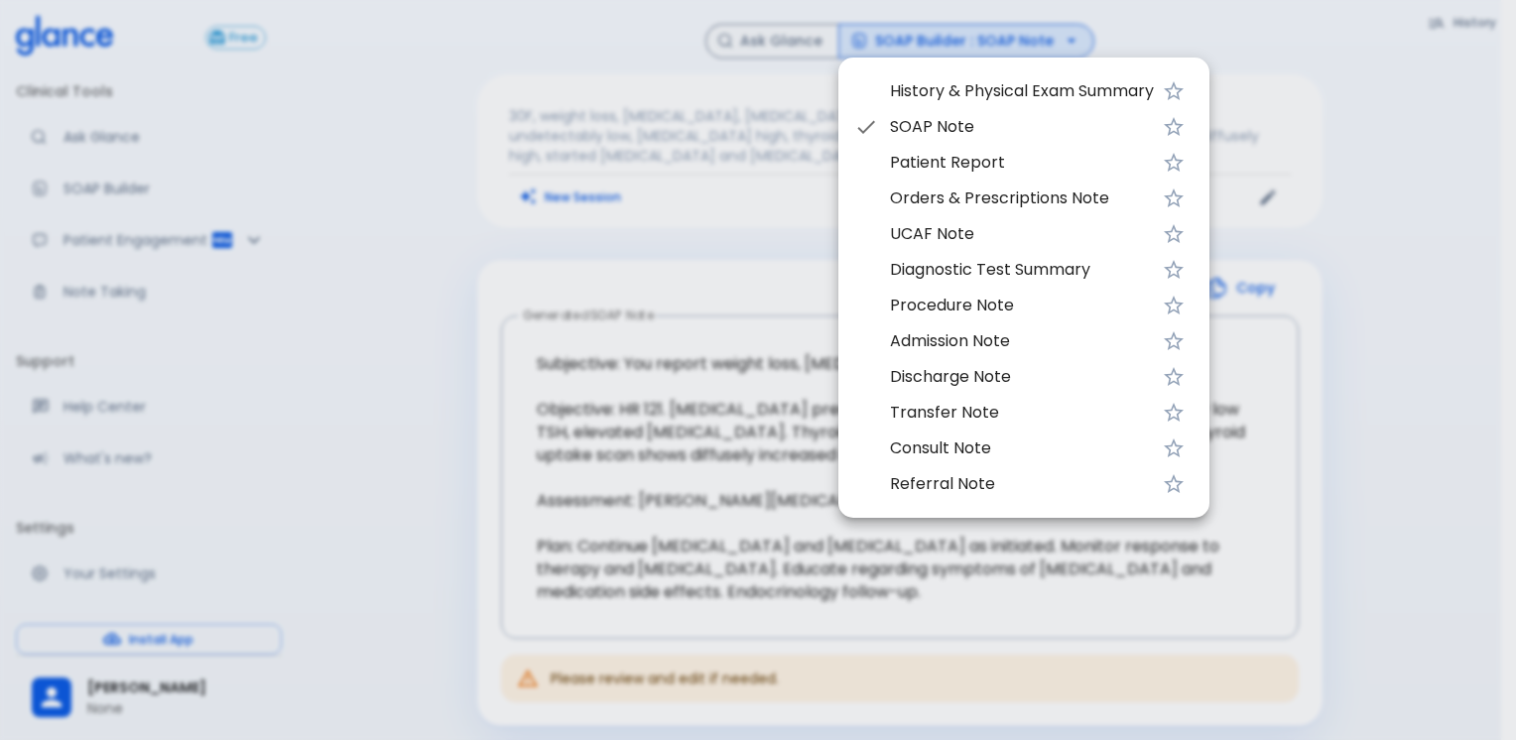
click at [988, 235] on span "UCAF Note" at bounding box center [1022, 234] width 264 height 24
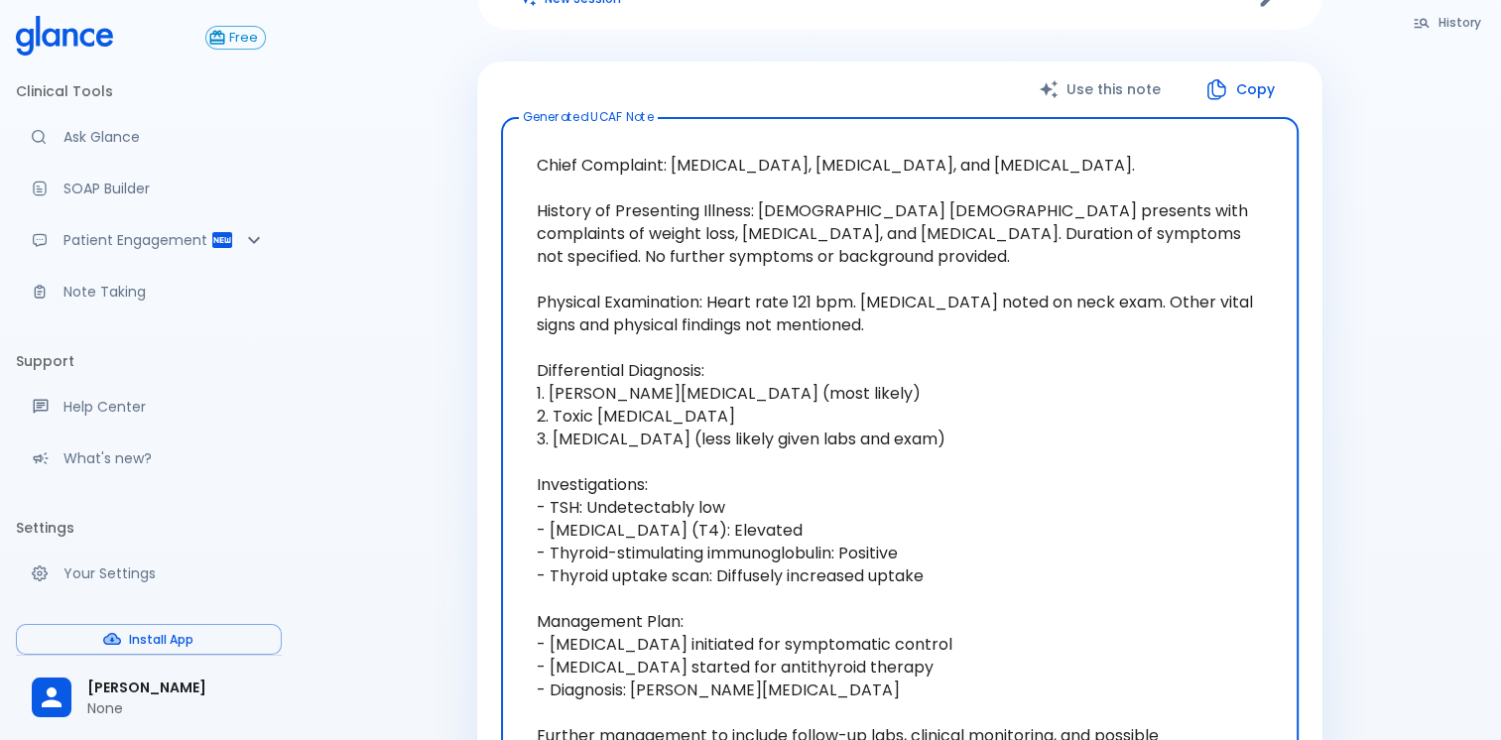
scroll to position [298, 0]
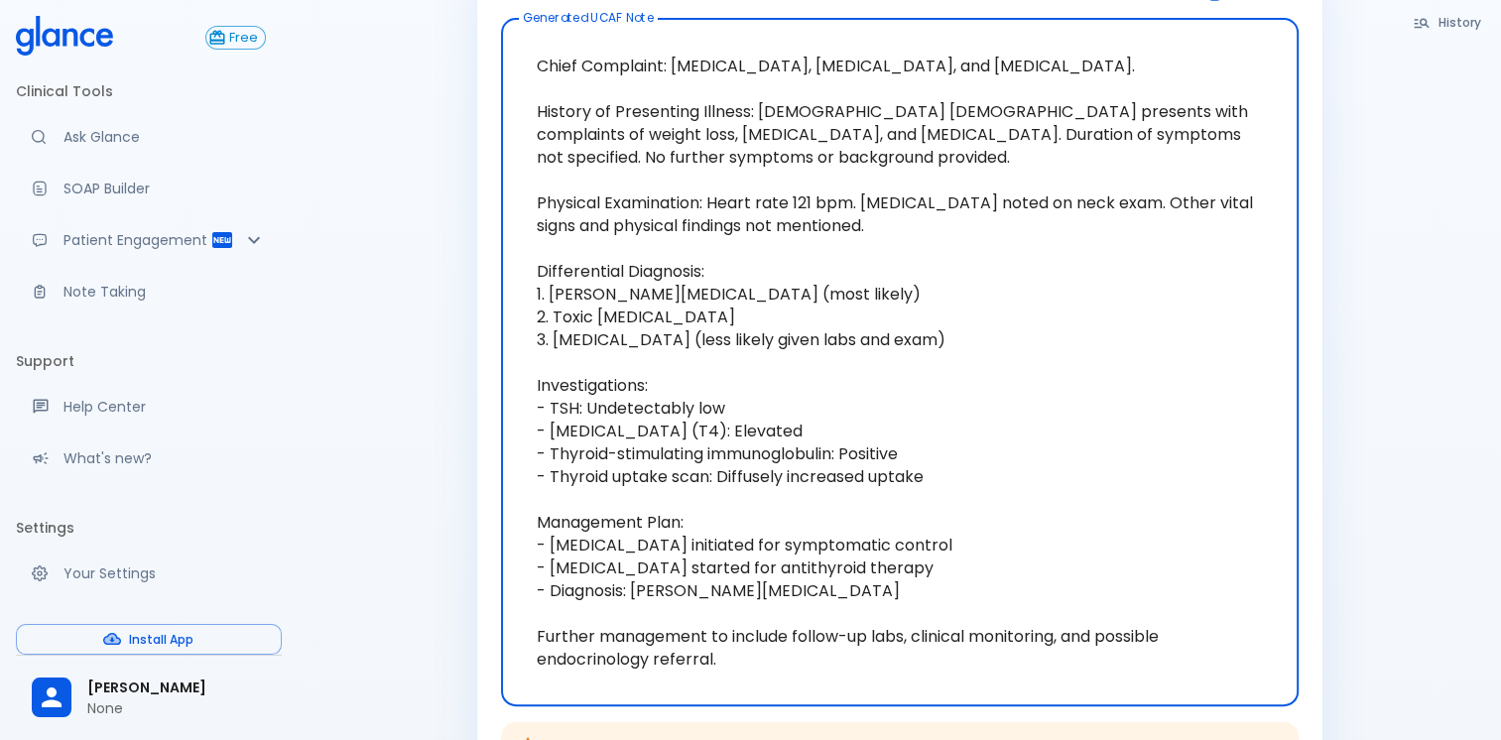
drag, startPoint x: 675, startPoint y: 296, endPoint x: 779, endPoint y: 297, distance: 104.2
click at [779, 297] on textarea "Chief Complaint: [MEDICAL_DATA], [MEDICAL_DATA], and [MEDICAL_DATA]. History of…" at bounding box center [900, 363] width 770 height 656
click at [786, 337] on textarea "Chief Complaint: [MEDICAL_DATA], [MEDICAL_DATA], and [MEDICAL_DATA]. History of…" at bounding box center [900, 363] width 770 height 656
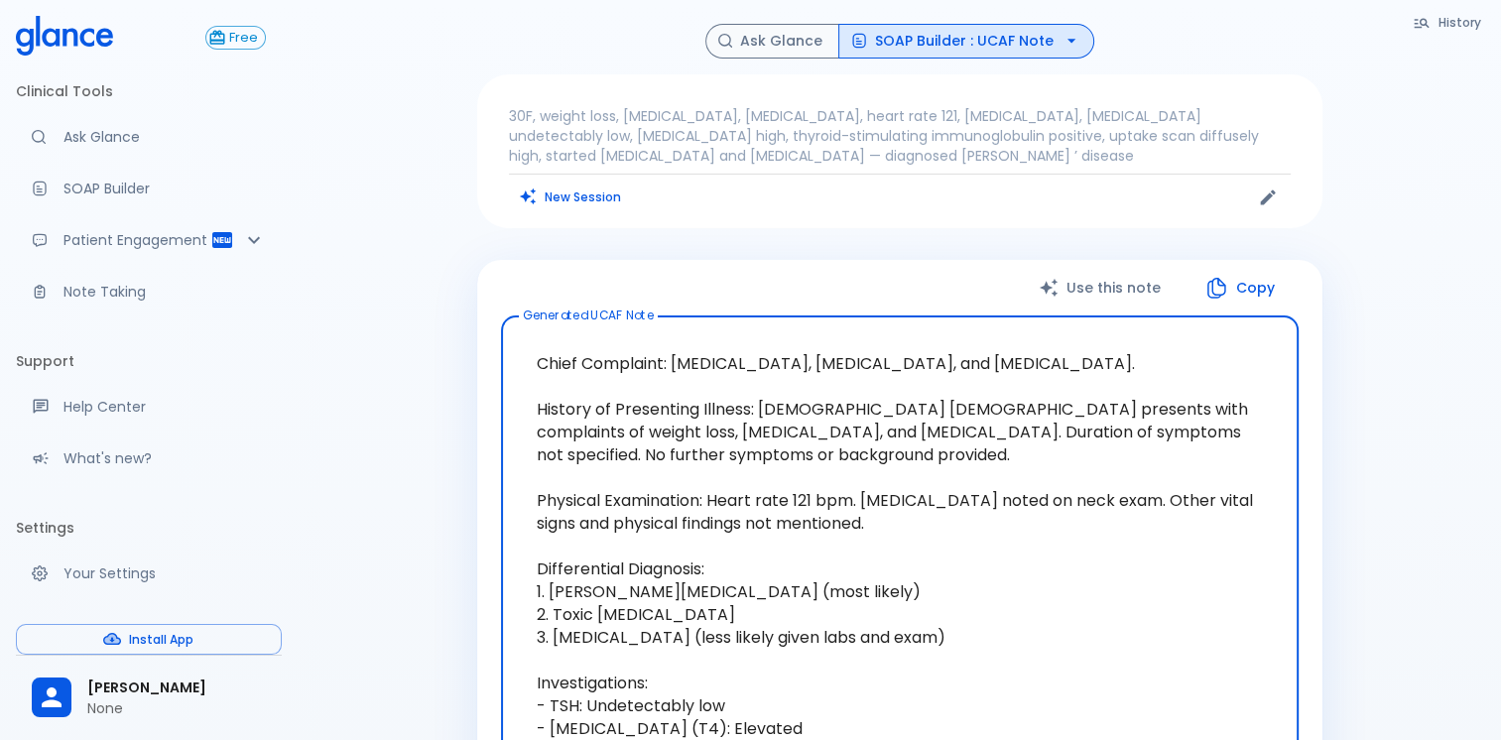
scroll to position [0, 0]
click at [711, 141] on p "30F, weight loss, [MEDICAL_DATA], [MEDICAL_DATA], heart rate 121, [MEDICAL_DATA…" at bounding box center [900, 136] width 782 height 60
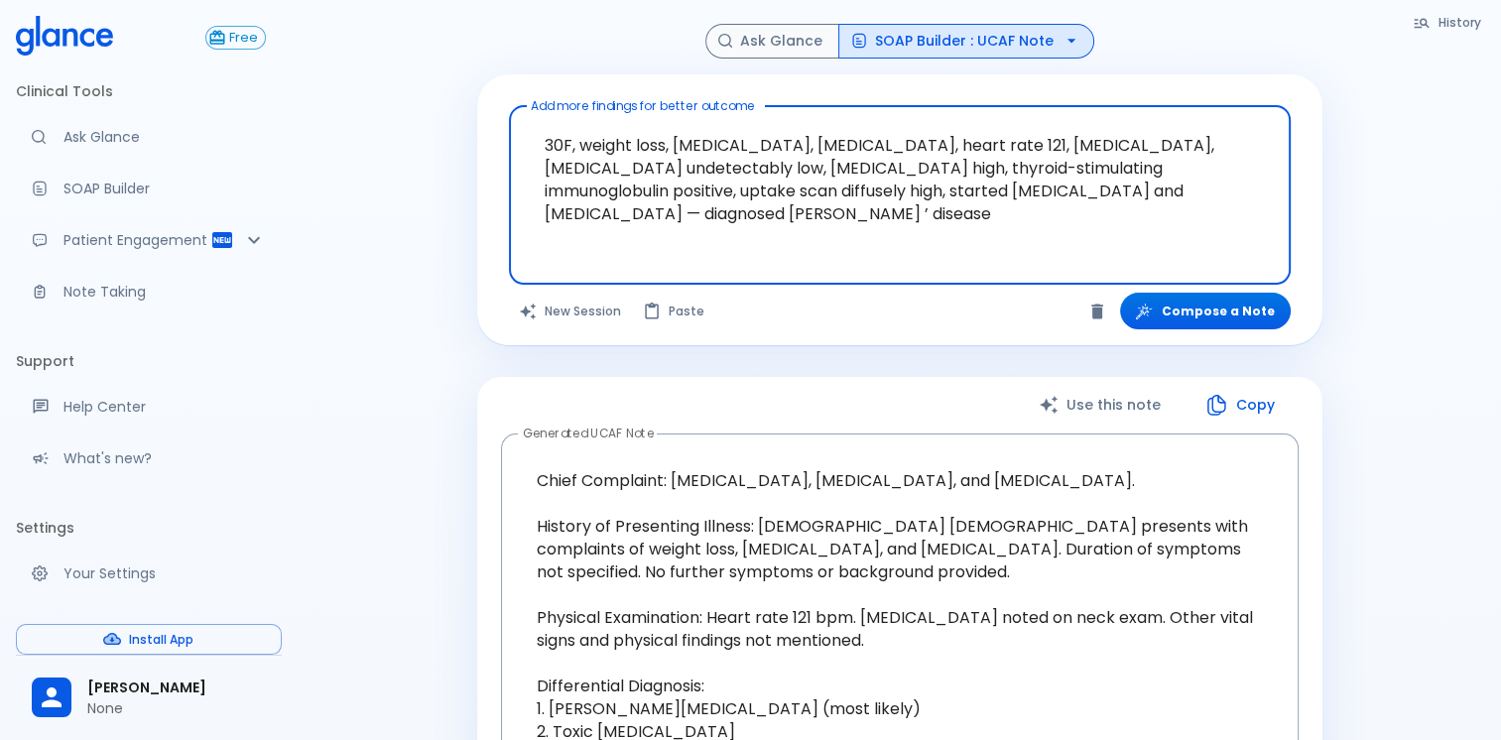
click at [891, 33] on button "SOAP Builder : UCAF Note" at bounding box center [966, 41] width 256 height 35
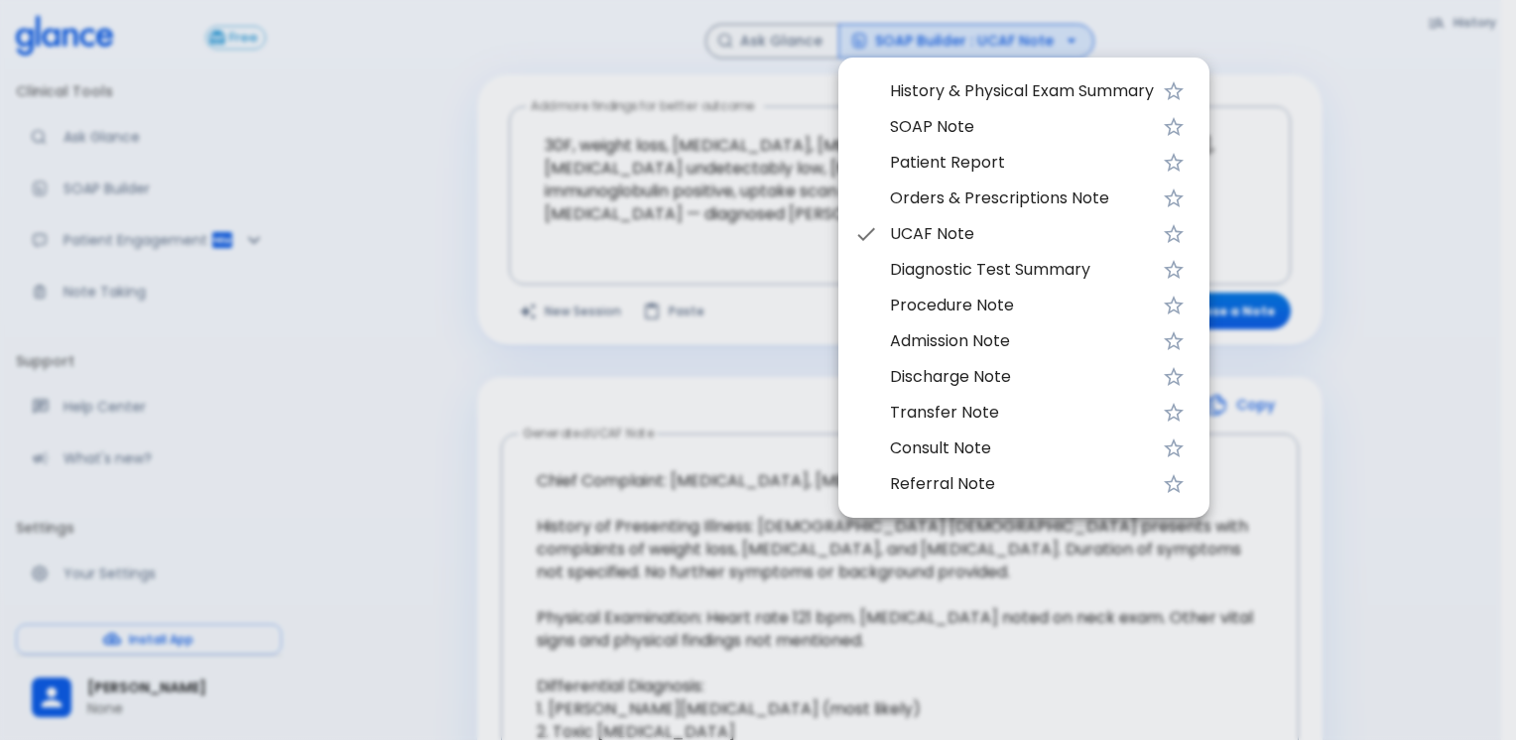
click at [787, 323] on div at bounding box center [758, 370] width 1516 height 740
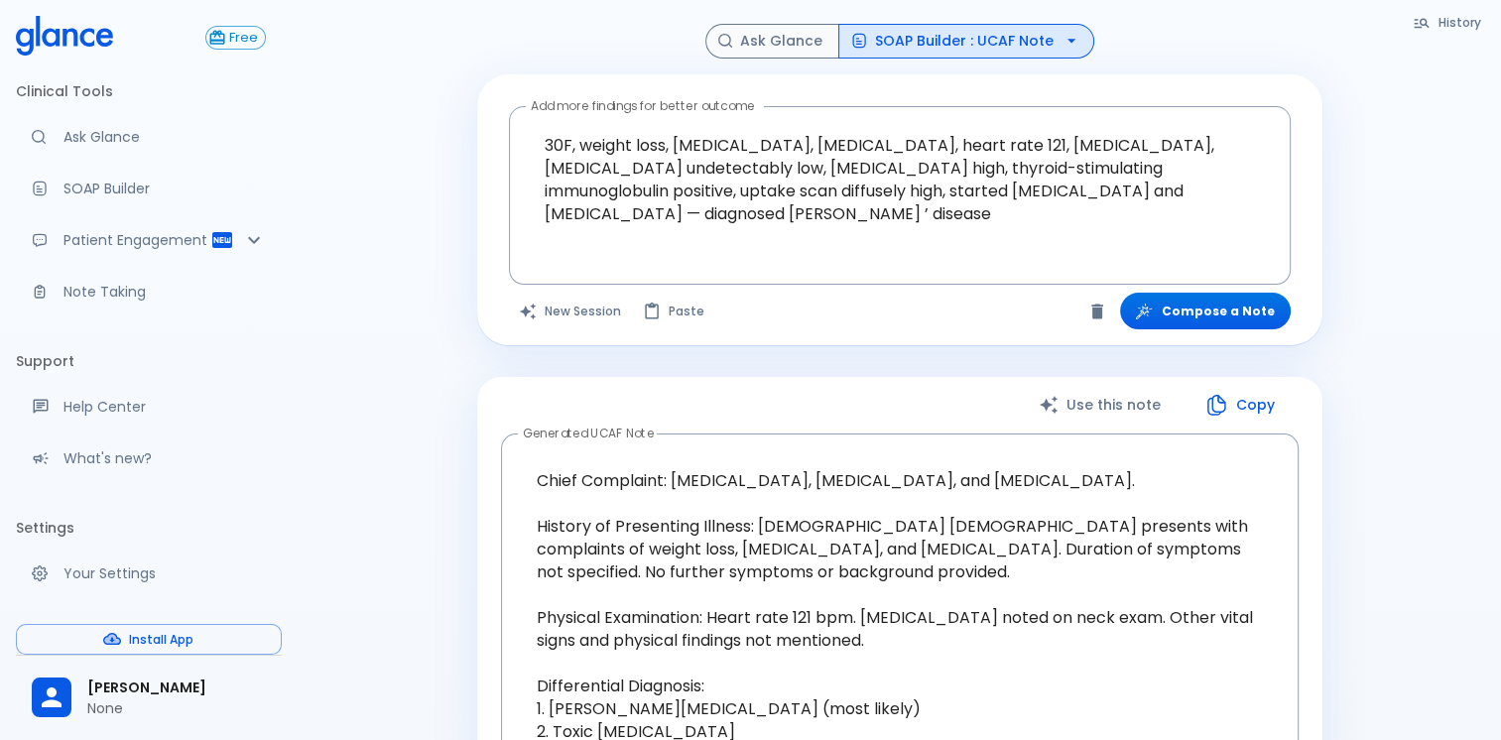
click at [214, 680] on span "[PERSON_NAME]" at bounding box center [176, 688] width 179 height 21
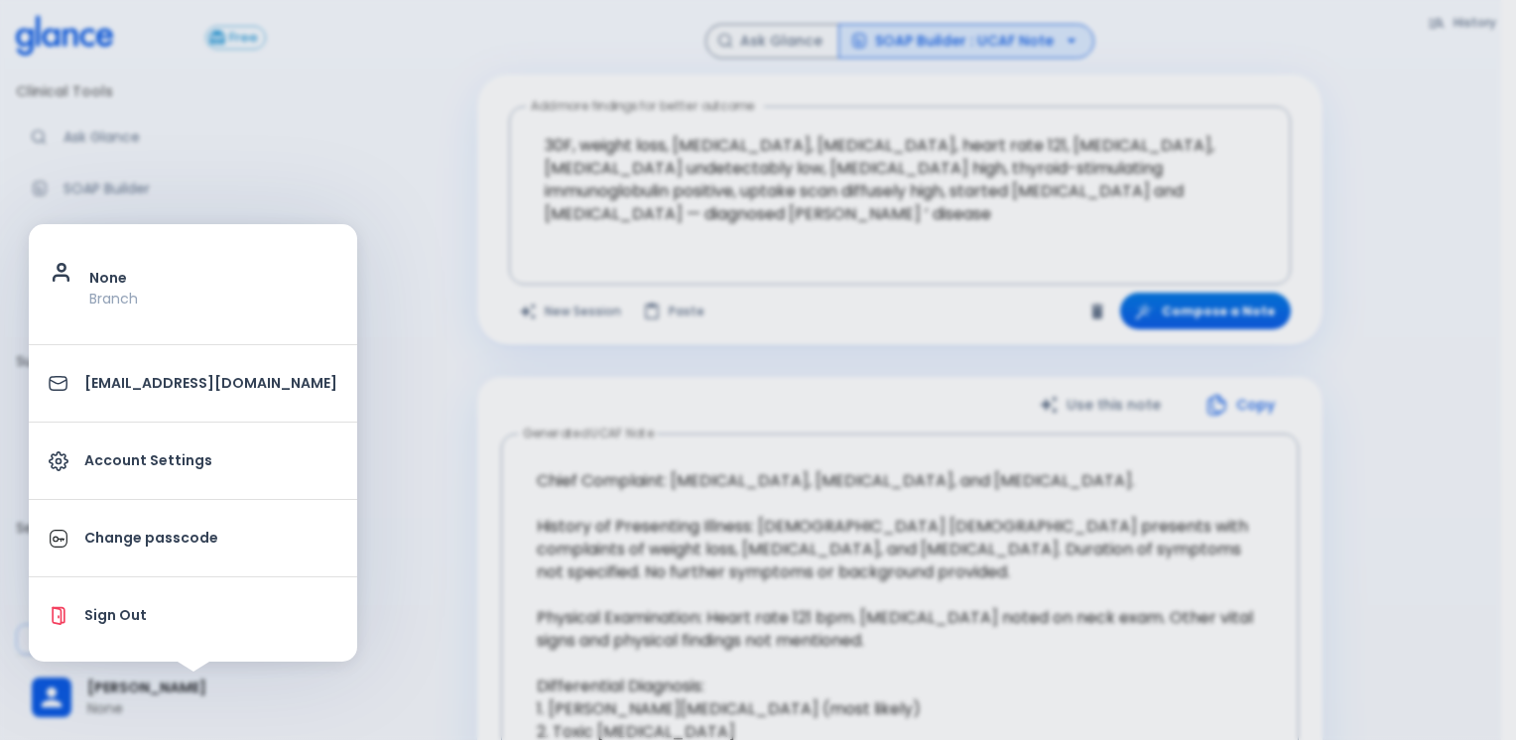
click at [183, 615] on p "Sign Out" at bounding box center [210, 615] width 253 height 21
